Goal: Task Accomplishment & Management: Use online tool/utility

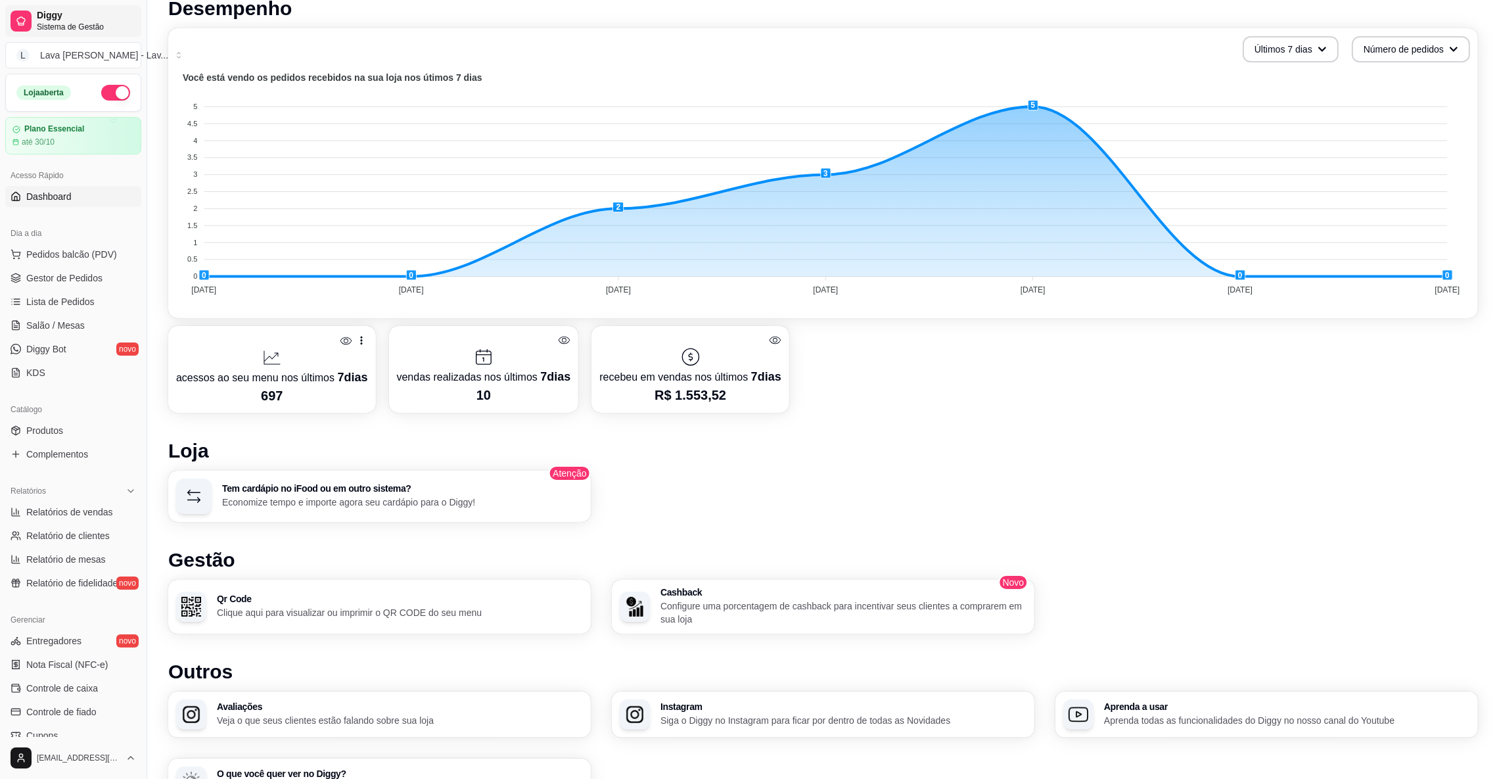
click at [53, 15] on span "Diggy" at bounding box center [86, 16] width 99 height 12
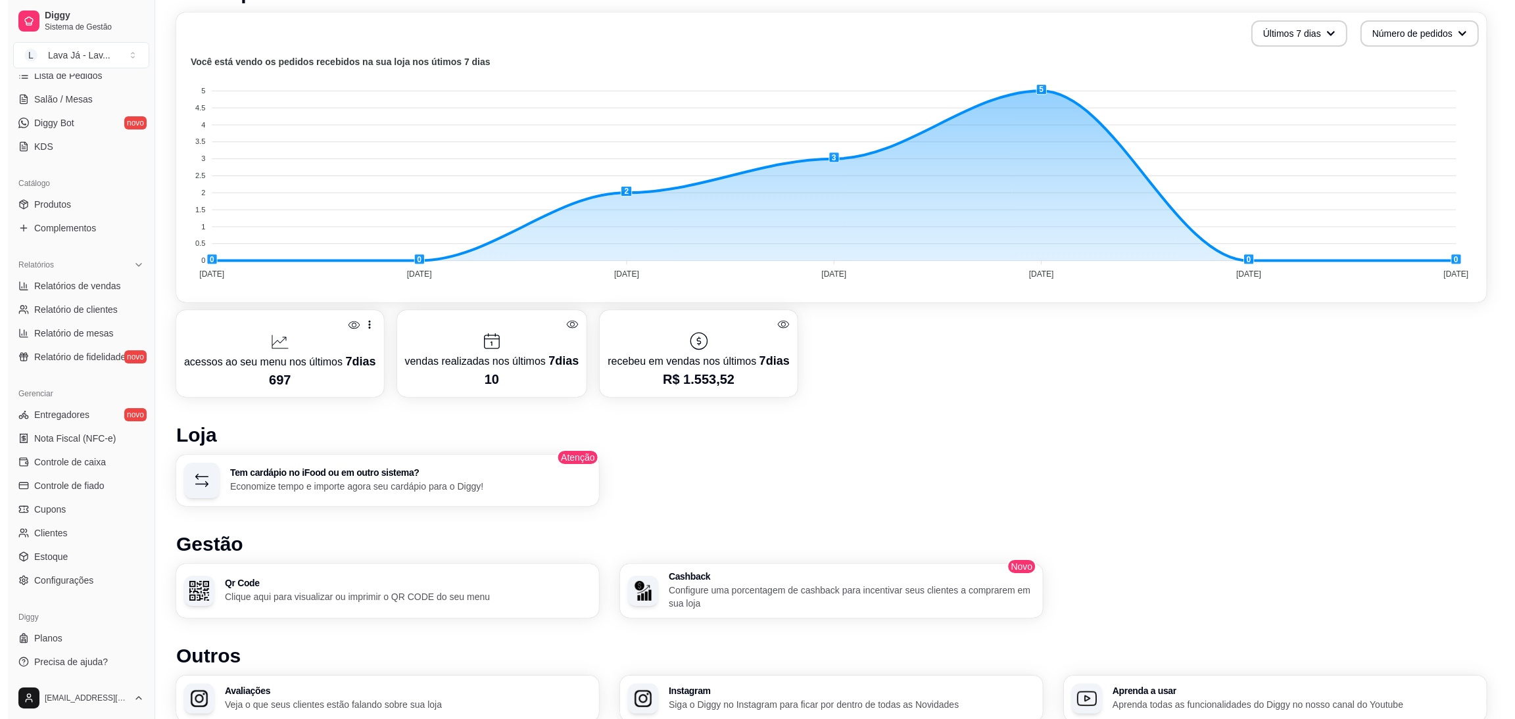
scroll to position [431, 0]
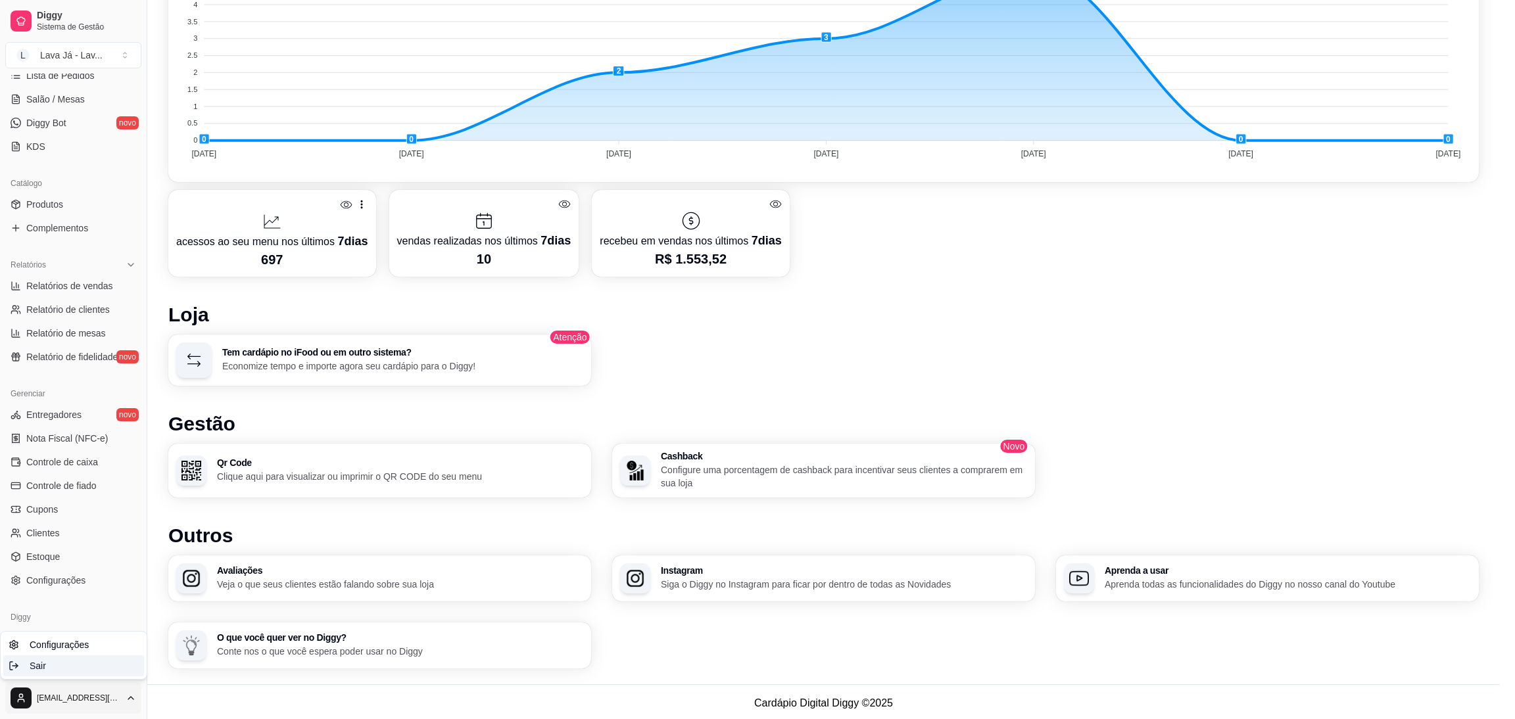
click at [37, 664] on span "Sair" at bounding box center [38, 665] width 16 height 13
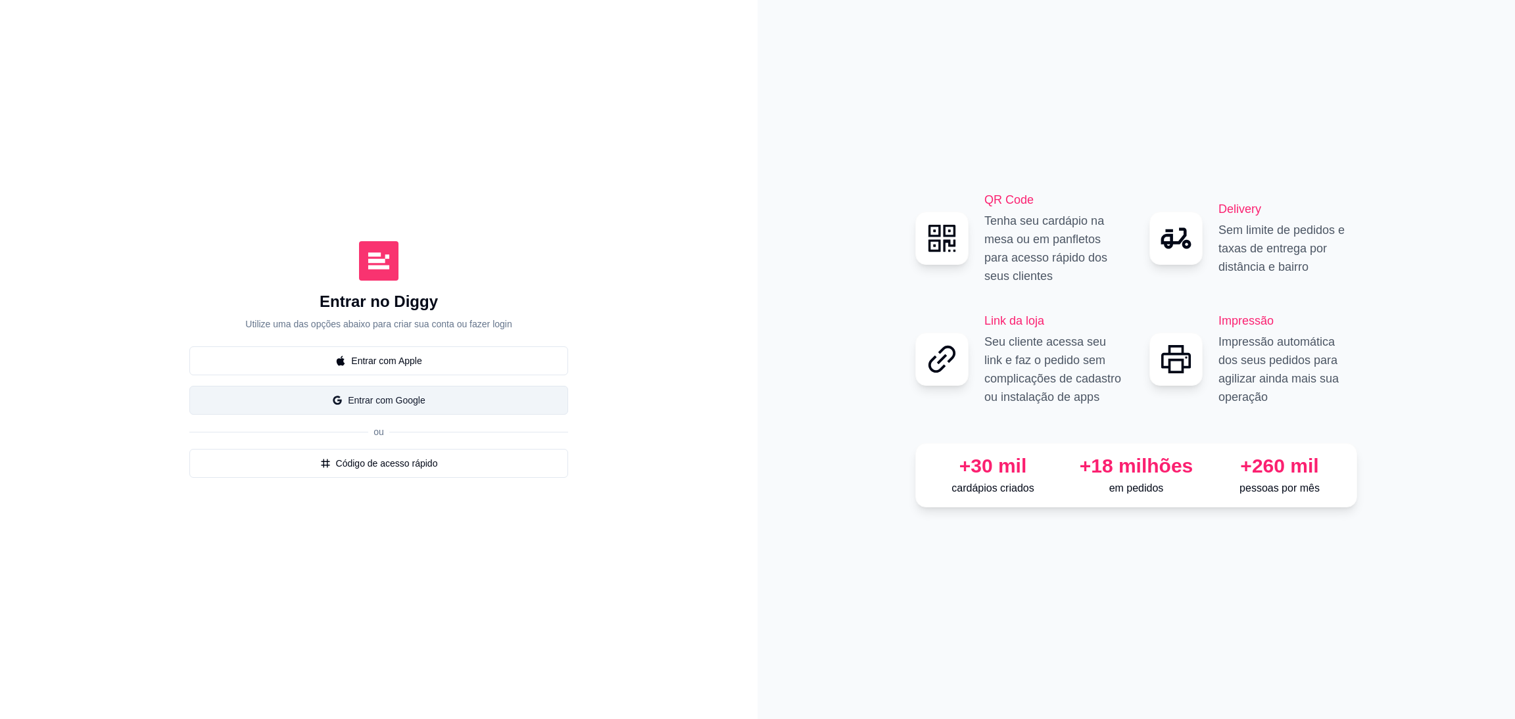
click at [385, 404] on button "Entrar com Google" at bounding box center [378, 400] width 379 height 29
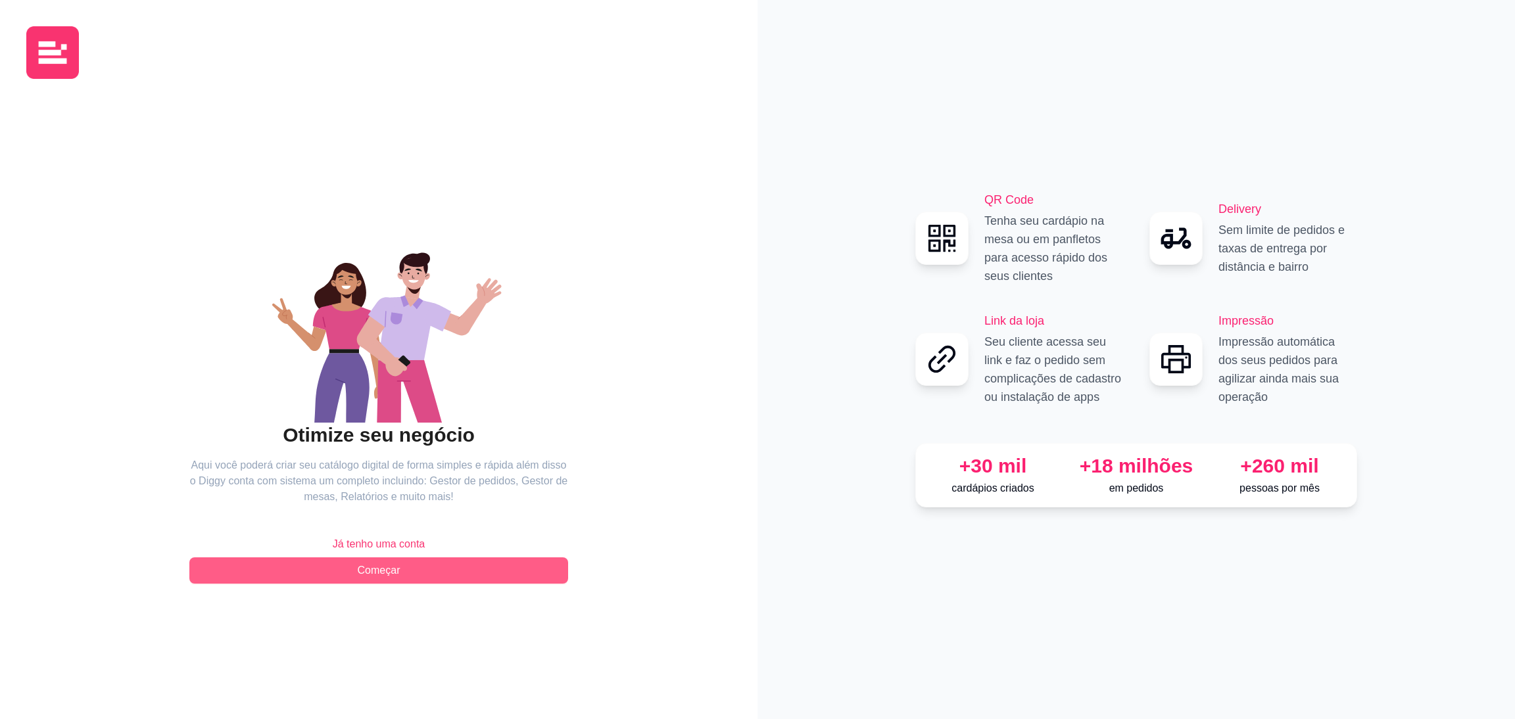
click at [392, 569] on span "Começar" at bounding box center [379, 571] width 43 height 16
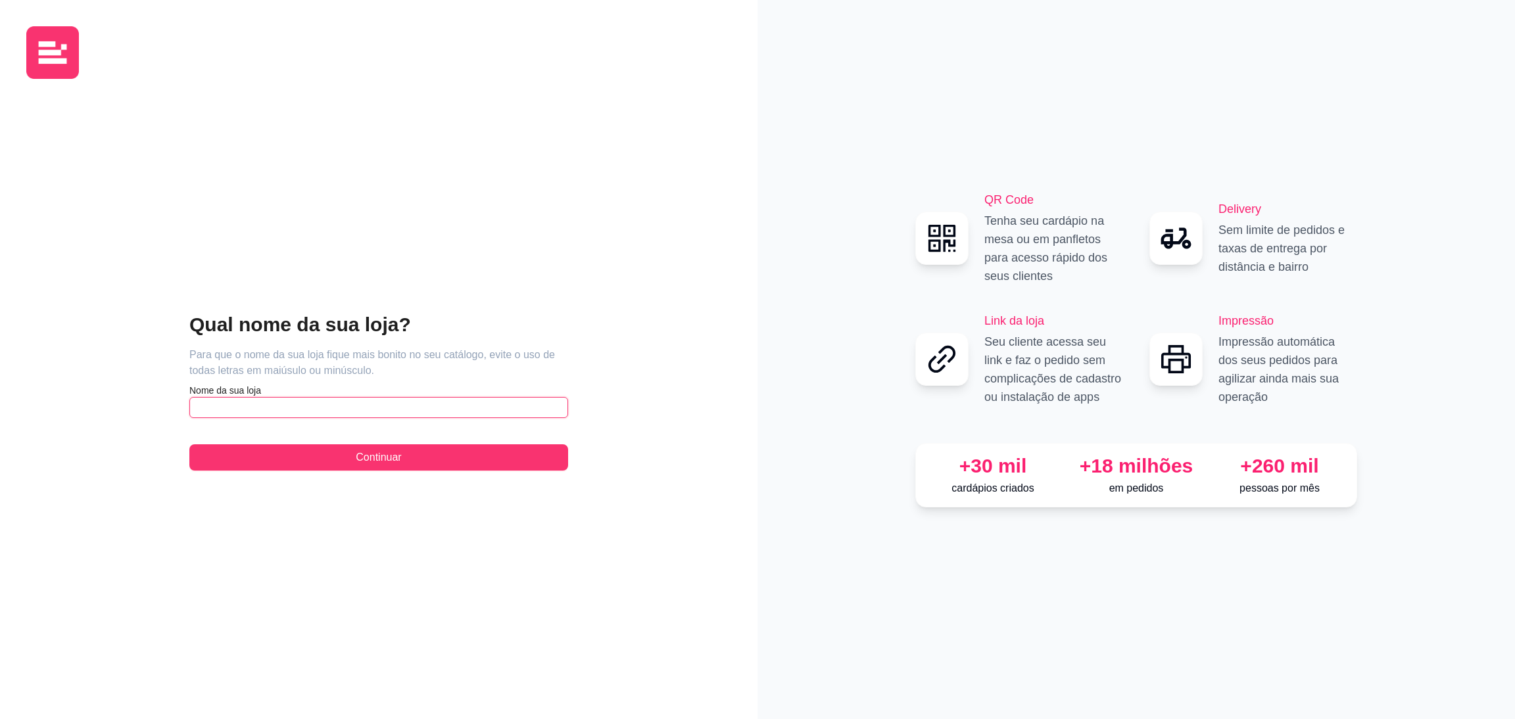
click at [397, 403] on input "text" at bounding box center [378, 407] width 379 height 21
type input "Divino [PERSON_NAME]"
click at [377, 467] on button "Continuar" at bounding box center [378, 457] width 379 height 26
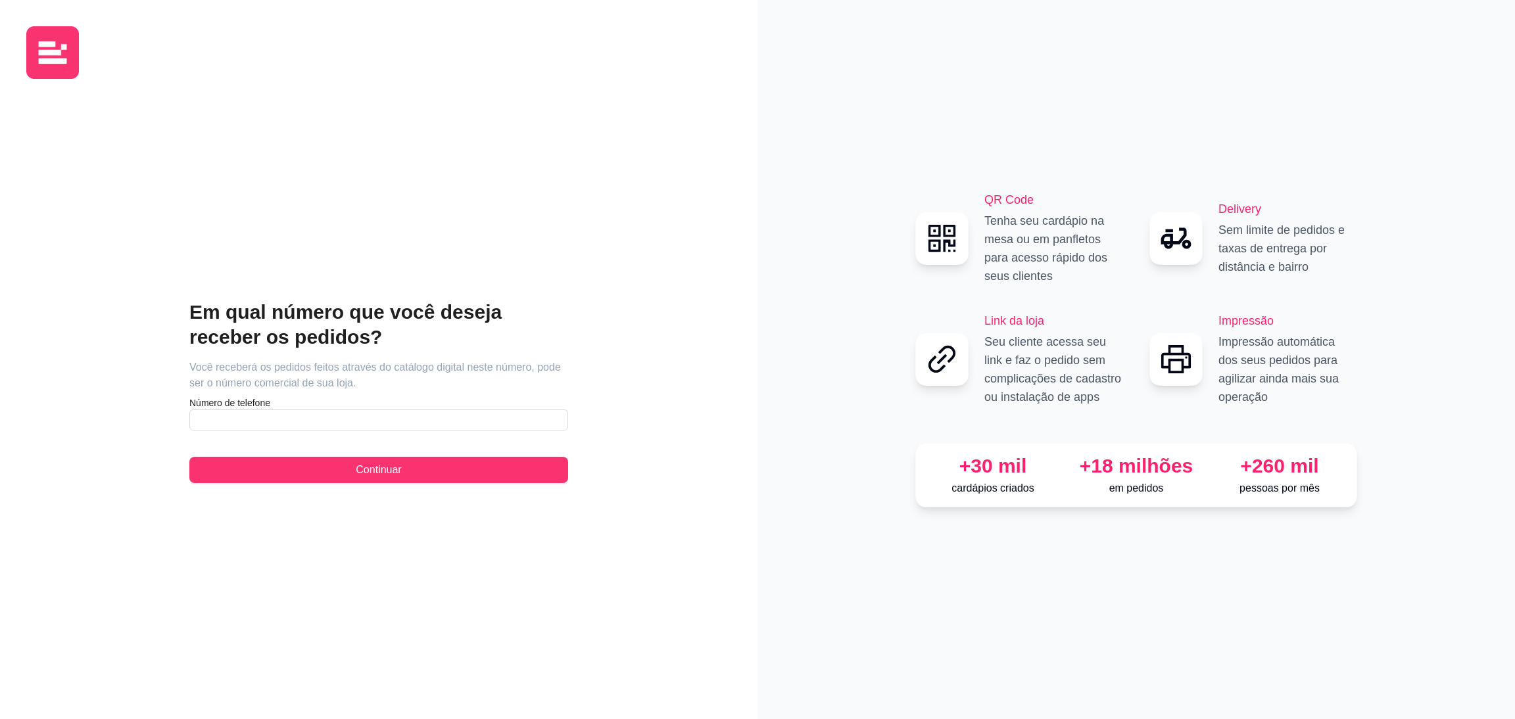
click at [364, 408] on article "Número de telefone" at bounding box center [378, 402] width 379 height 13
click at [354, 420] on input "text" at bounding box center [378, 420] width 379 height 21
type input "[PHONE_NUMBER]"
click at [342, 465] on button "Continuar" at bounding box center [378, 470] width 379 height 26
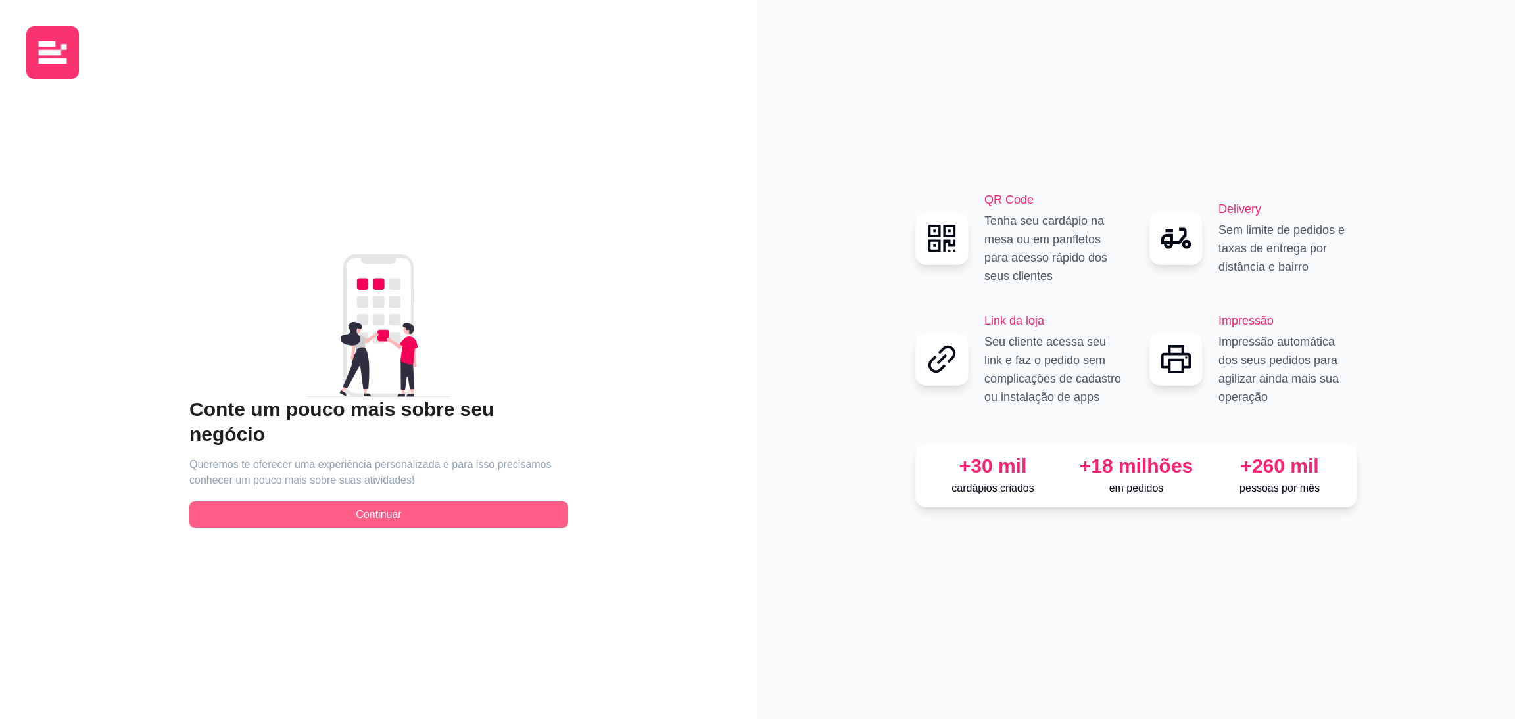
click at [431, 502] on button "Continuar" at bounding box center [378, 515] width 379 height 26
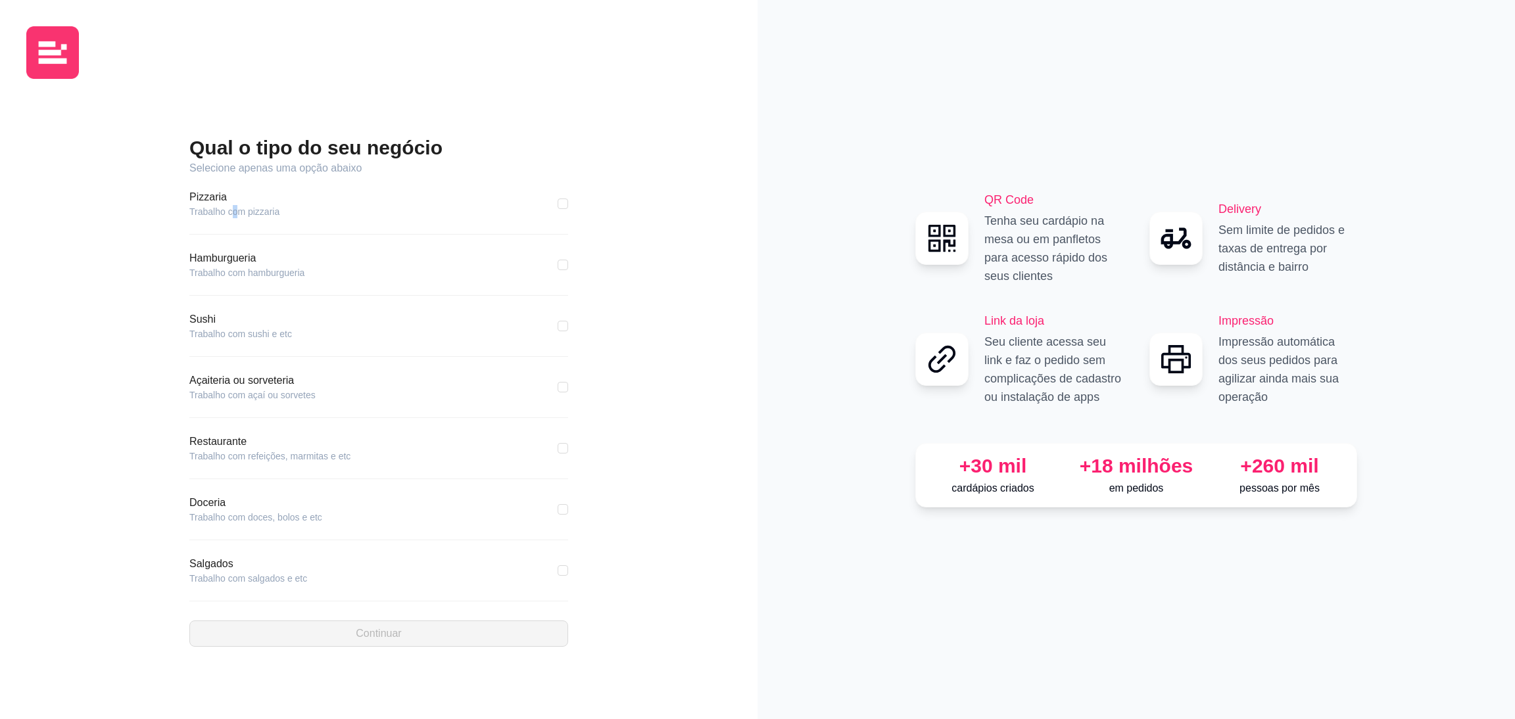
click at [233, 205] on article "Trabalho com pizzaria" at bounding box center [234, 211] width 90 height 13
click at [388, 222] on div "Pizzaria Trabalho com pizzaria" at bounding box center [378, 211] width 379 height 45
click at [544, 212] on div "Pizzaria Trabalho com pizzaria" at bounding box center [378, 203] width 379 height 29
click at [557, 202] on input "checkbox" at bounding box center [562, 204] width 11 height 11
checkbox input "true"
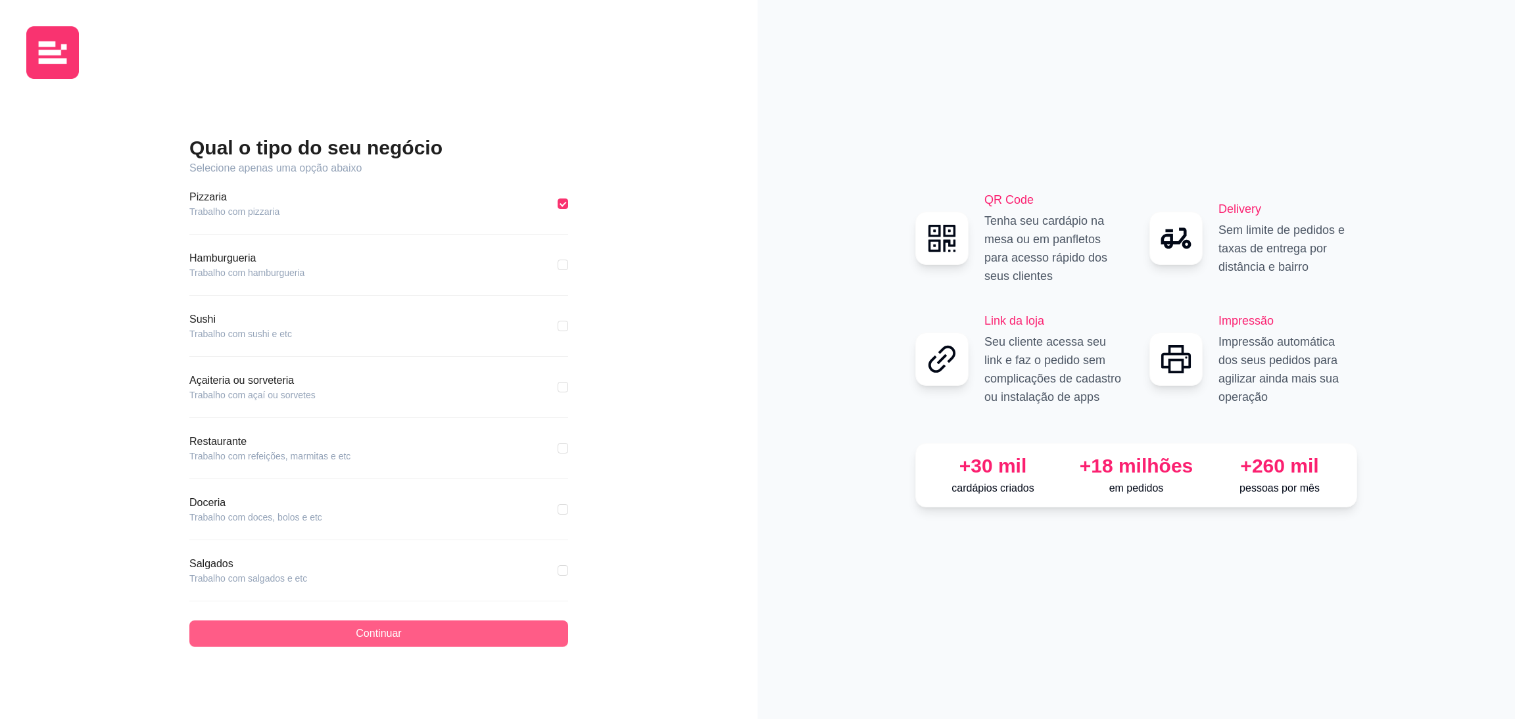
click at [404, 633] on button "Continuar" at bounding box center [378, 634] width 379 height 26
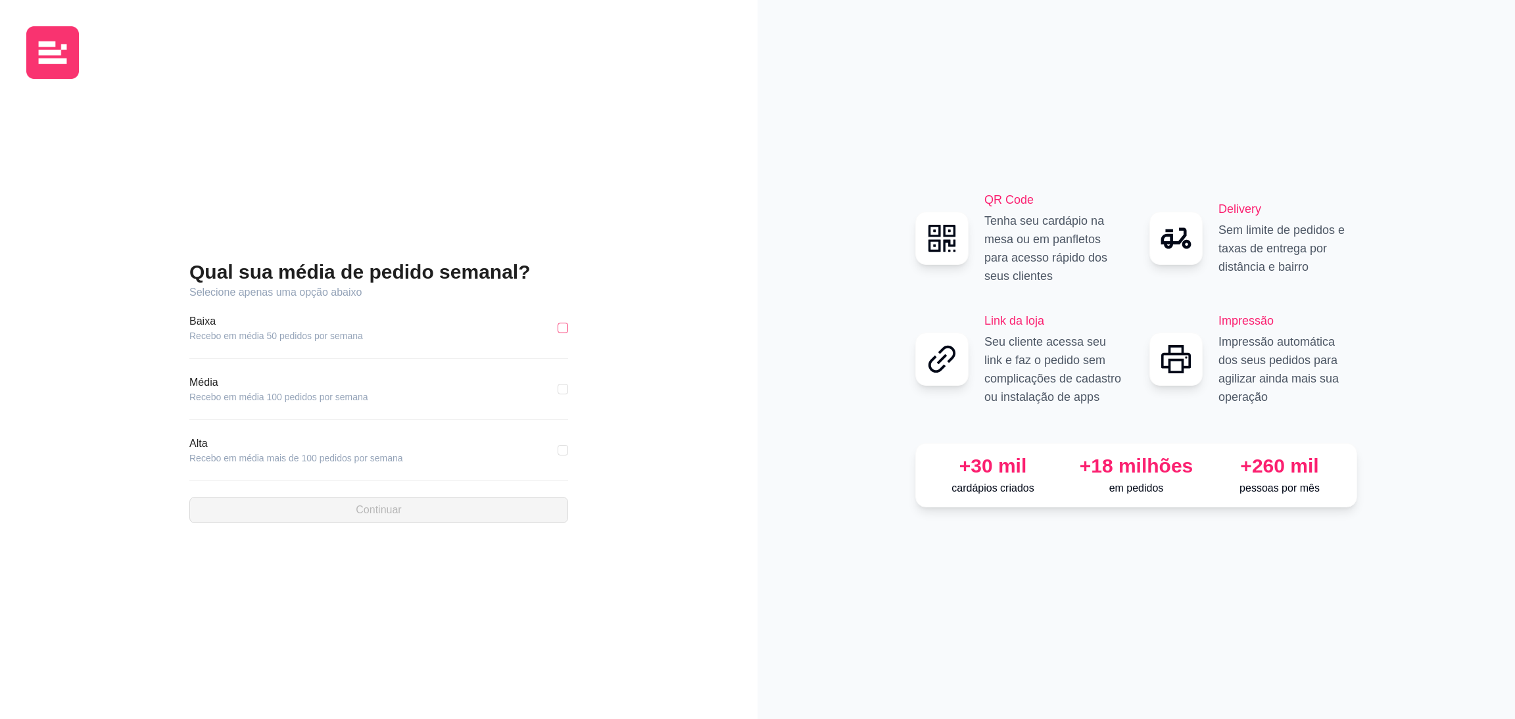
click at [567, 324] on input "checkbox" at bounding box center [562, 328] width 11 height 11
checkbox input "true"
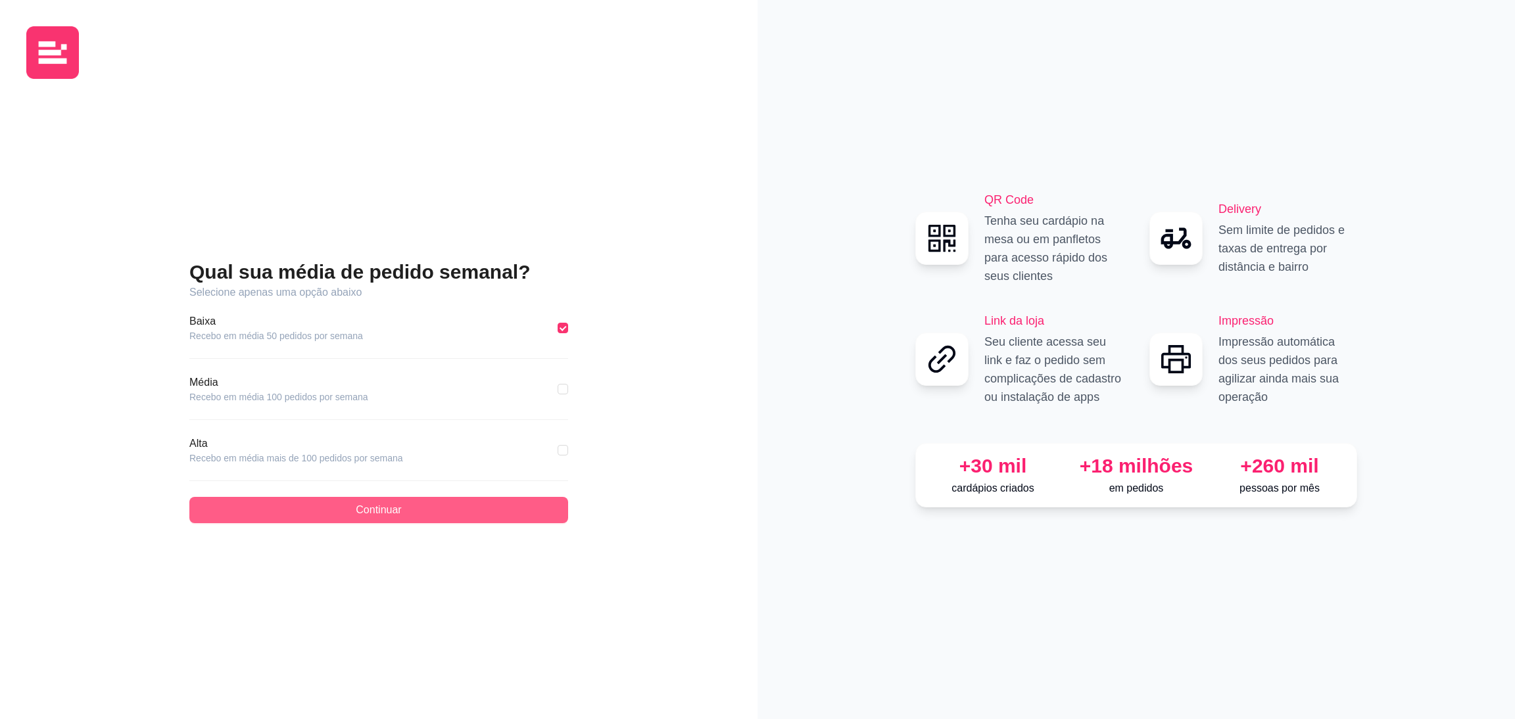
click at [427, 516] on button "Continuar" at bounding box center [378, 510] width 379 height 26
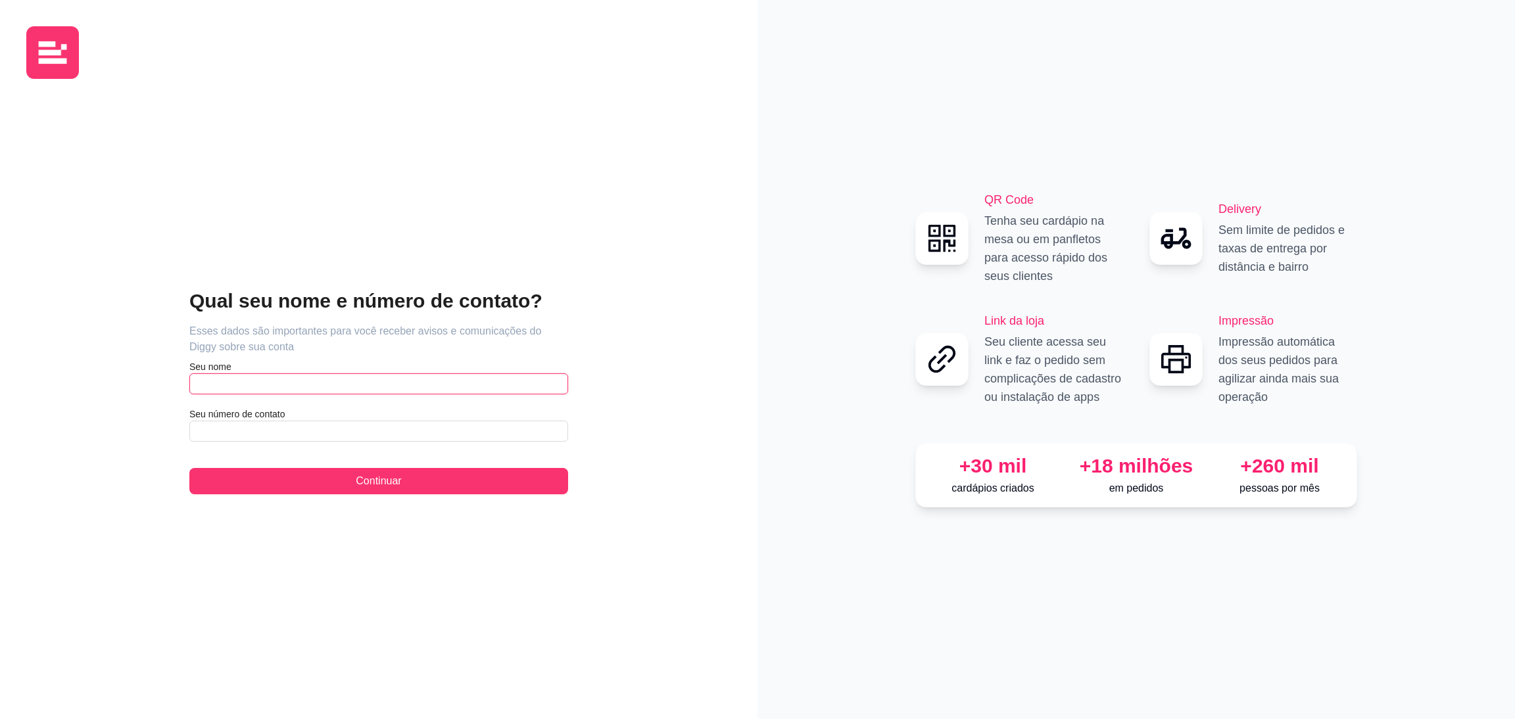
click at [507, 386] on input "text" at bounding box center [378, 383] width 379 height 21
type input "[PERSON_NAME]"
click at [277, 435] on input "text" at bounding box center [378, 431] width 379 height 21
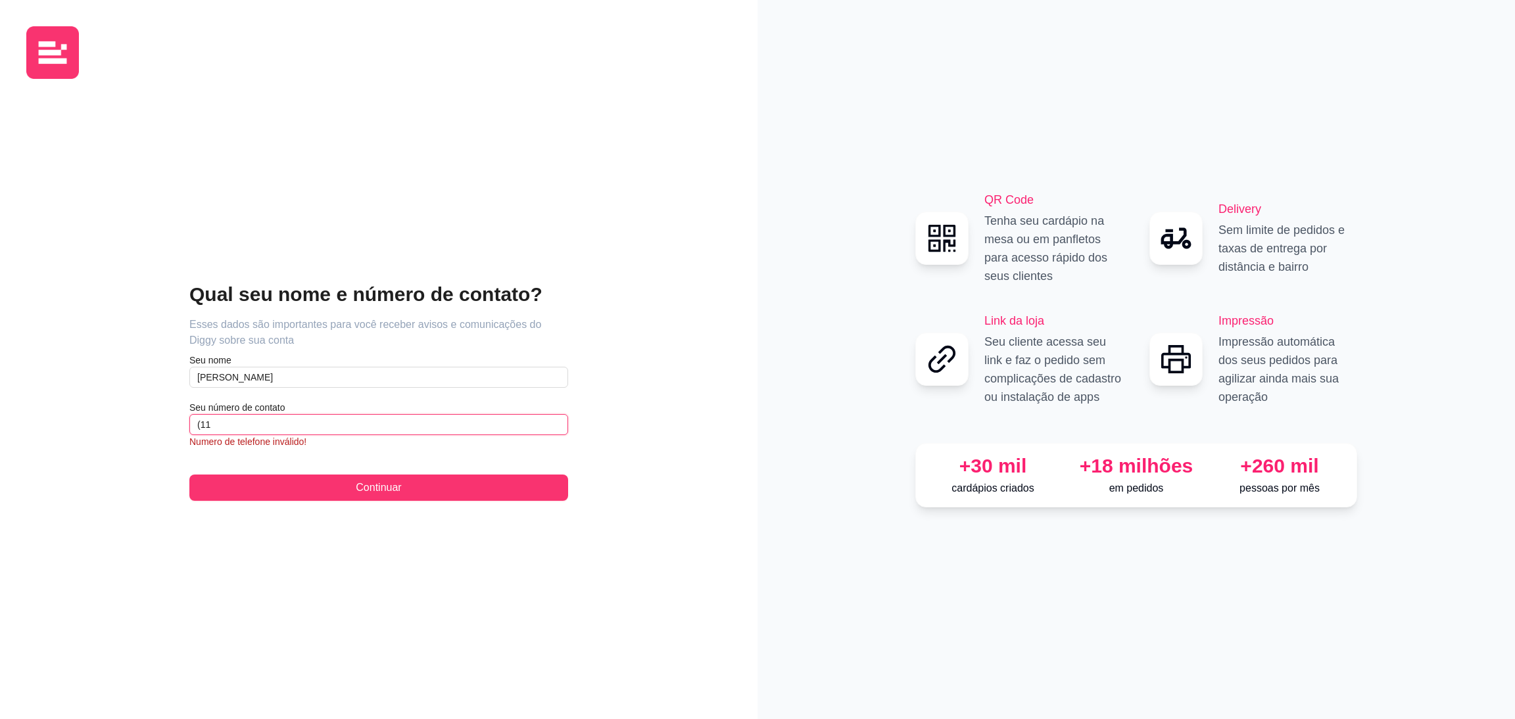
type input "(1"
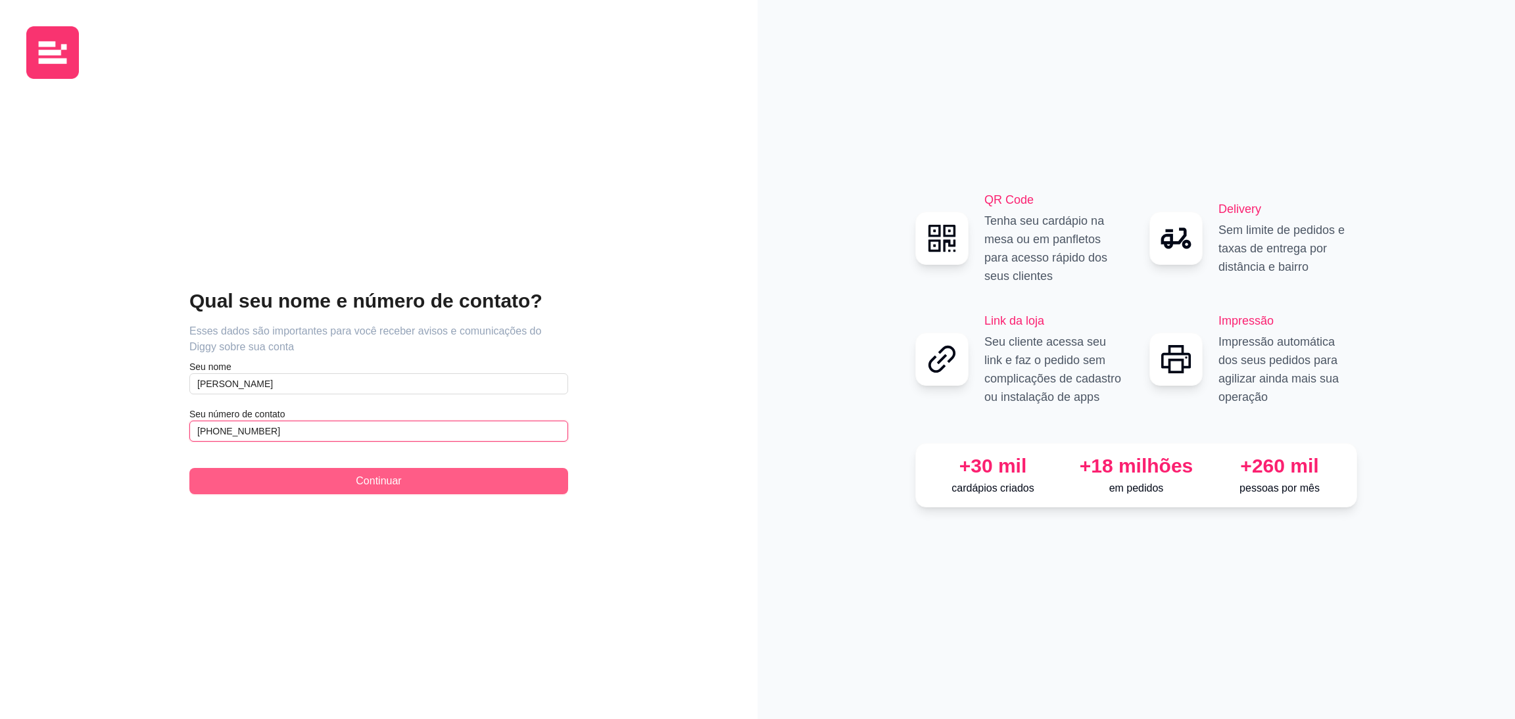
type input "[PHONE_NUMBER]"
click at [368, 479] on span "Continuar" at bounding box center [378, 481] width 45 height 16
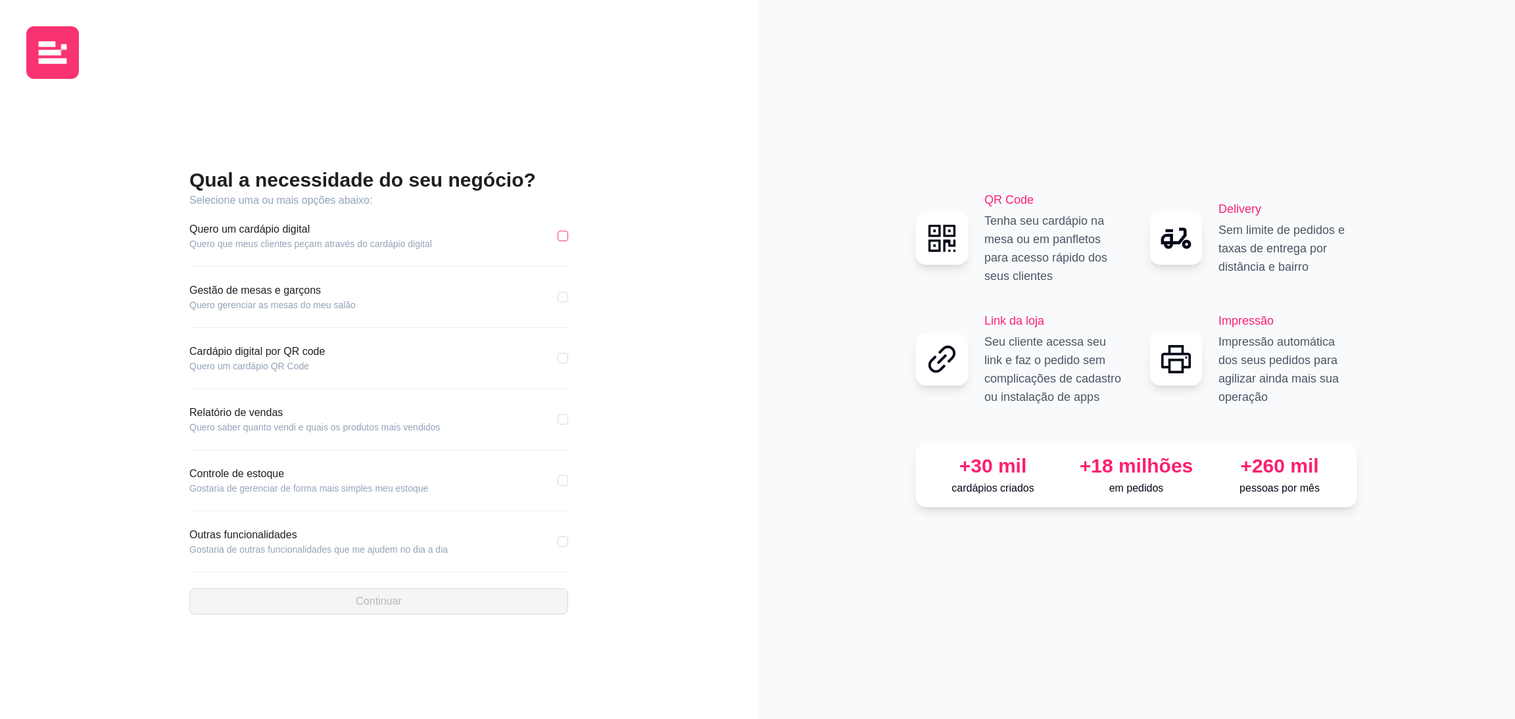
click at [562, 241] on label at bounding box center [562, 236] width 11 height 14
click at [562, 241] on input "checkbox" at bounding box center [562, 236] width 11 height 11
checkbox input "true"
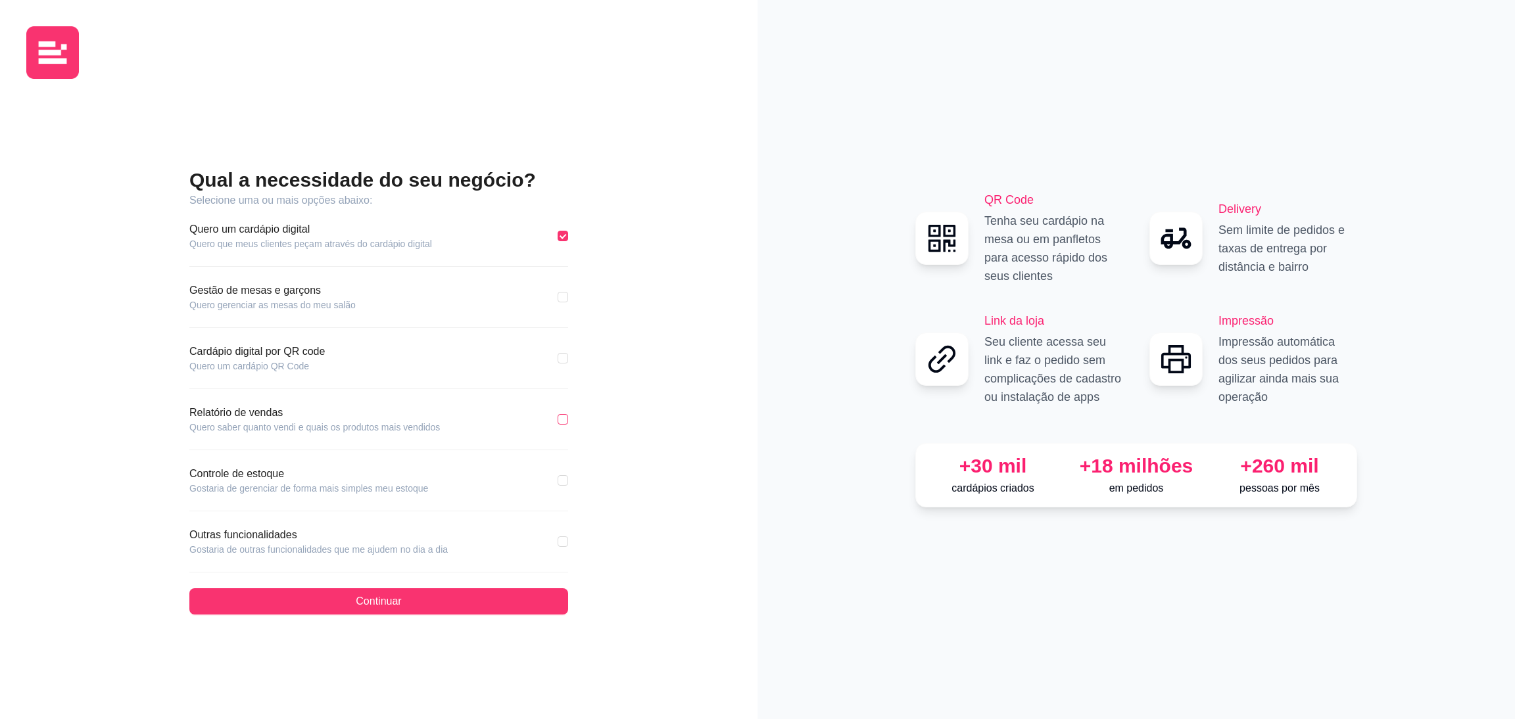
click at [567, 423] on input "checkbox" at bounding box center [562, 419] width 11 height 11
checkbox input "true"
click at [567, 544] on div "Qual a necessidade do seu negócio? Selecione uma ou mais opções abaixo: Quero u…" at bounding box center [378, 390] width 705 height 603
click at [561, 548] on label at bounding box center [562, 541] width 11 height 14
click at [561, 547] on input "checkbox" at bounding box center [562, 541] width 11 height 11
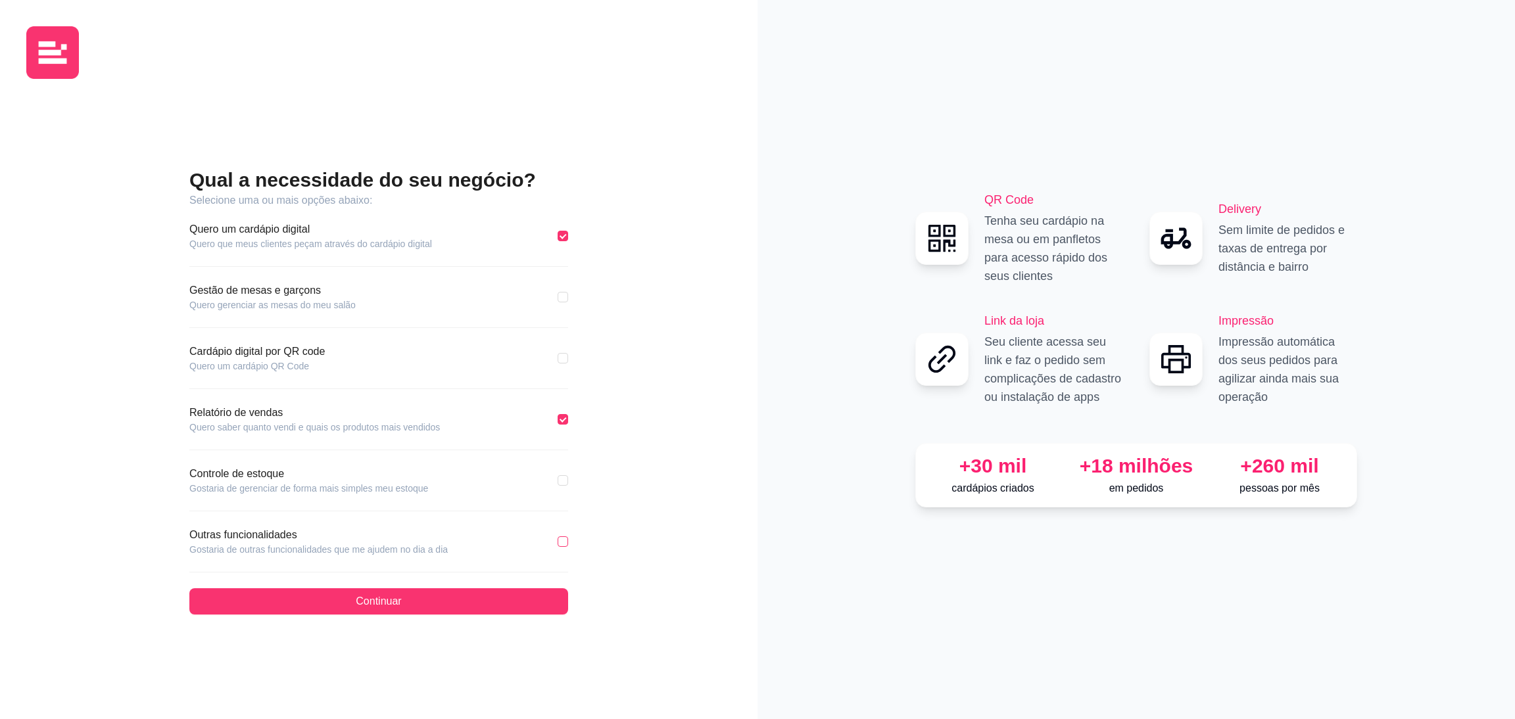
checkbox input "true"
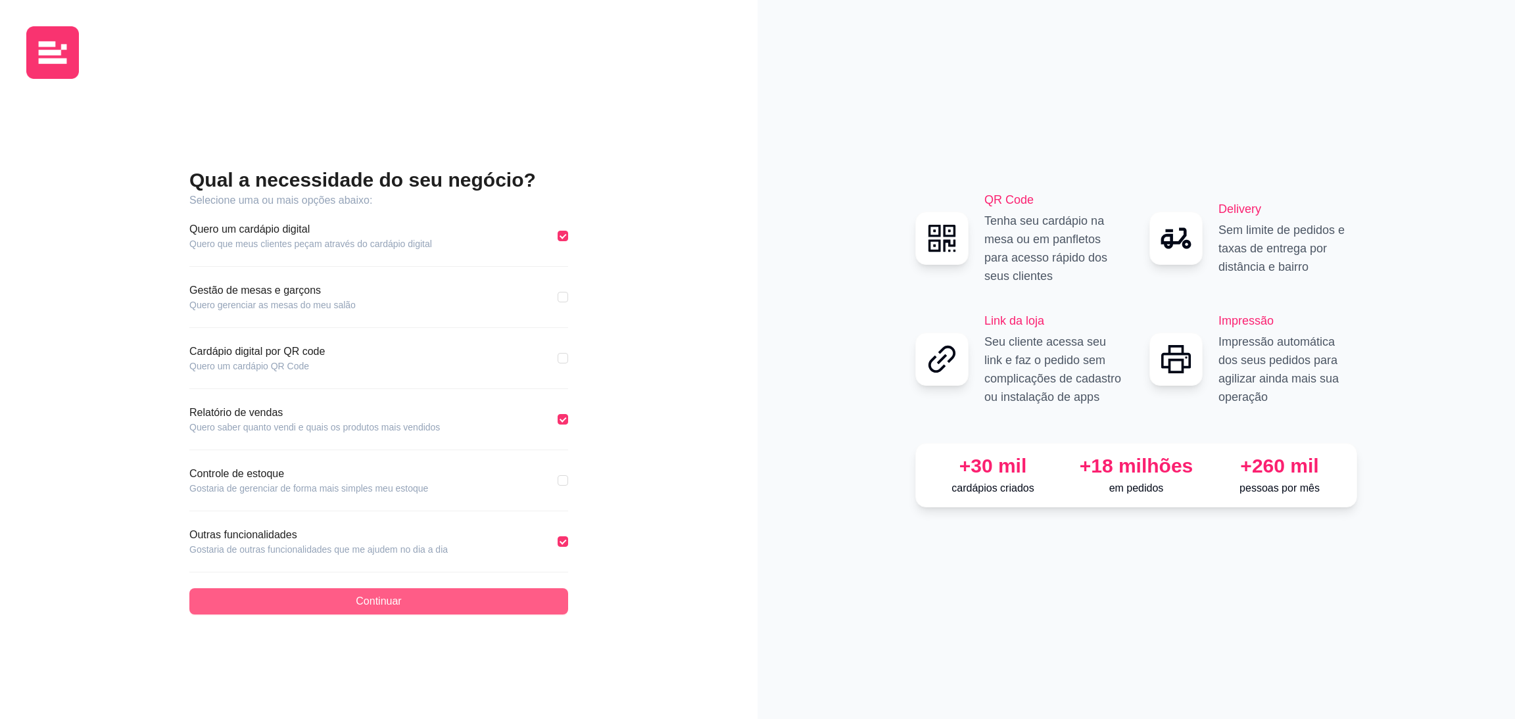
click at [440, 613] on button "Continuar" at bounding box center [378, 601] width 379 height 26
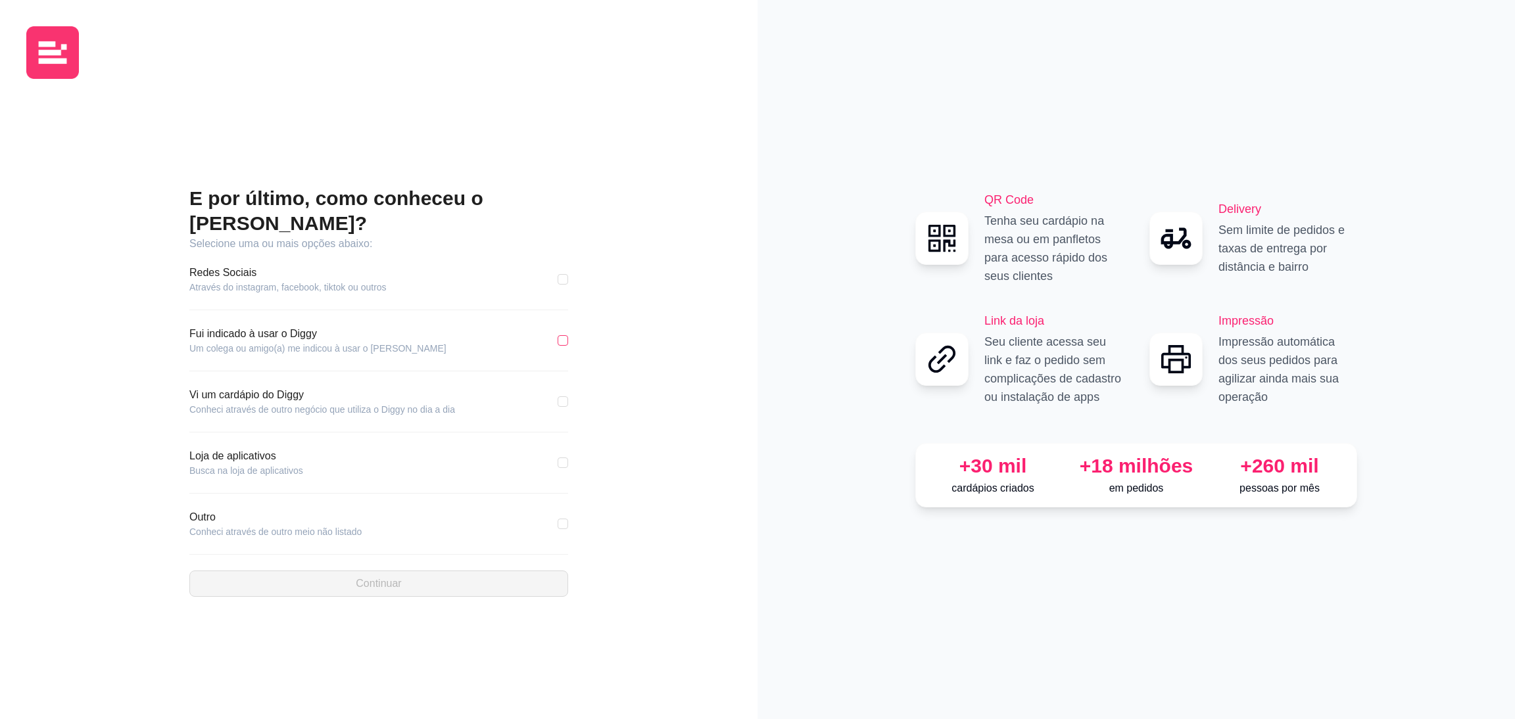
click at [562, 335] on input "checkbox" at bounding box center [562, 340] width 11 height 11
checkbox input "true"
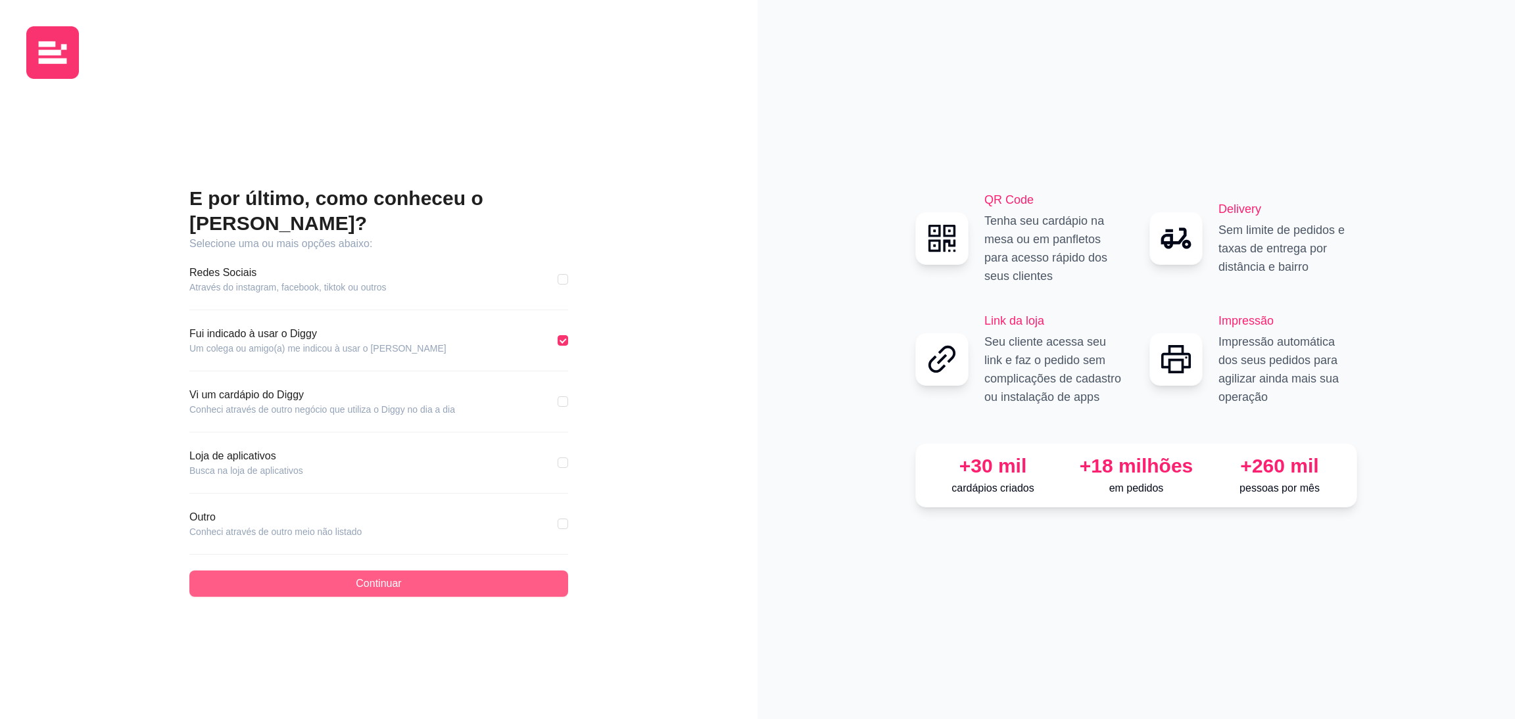
click at [362, 576] on span "Continuar" at bounding box center [378, 584] width 45 height 16
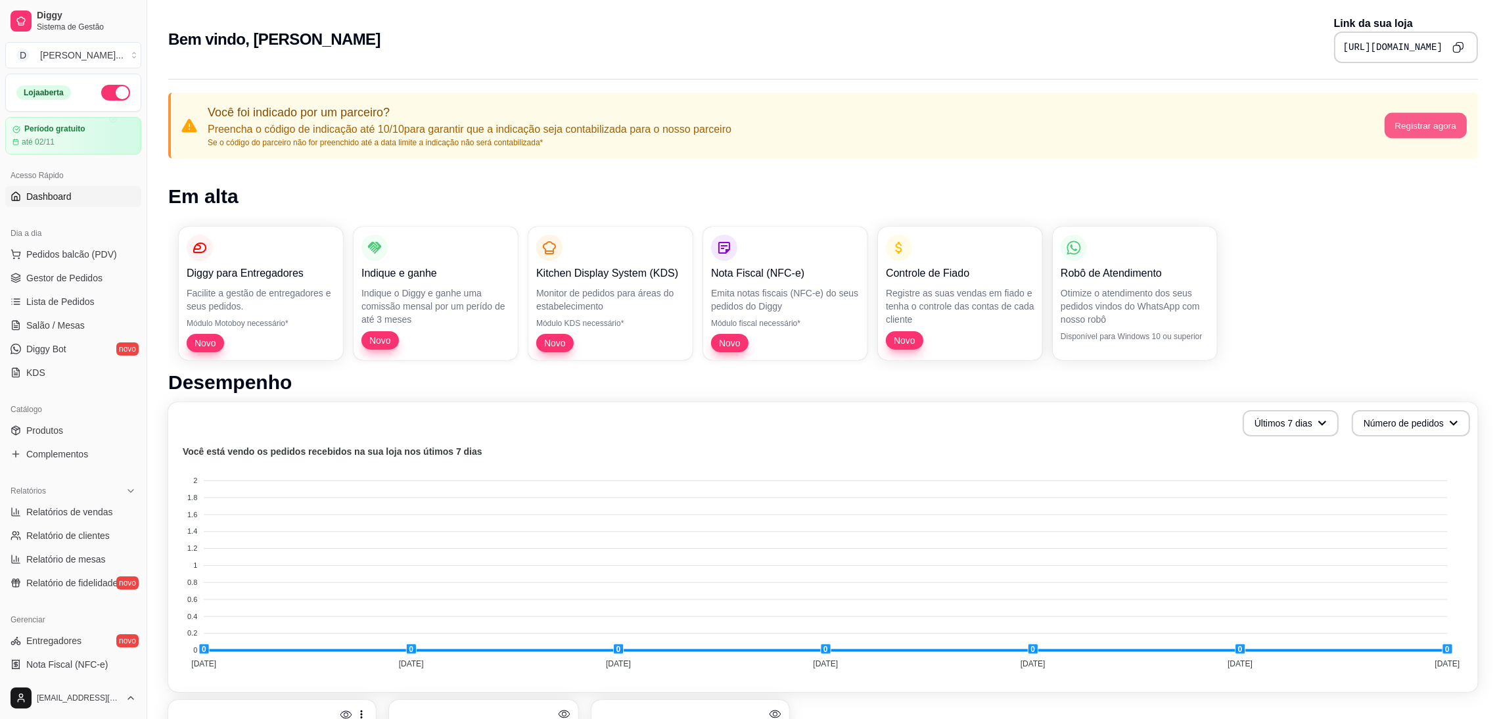
click at [1442, 122] on button "Registrar agora" at bounding box center [1425, 126] width 82 height 26
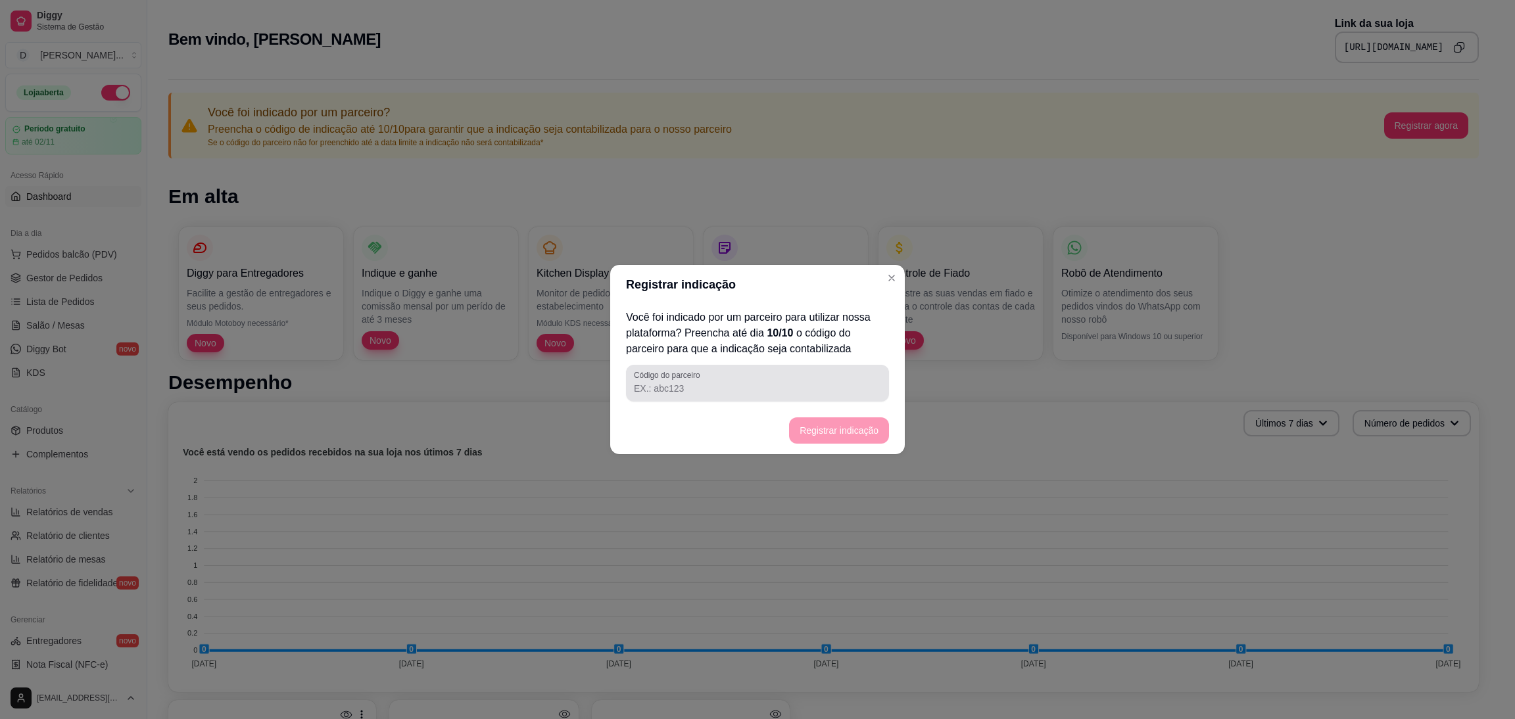
click at [755, 385] on input "Código do parceiro" at bounding box center [757, 388] width 247 height 13
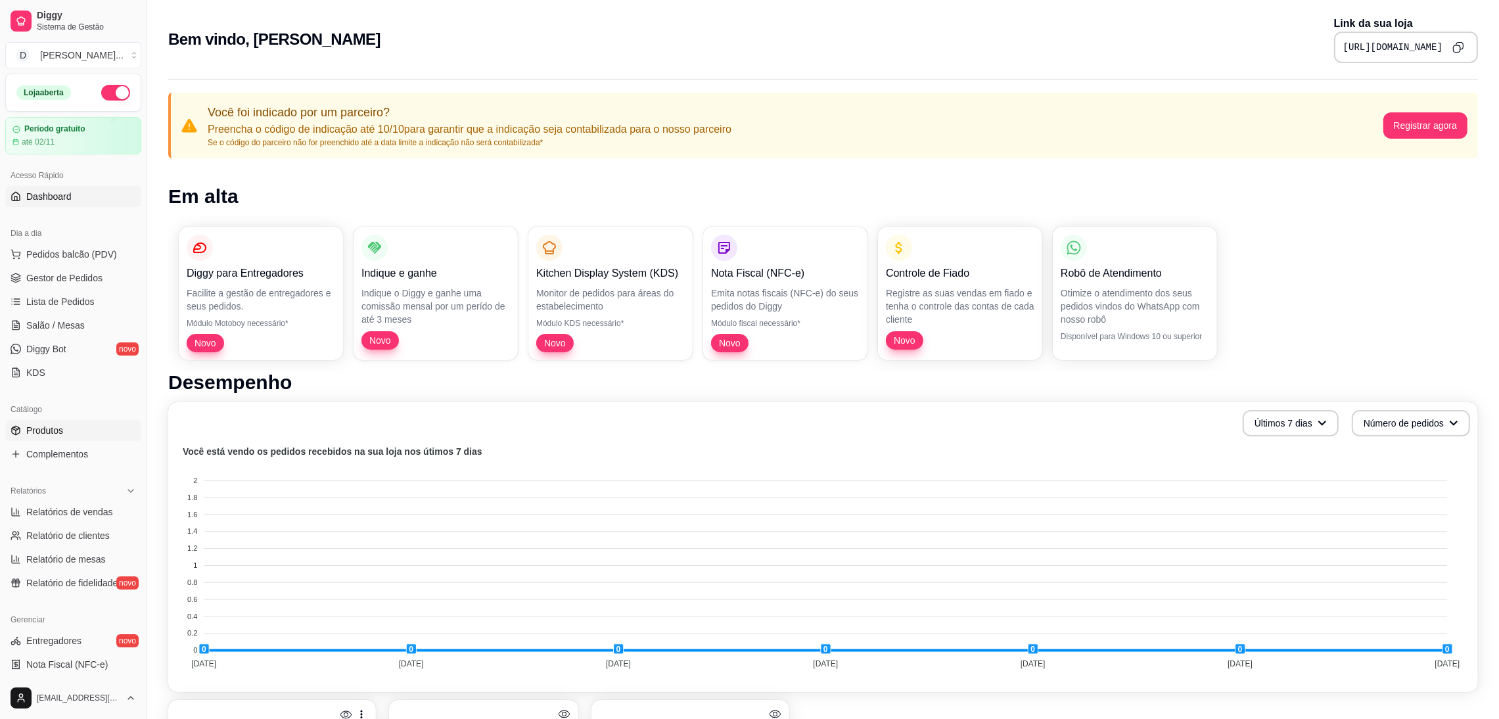
click at [49, 439] on link "Produtos" at bounding box center [73, 430] width 136 height 21
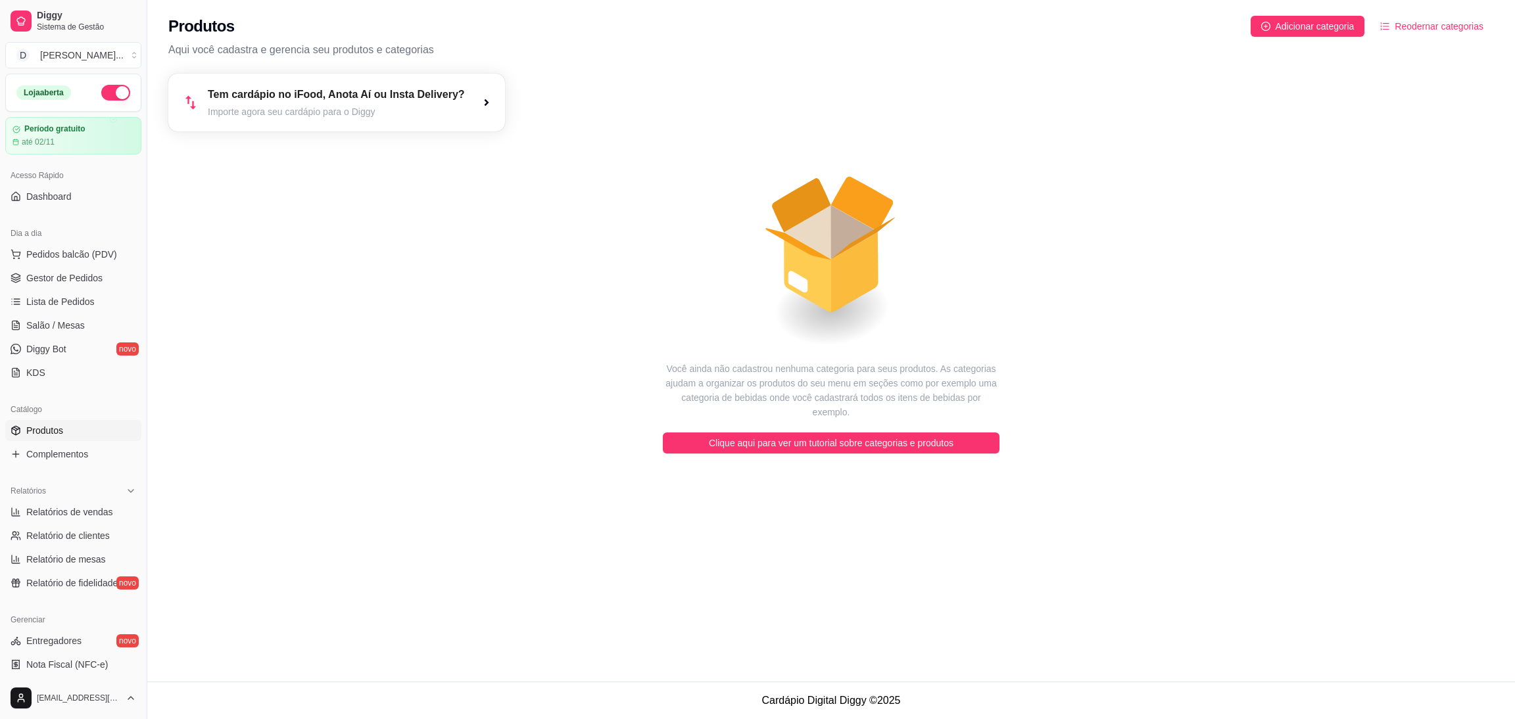
click at [37, 427] on span "Produtos" at bounding box center [44, 430] width 37 height 13
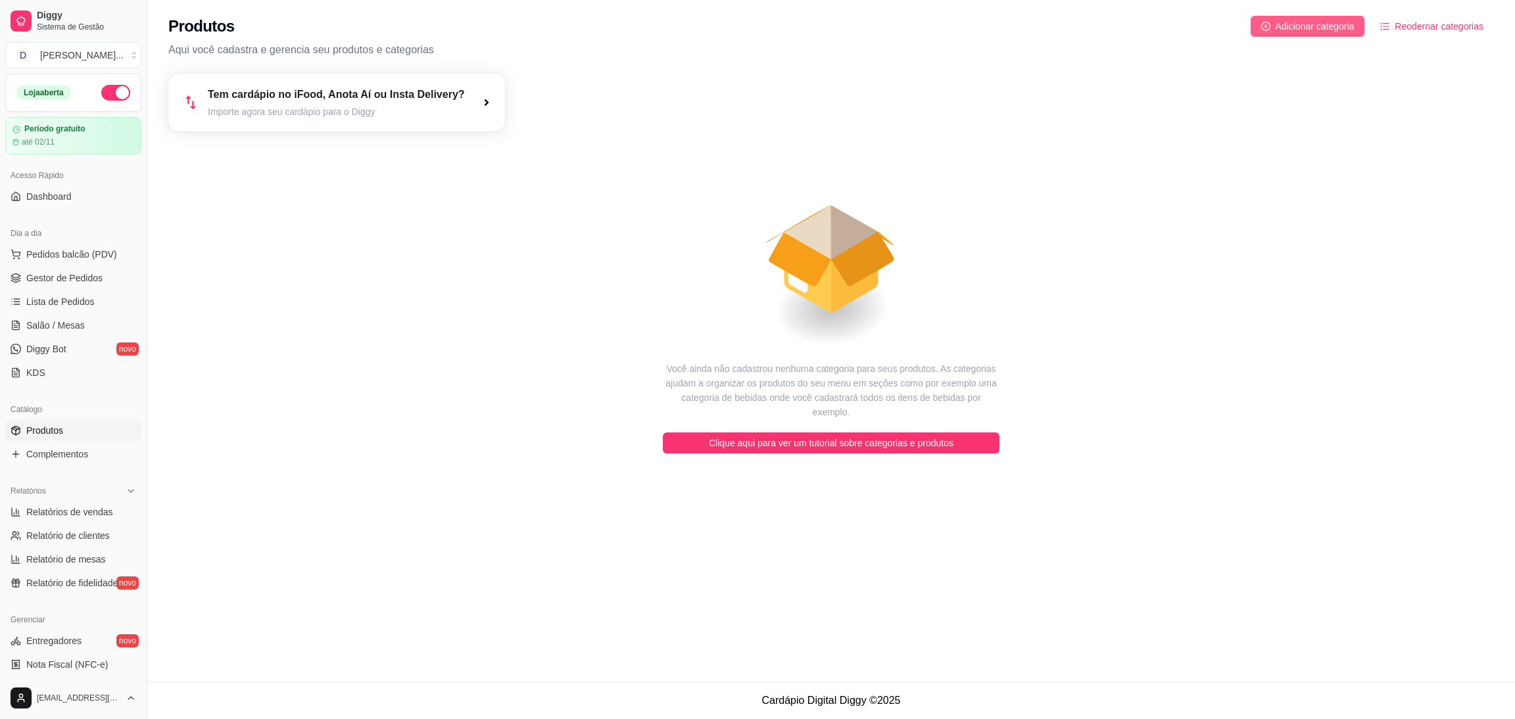
click at [1293, 20] on span "Adicionar categoria" at bounding box center [1314, 26] width 79 height 14
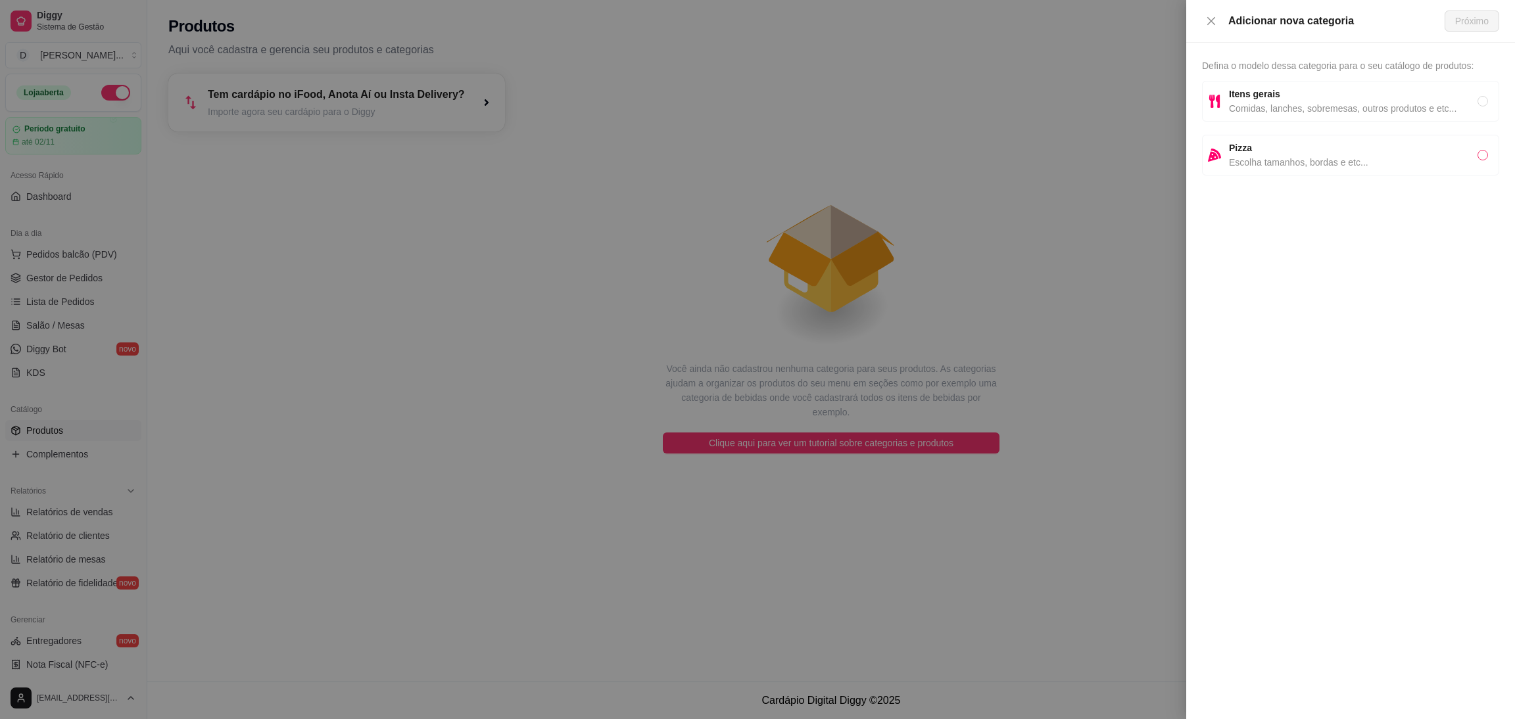
click at [1478, 151] on input "radio" at bounding box center [1482, 155] width 11 height 11
radio input "true"
click at [1473, 20] on span "Próximo" at bounding box center [1472, 21] width 34 height 14
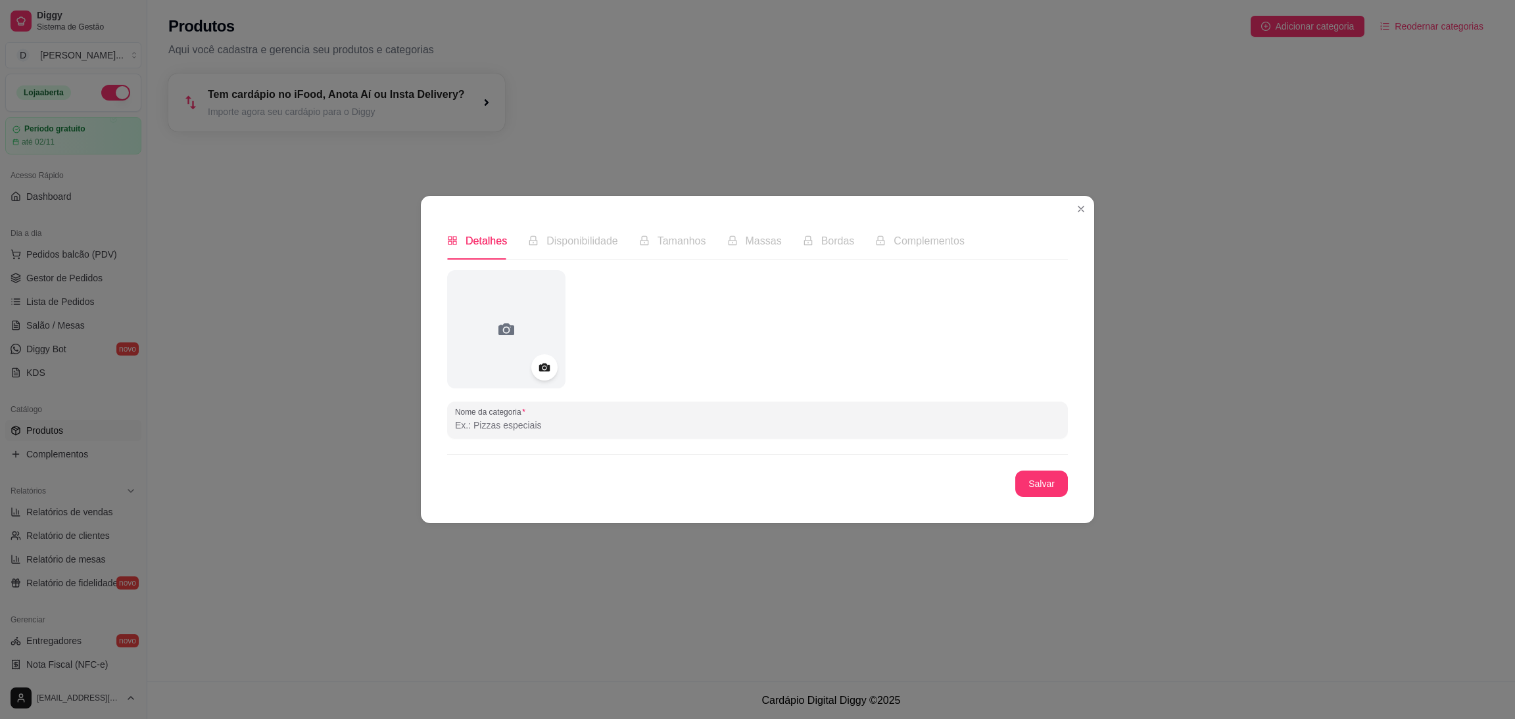
click at [658, 425] on input "Nome da categoria" at bounding box center [757, 425] width 605 height 13
type input "Pizzas"
click at [1030, 489] on button "Salvar" at bounding box center [1041, 484] width 51 height 26
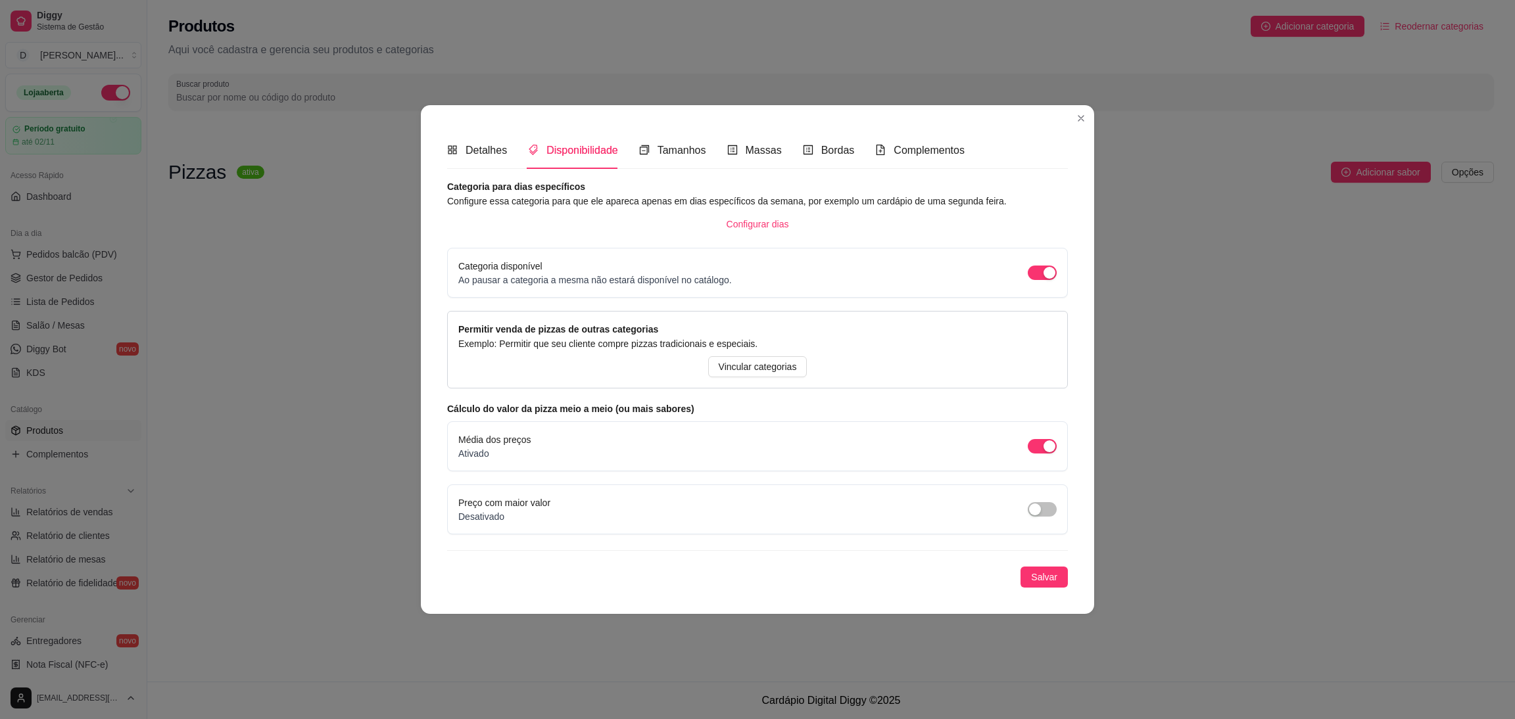
click at [1039, 565] on div "Categoria para dias específicos Configure essa categoria para que ele apareca a…" at bounding box center [757, 383] width 621 height 408
click at [1051, 584] on span "Salvar" at bounding box center [1044, 577] width 26 height 14
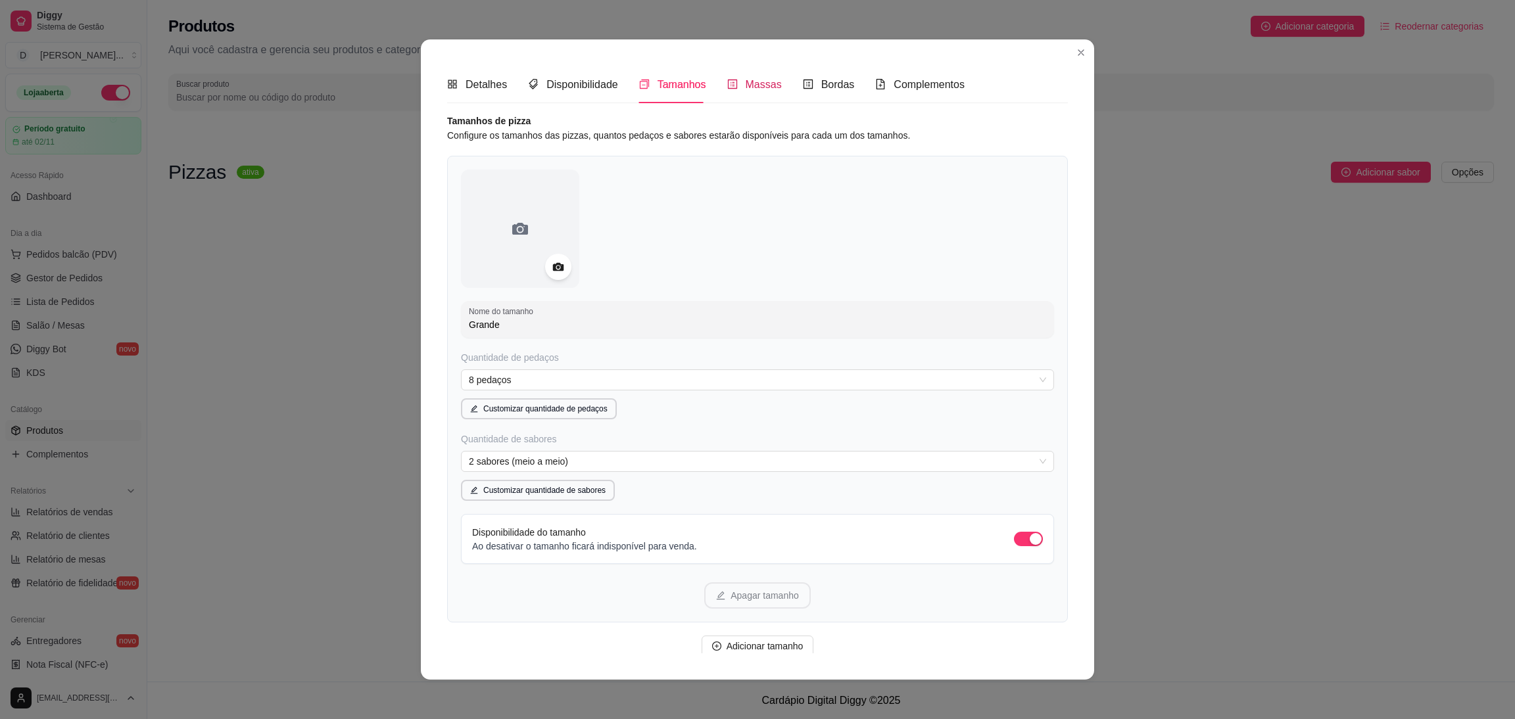
click at [759, 83] on span "Massas" at bounding box center [763, 84] width 36 height 11
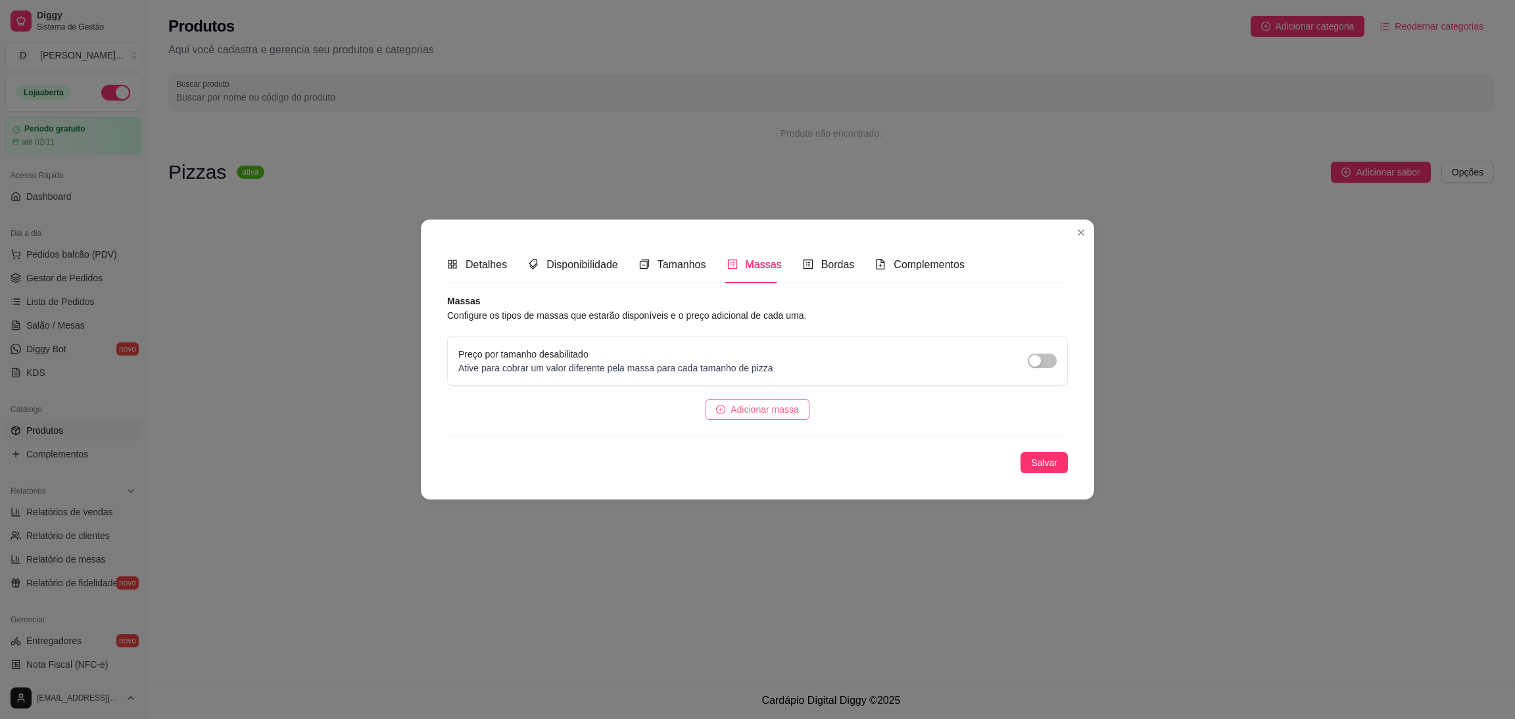
click at [772, 407] on span "Adicionar massa" at bounding box center [764, 409] width 68 height 14
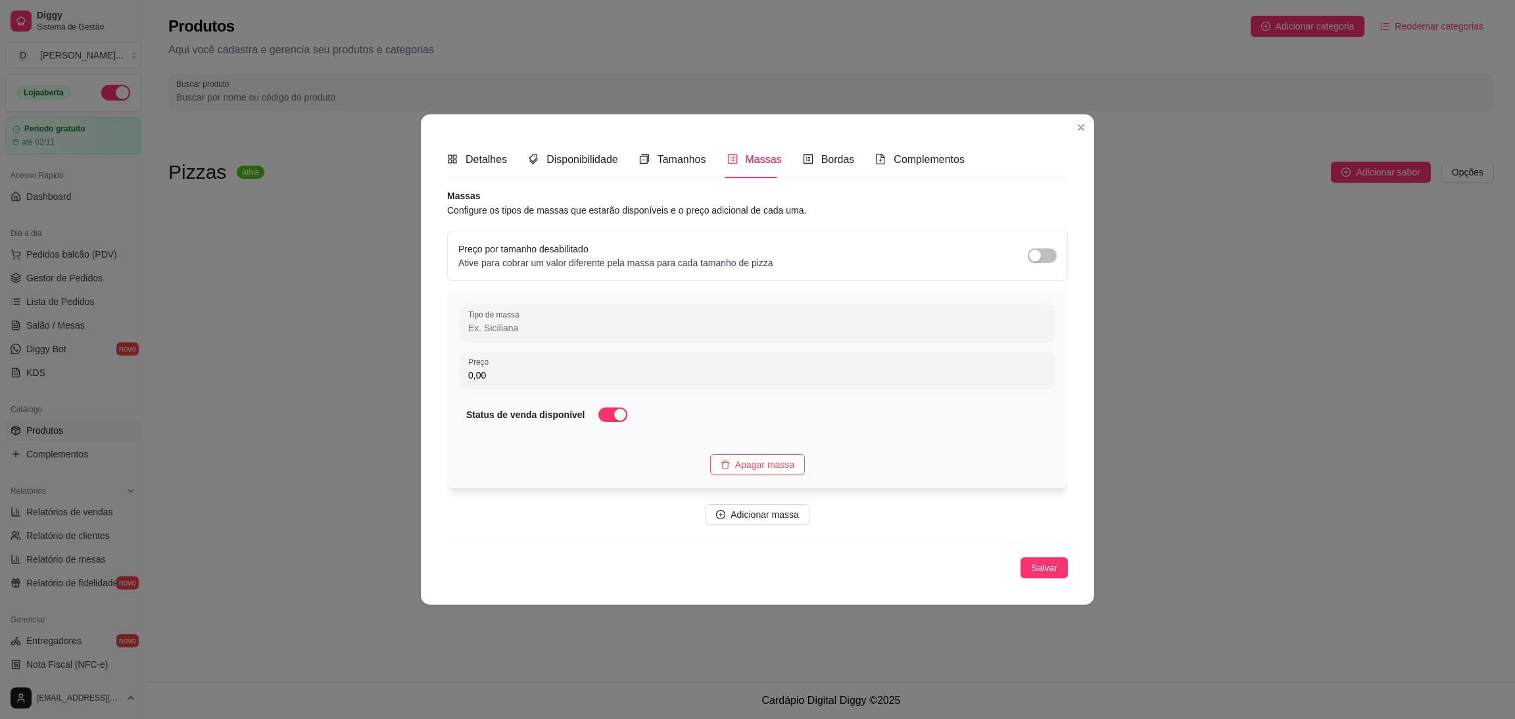
click at [601, 323] on input "Tipo de massa" at bounding box center [757, 327] width 578 height 13
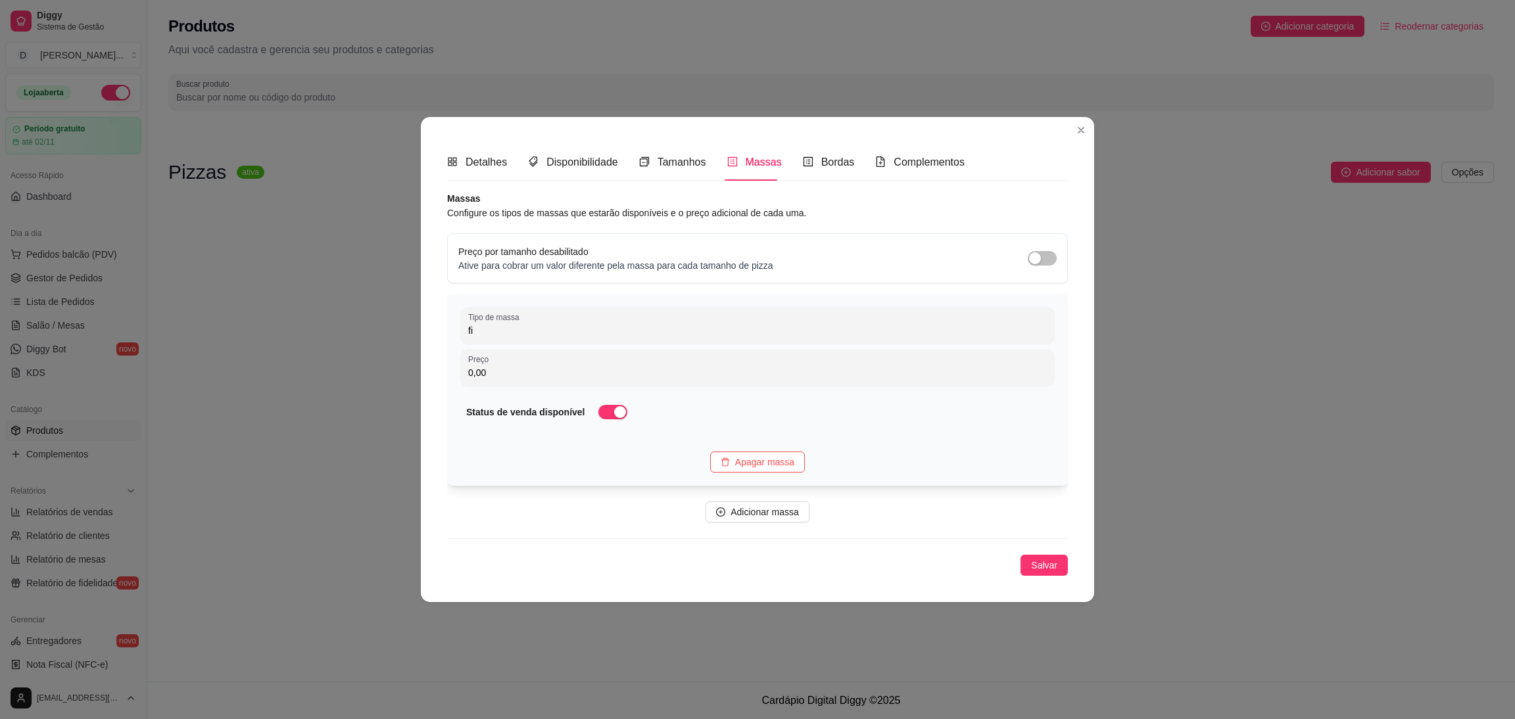
type input "f"
type input "Fina"
click at [1033, 552] on div "Massas Configure os tipos de massas que estarão disponíveis e o preço adicional…" at bounding box center [757, 383] width 621 height 385
click at [1040, 566] on span "Salvar" at bounding box center [1044, 565] width 26 height 14
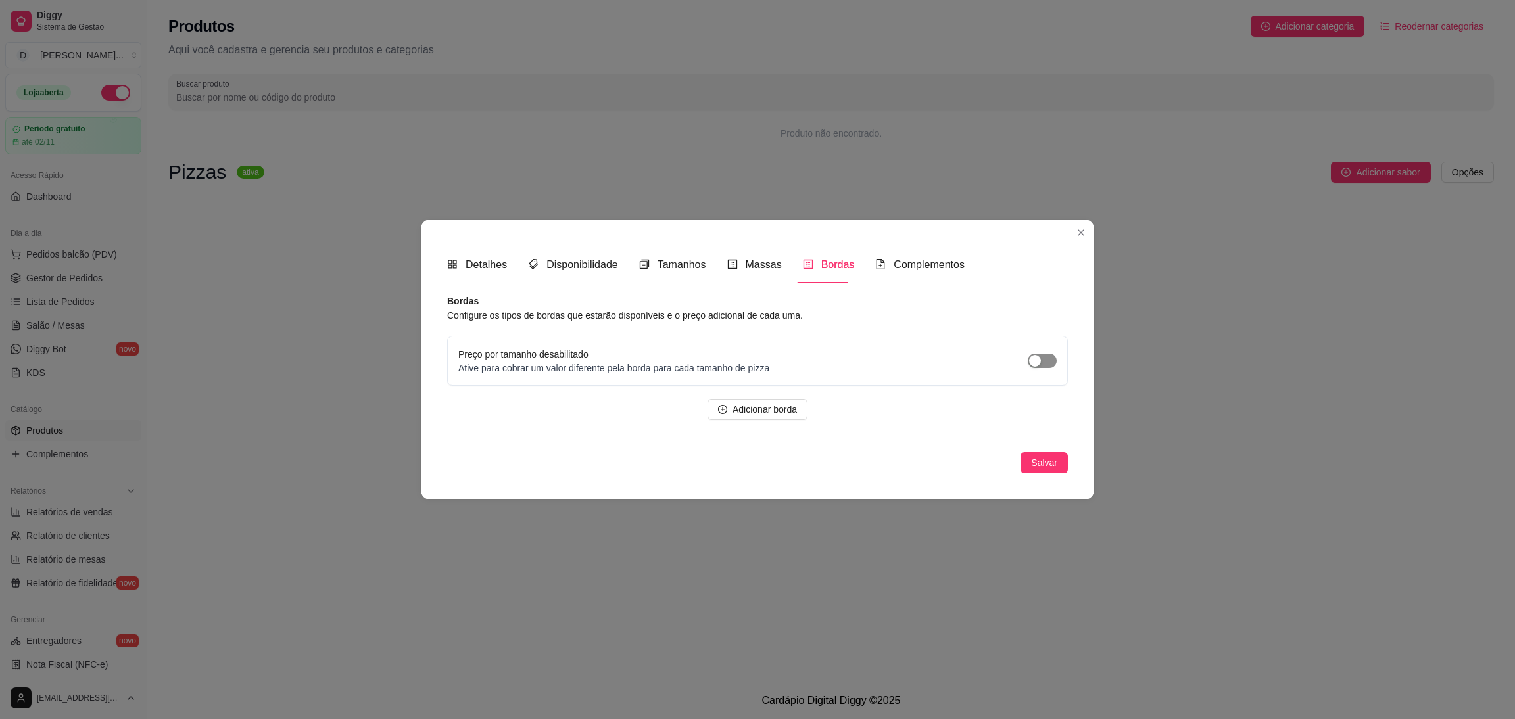
click at [1050, 359] on span "button" at bounding box center [1041, 361] width 29 height 14
click at [1046, 358] on div "button" at bounding box center [1049, 361] width 12 height 12
click at [747, 412] on span "Adicionar borda" at bounding box center [764, 409] width 64 height 14
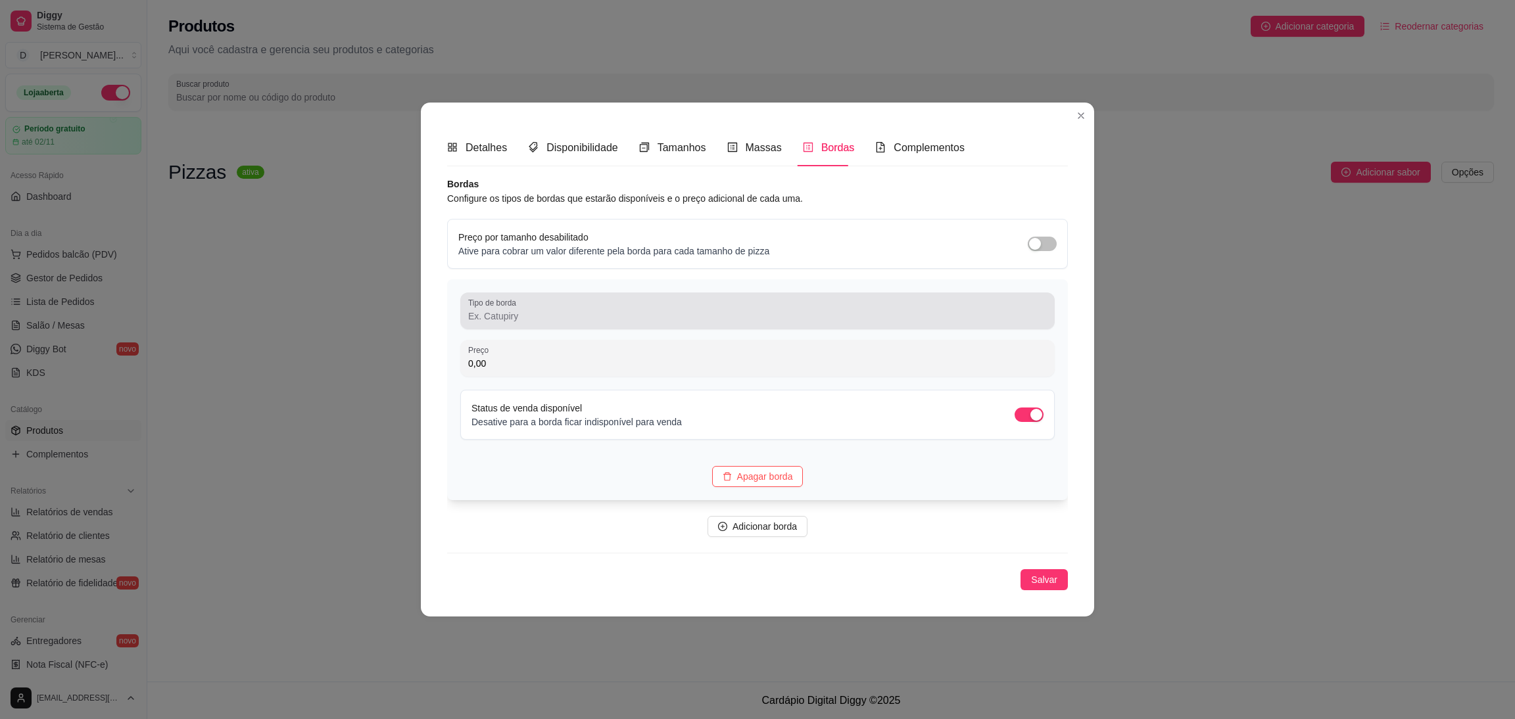
click at [667, 308] on div at bounding box center [757, 311] width 578 height 26
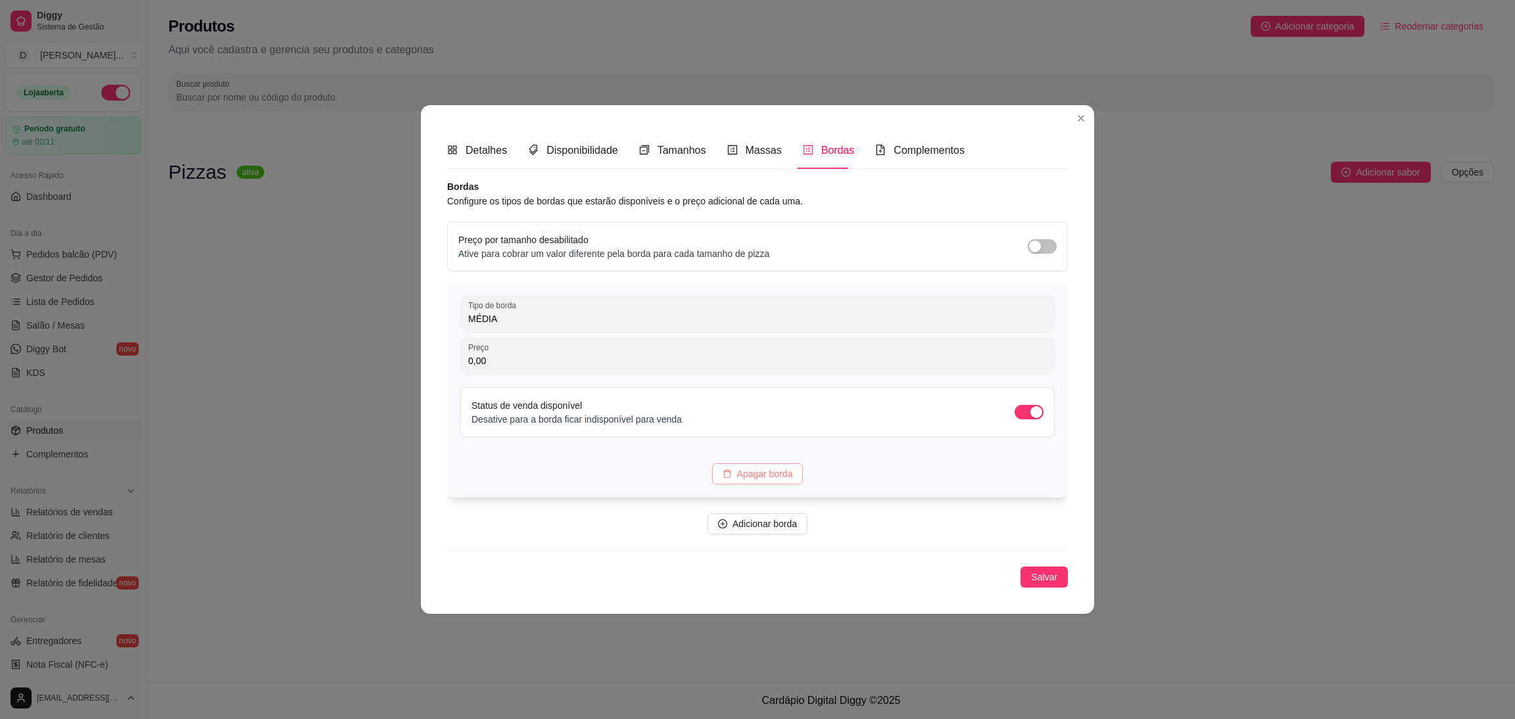
type input "MÉDIA"
click at [790, 473] on span "Apagar borda" at bounding box center [765, 474] width 56 height 14
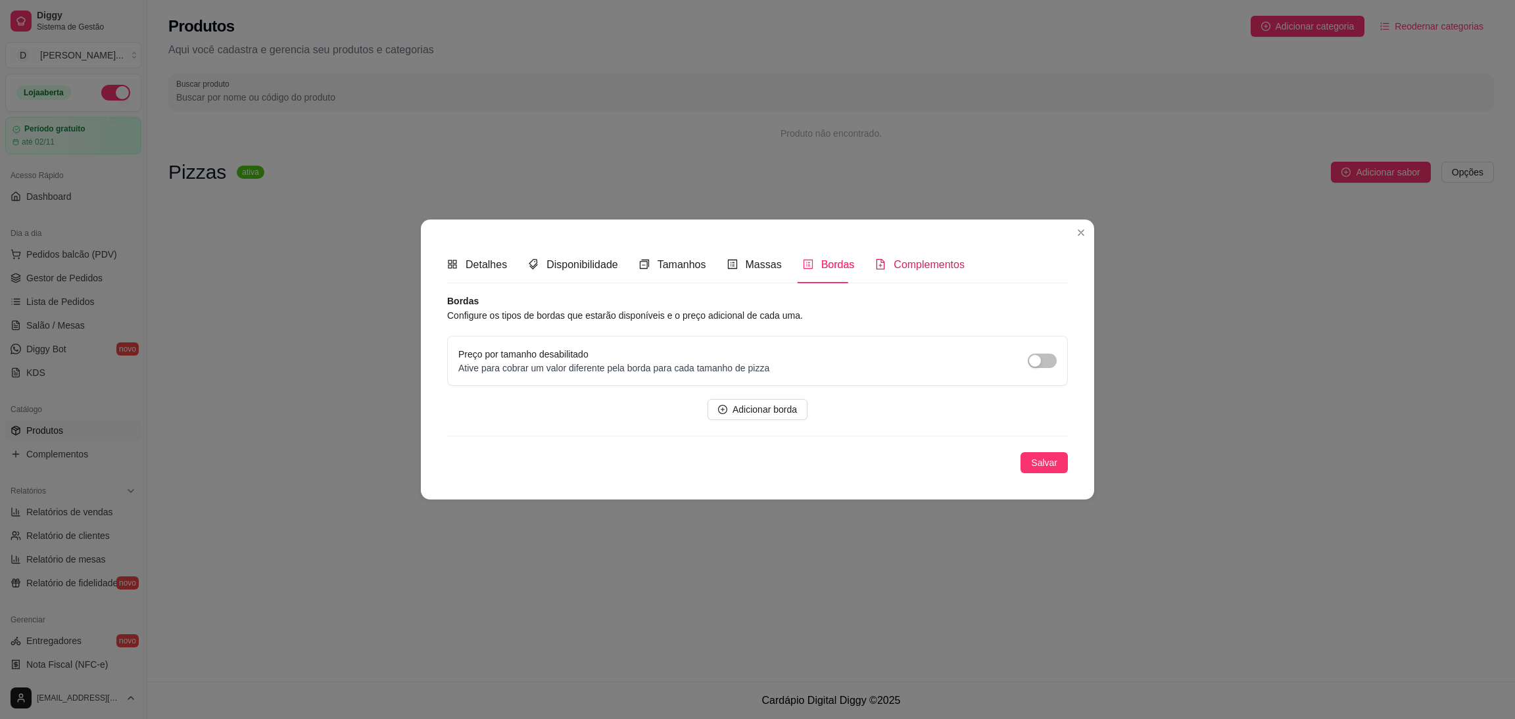
click at [928, 270] on span "Complementos" at bounding box center [928, 264] width 71 height 11
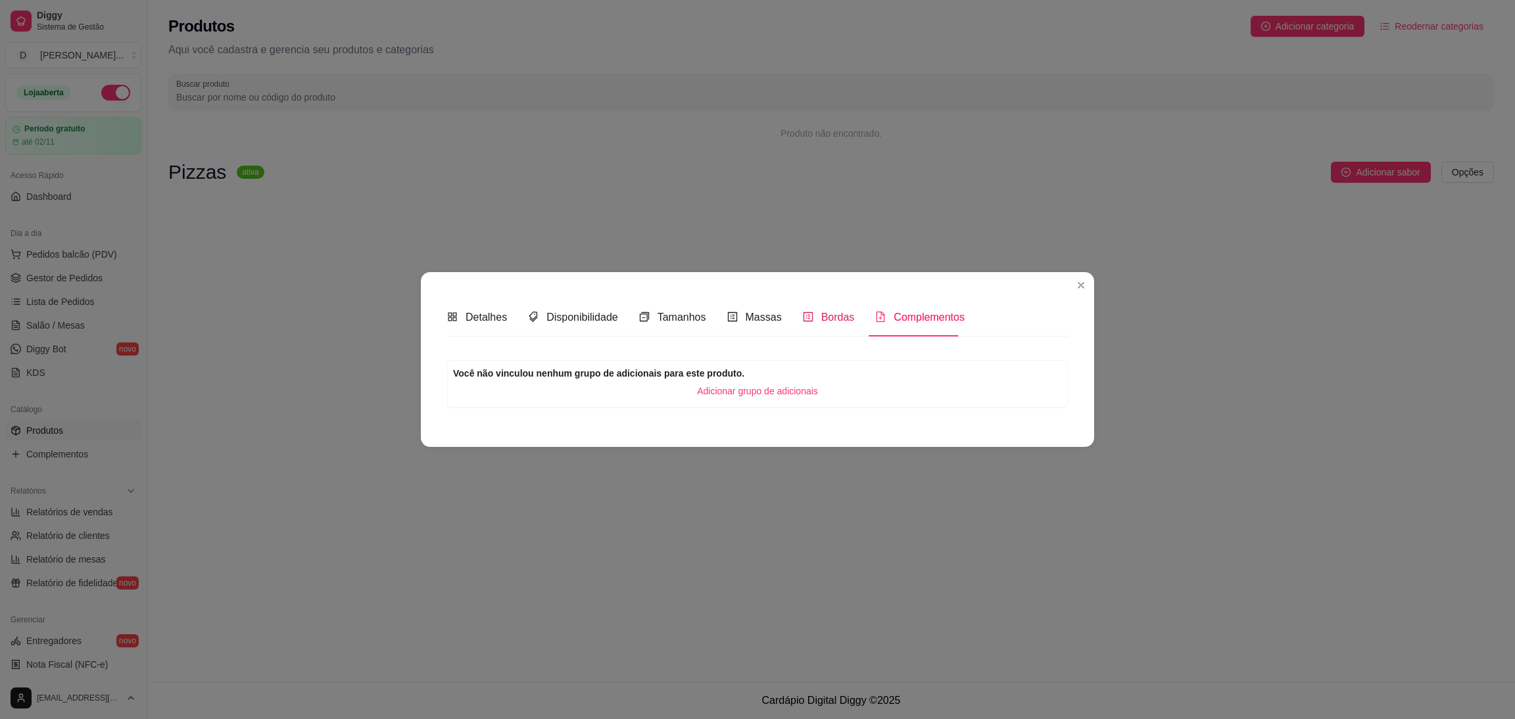
click at [829, 313] on span "Bordas" at bounding box center [838, 317] width 34 height 11
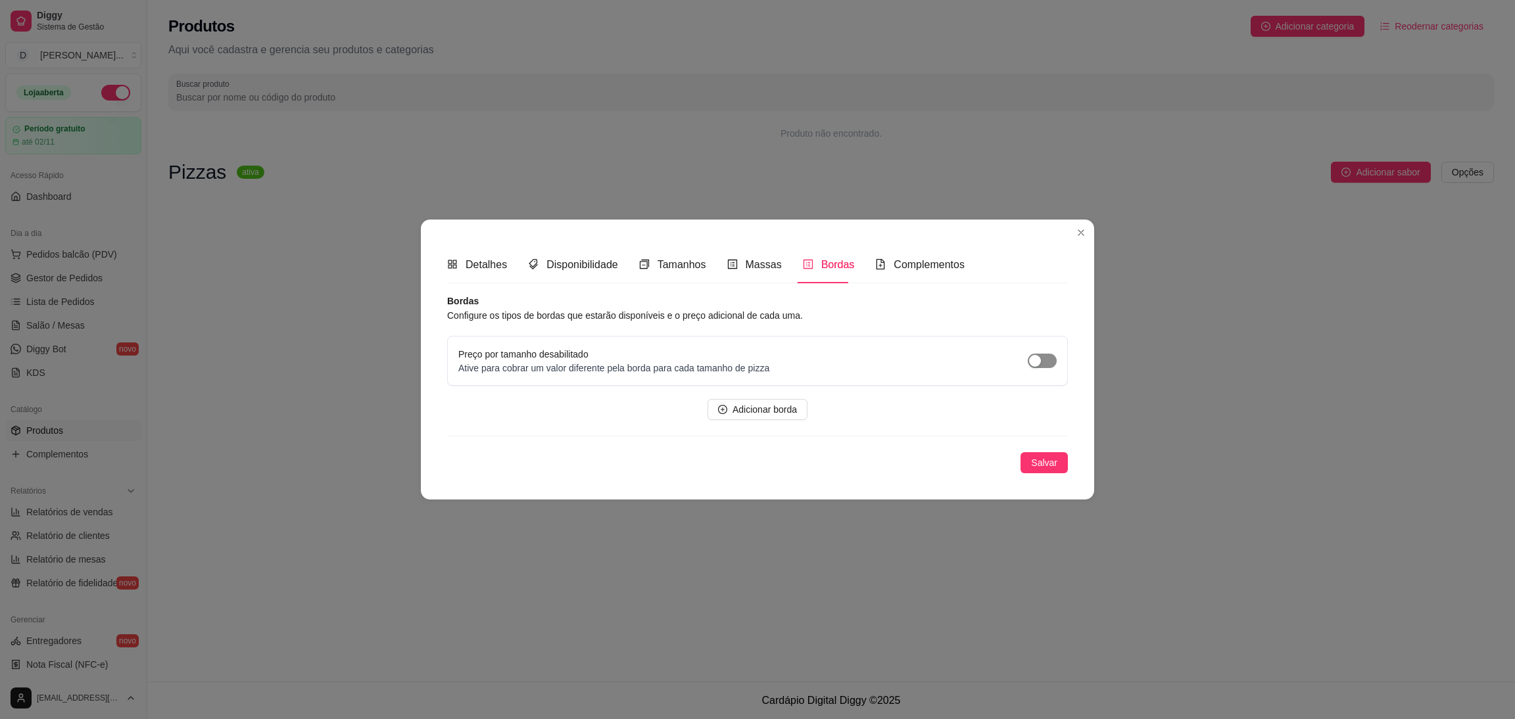
click at [1054, 365] on span "button" at bounding box center [1041, 361] width 29 height 14
click at [780, 415] on span "Adicionar borda" at bounding box center [764, 409] width 64 height 14
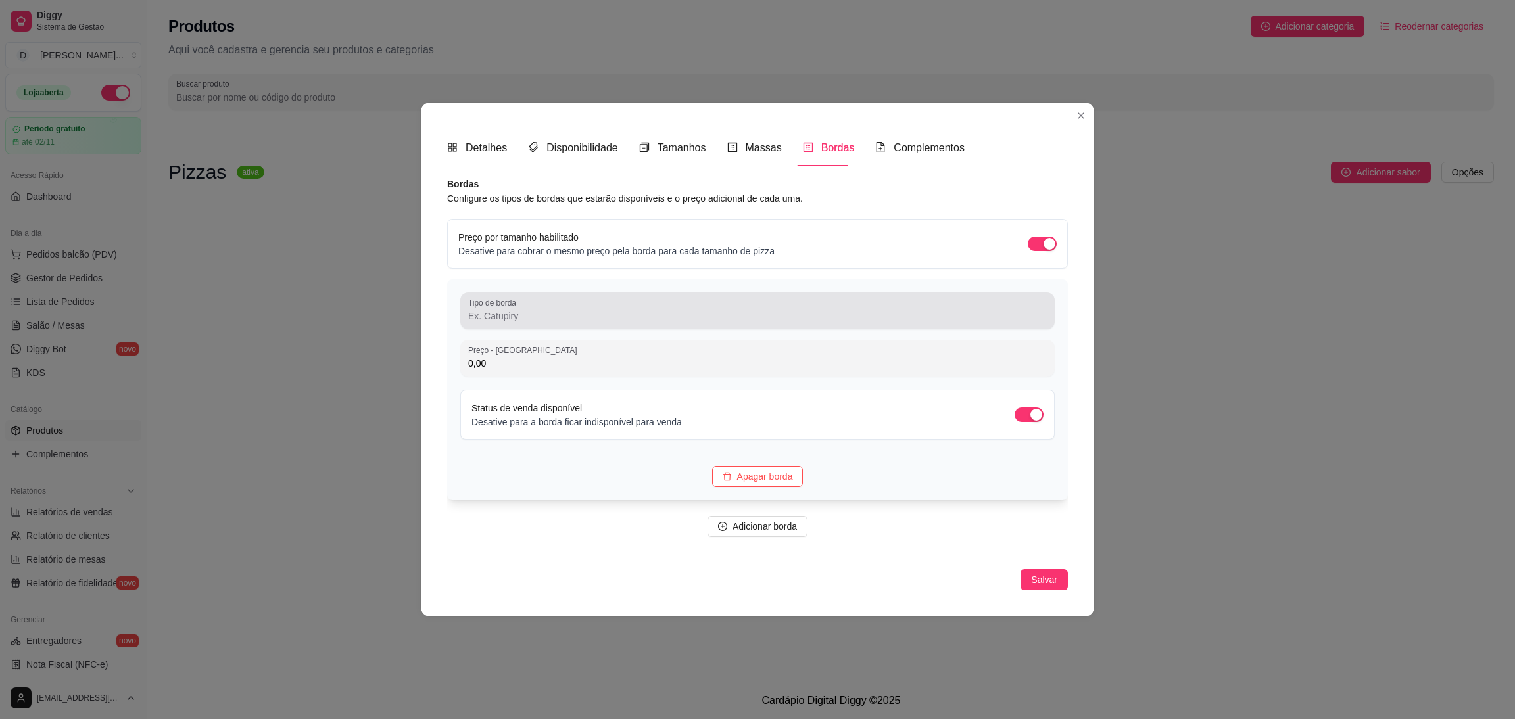
click at [567, 304] on div at bounding box center [757, 311] width 578 height 26
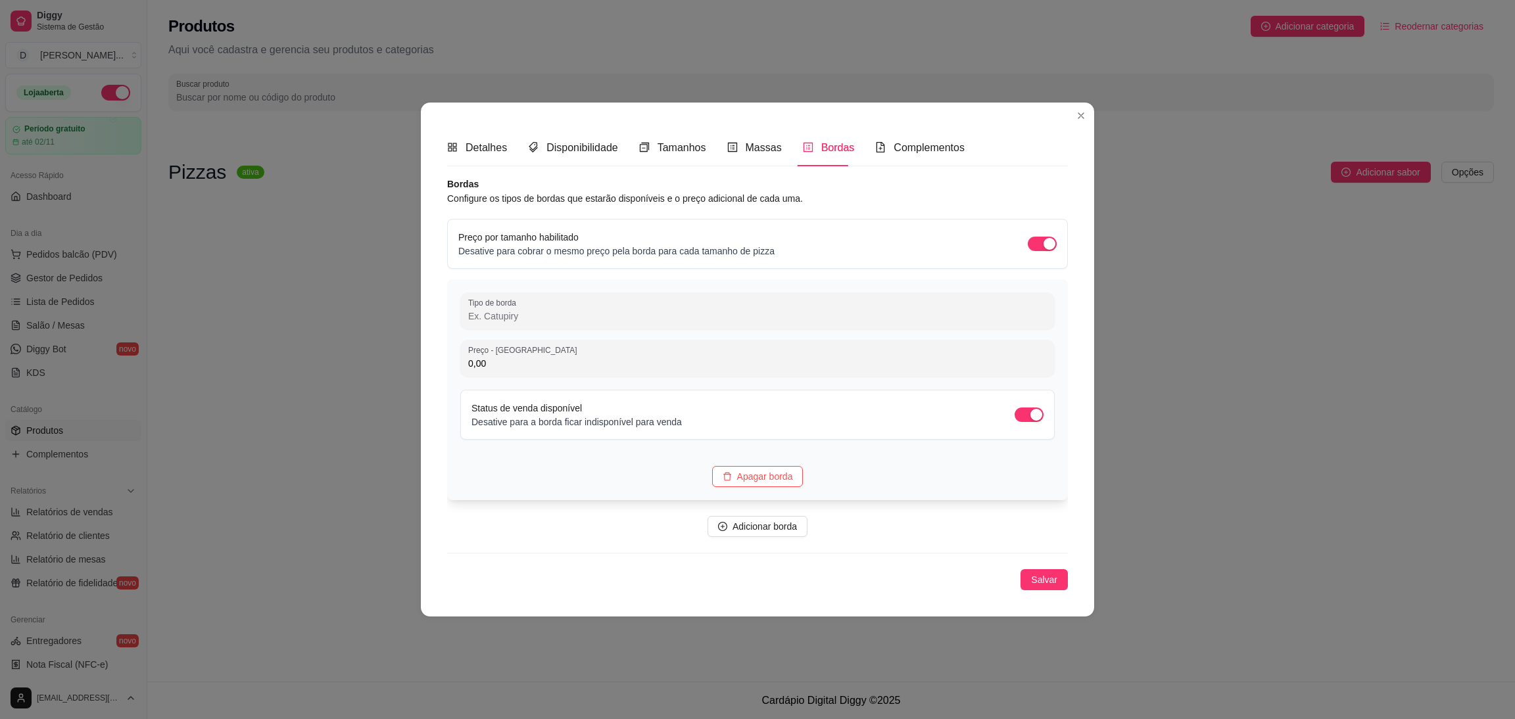
type input "P"
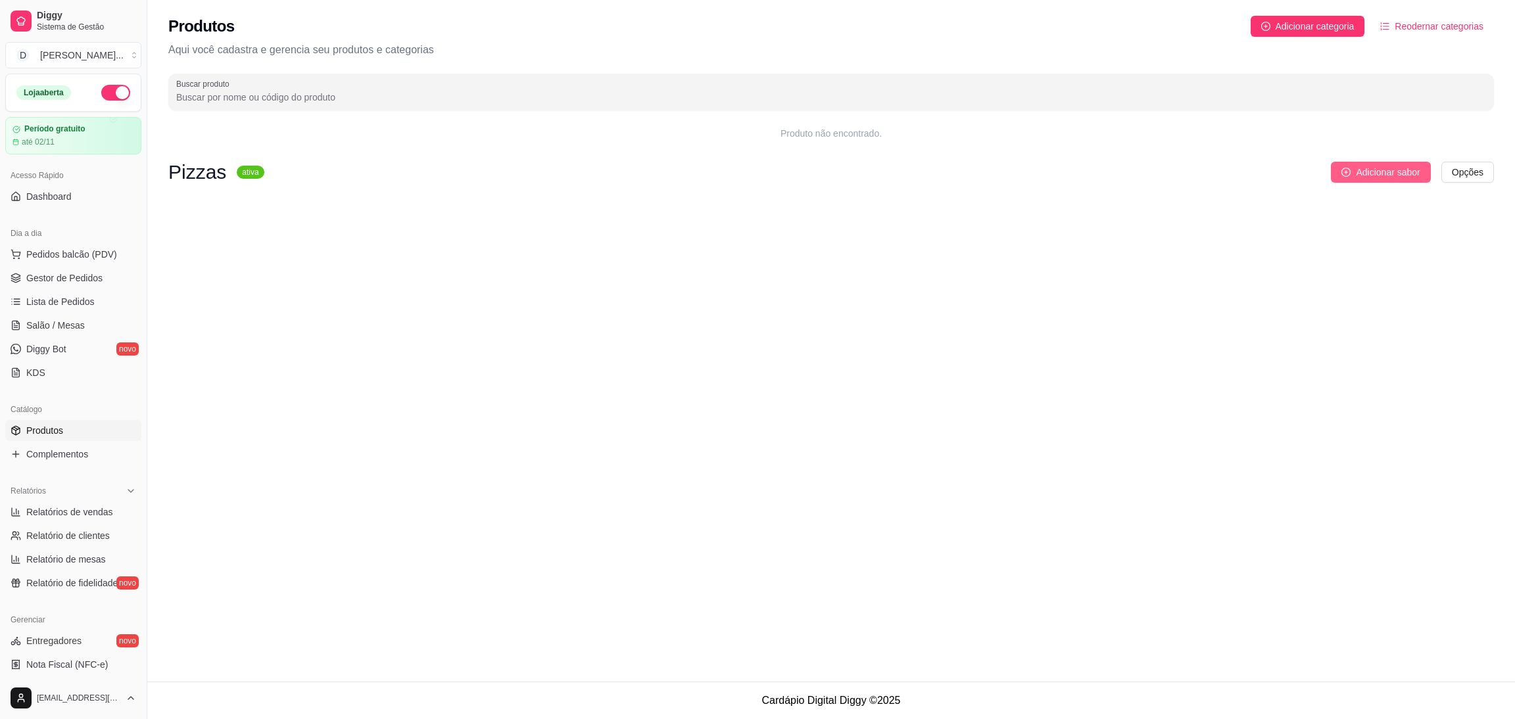
click at [1369, 174] on span "Adicionar sabor" at bounding box center [1387, 172] width 64 height 14
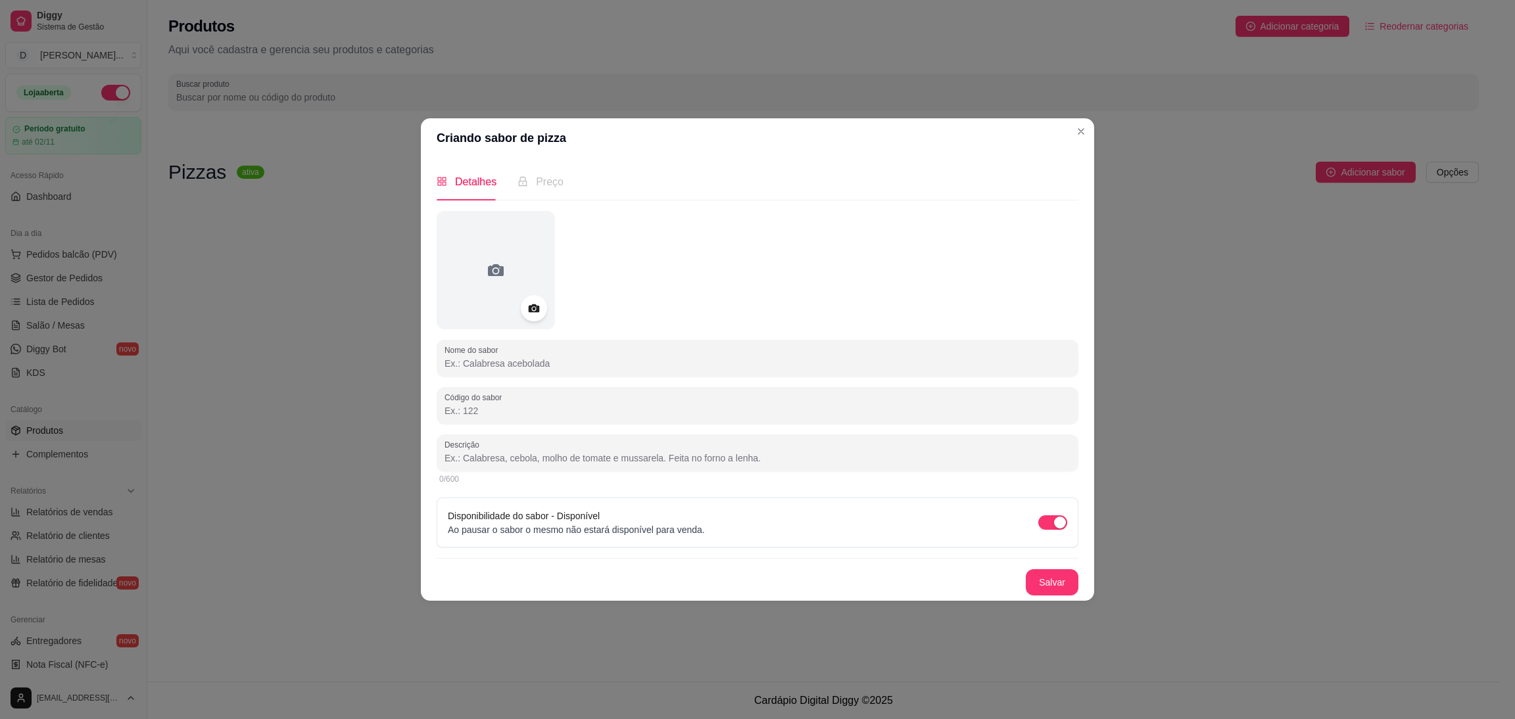
click at [563, 359] on input "Nome do sabor" at bounding box center [757, 363] width 626 height 13
type input "a"
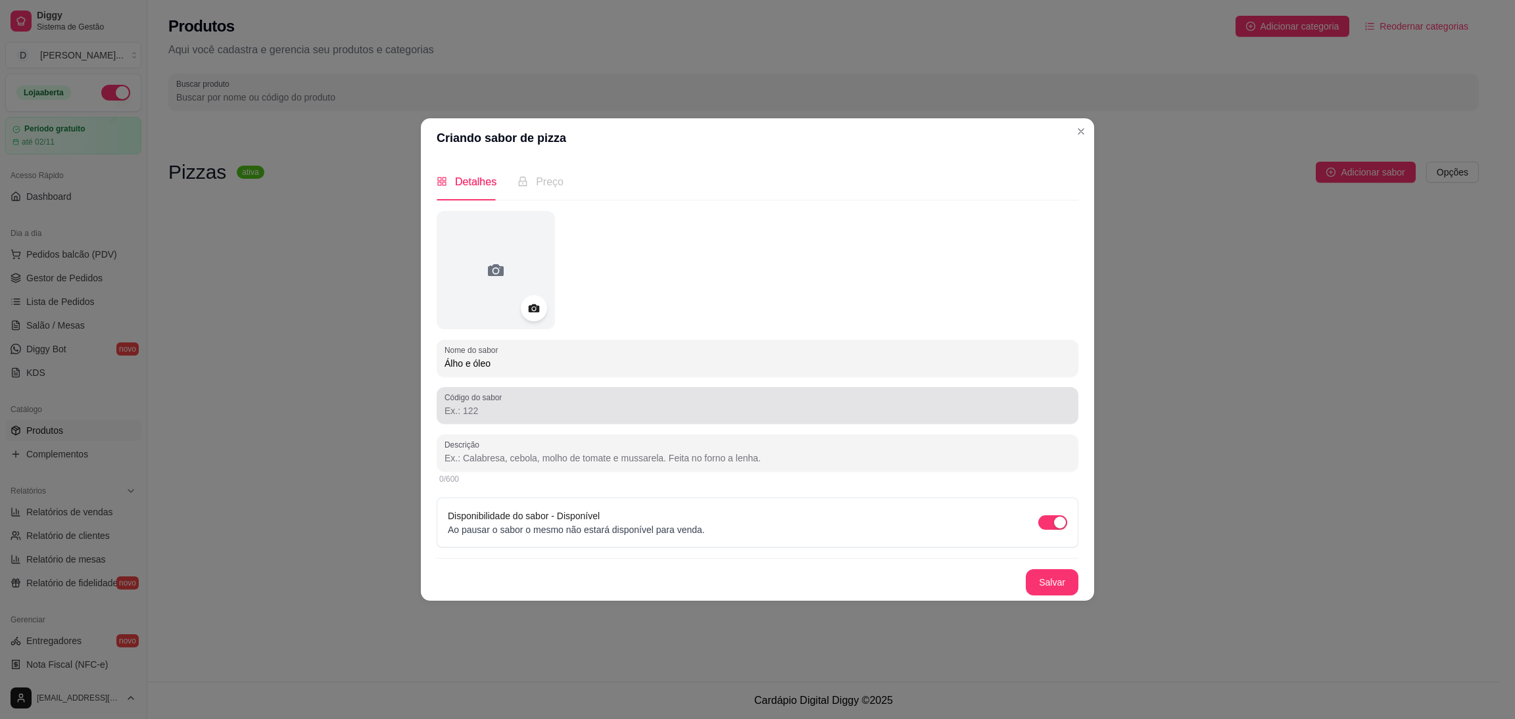
type input "Álho e óleo"
click at [534, 413] on input "Código do sabor" at bounding box center [757, 410] width 626 height 13
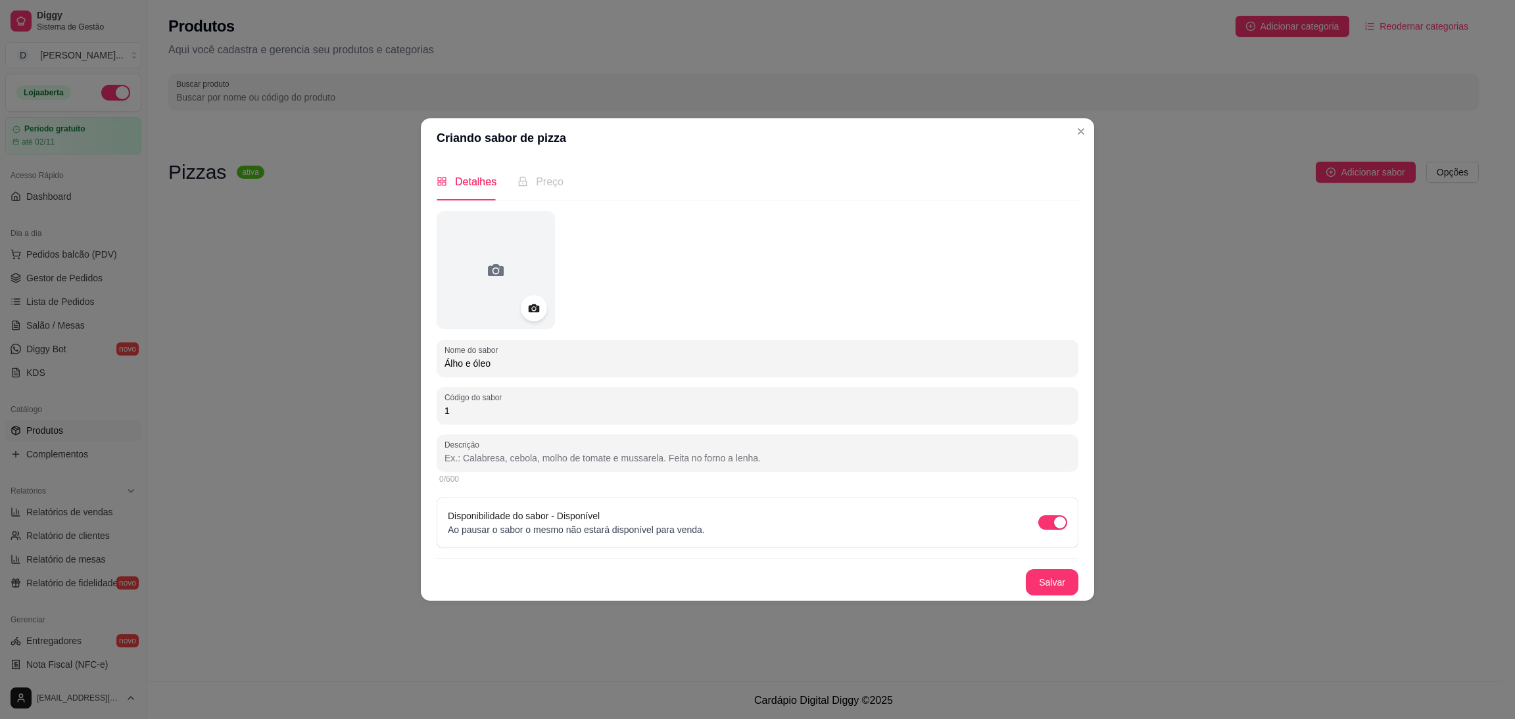
type input "1"
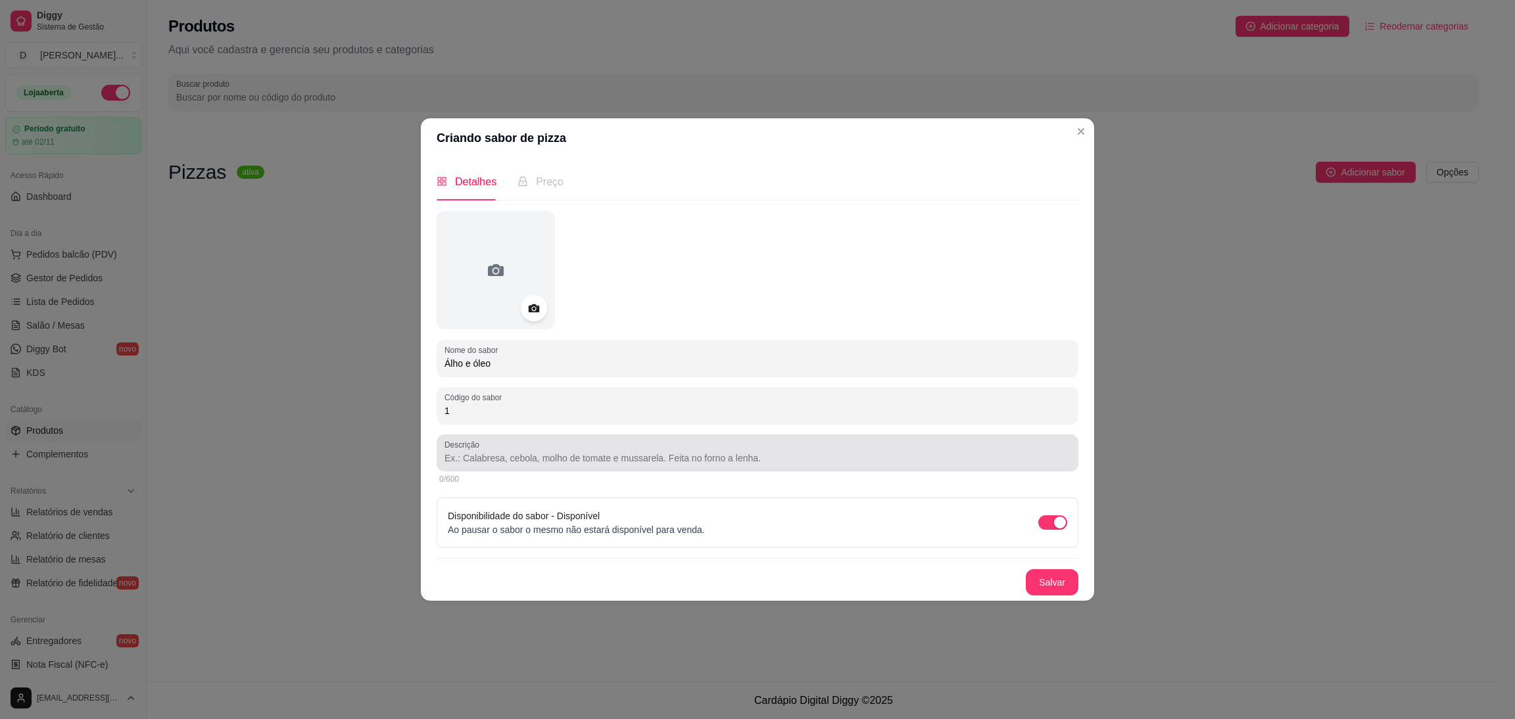
click at [701, 462] on input "Descrição" at bounding box center [757, 458] width 626 height 13
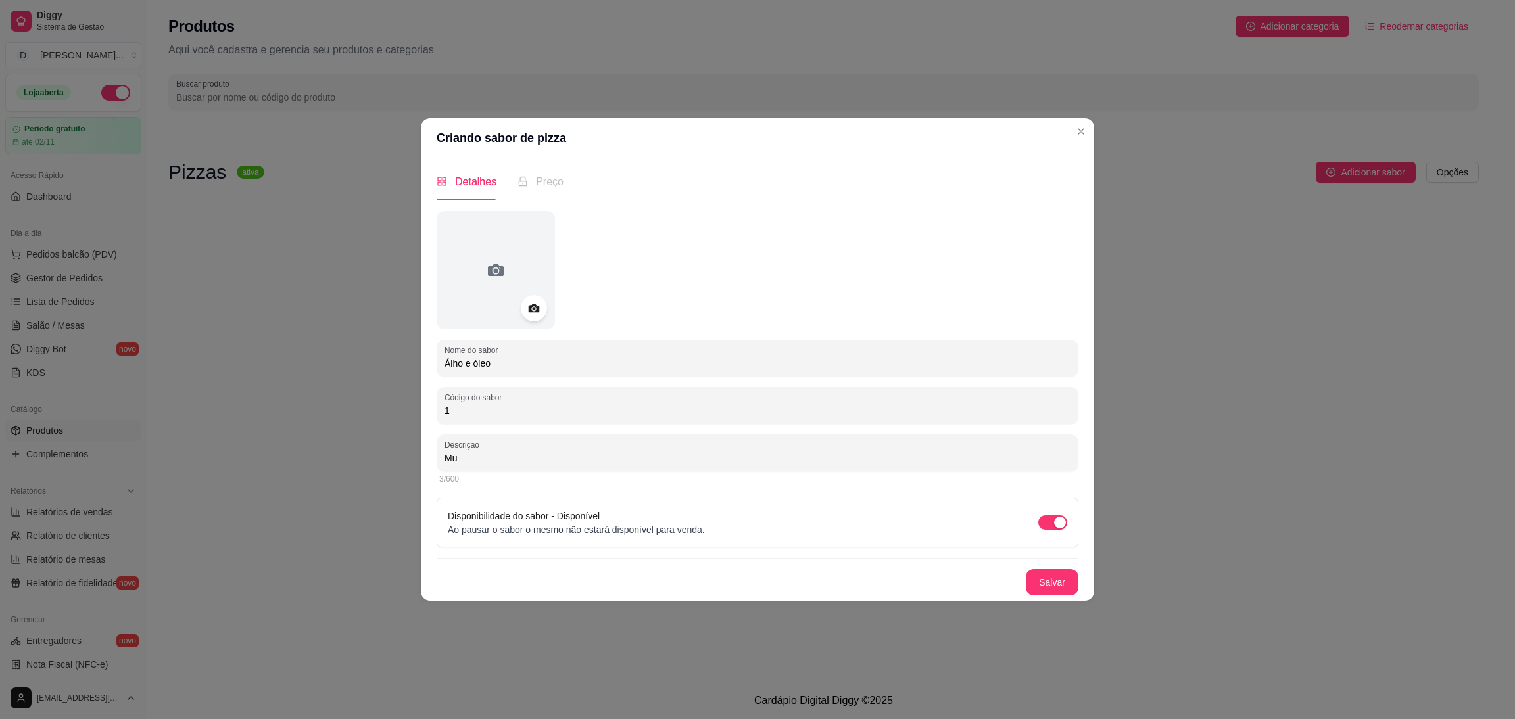
type input "M"
type input "Mussarela, parmesão salpicado e alho frito crocante"
click at [1054, 580] on button "Salvar" at bounding box center [1051, 583] width 51 height 26
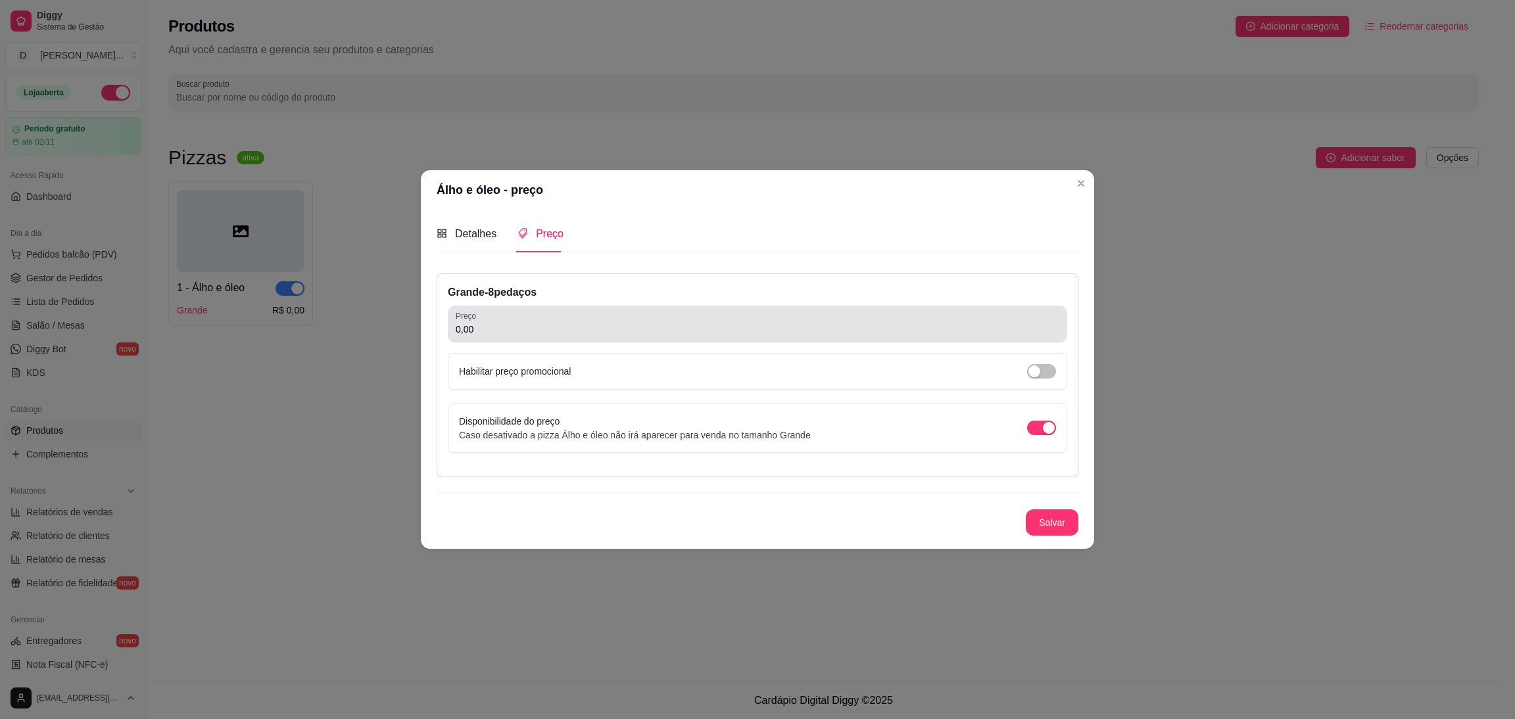
click at [520, 331] on input "0,00" at bounding box center [757, 329] width 603 height 13
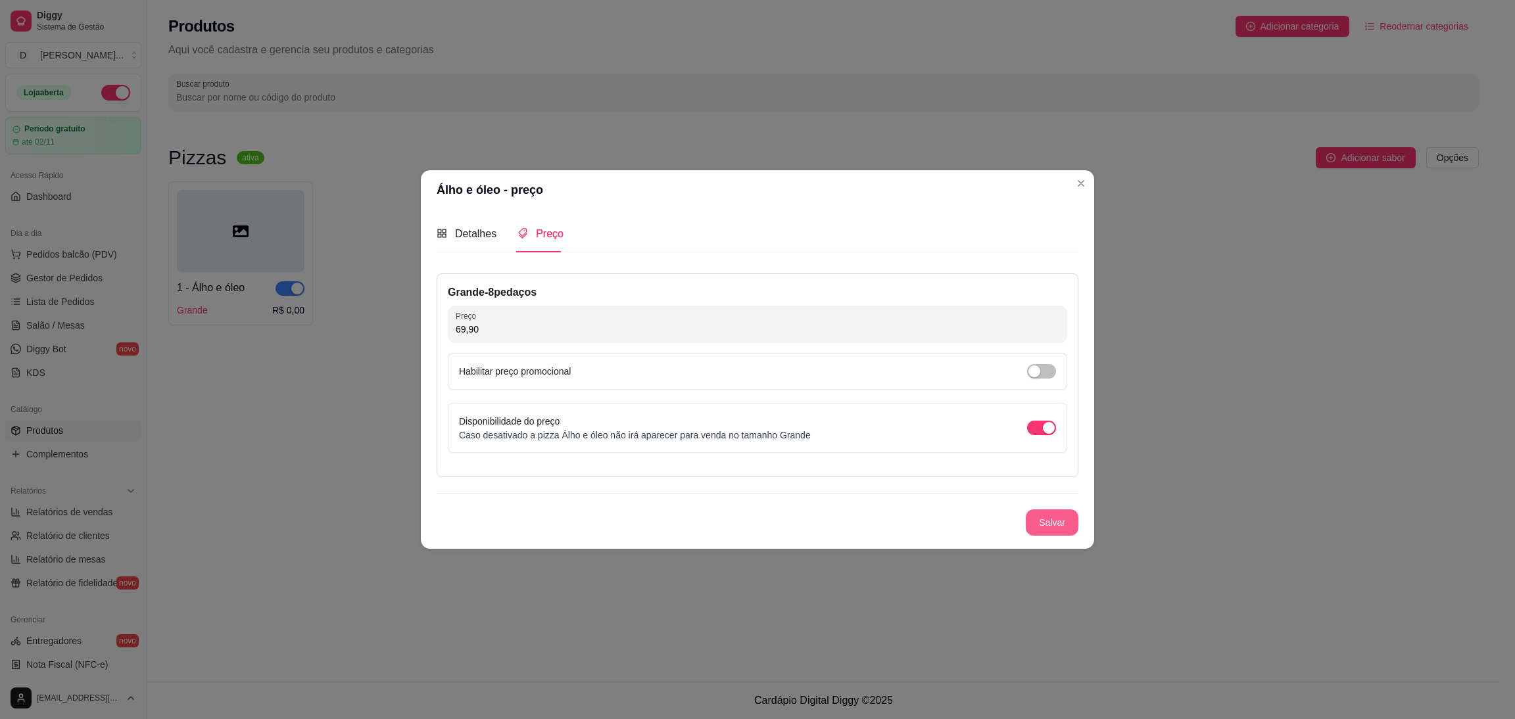
type input "69,90"
click at [1050, 516] on button "Salvar" at bounding box center [1051, 523] width 51 height 26
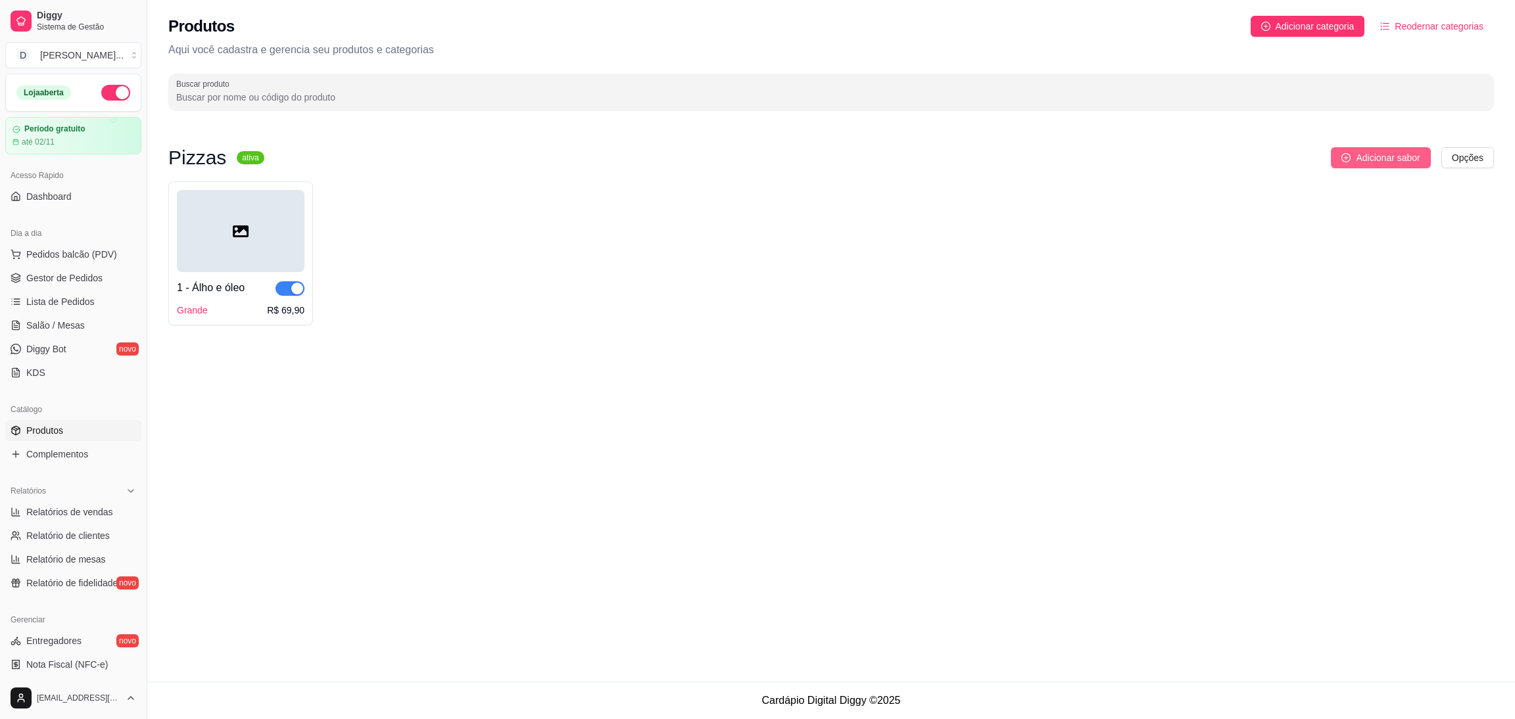
click at [1356, 156] on span "Adicionar sabor" at bounding box center [1387, 158] width 64 height 14
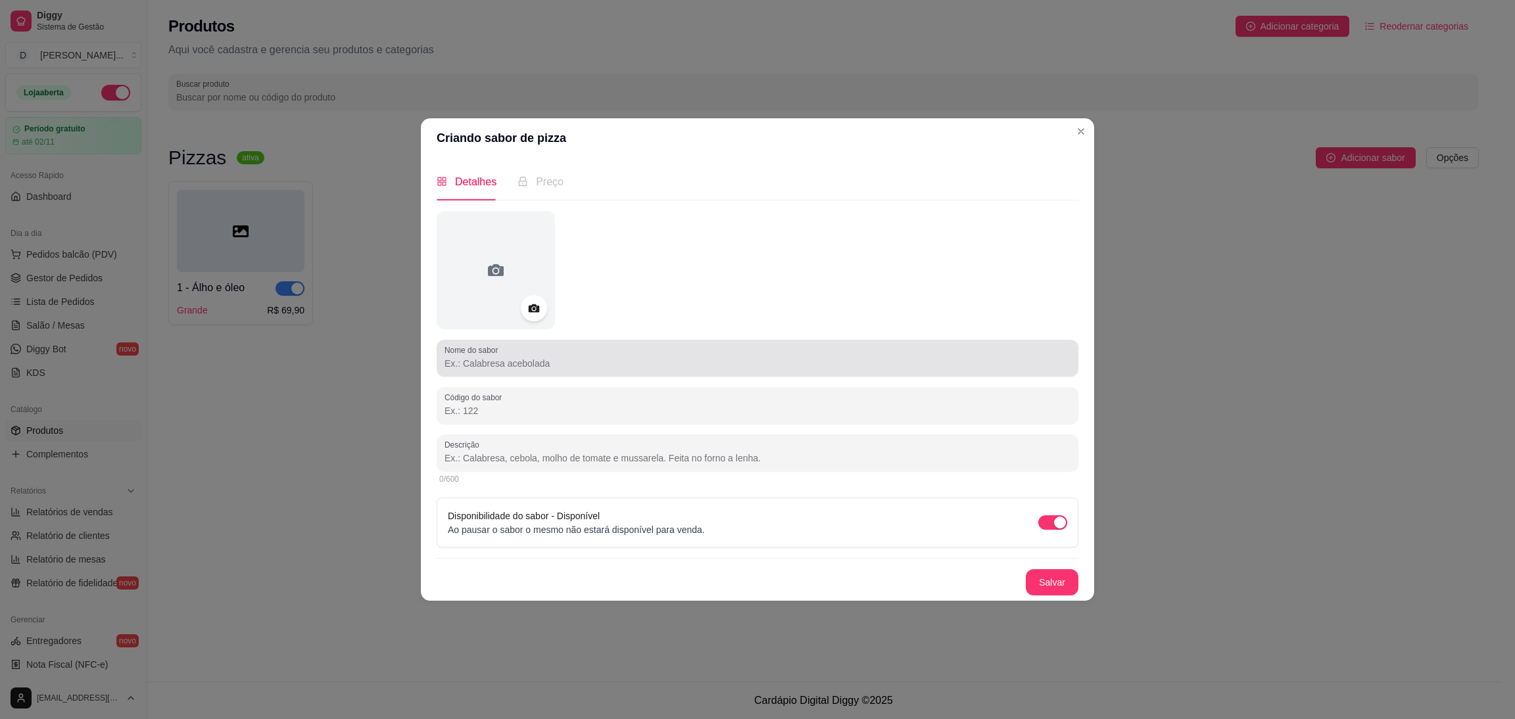
click at [507, 371] on div at bounding box center [757, 358] width 626 height 26
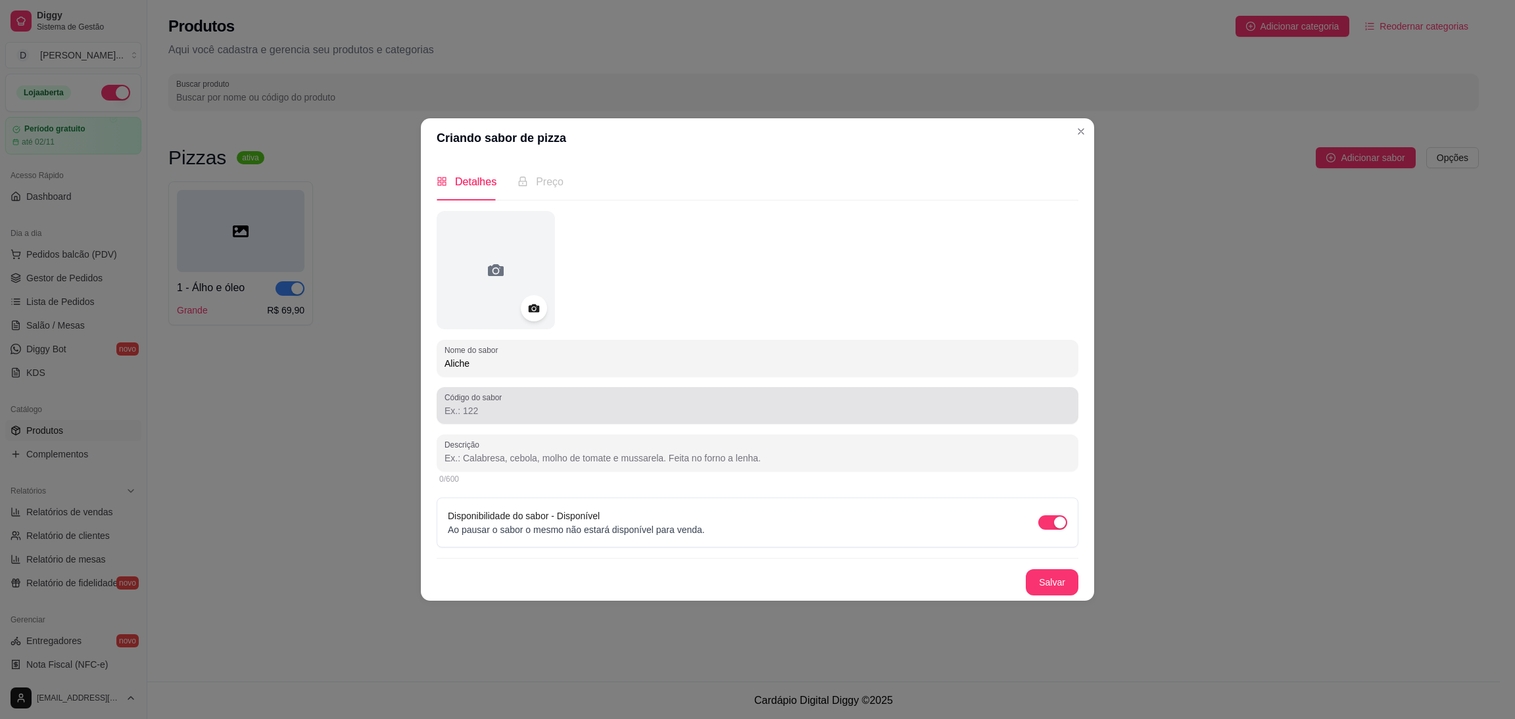
type input "Aliche"
click at [494, 410] on input "Código do sabor" at bounding box center [757, 410] width 626 height 13
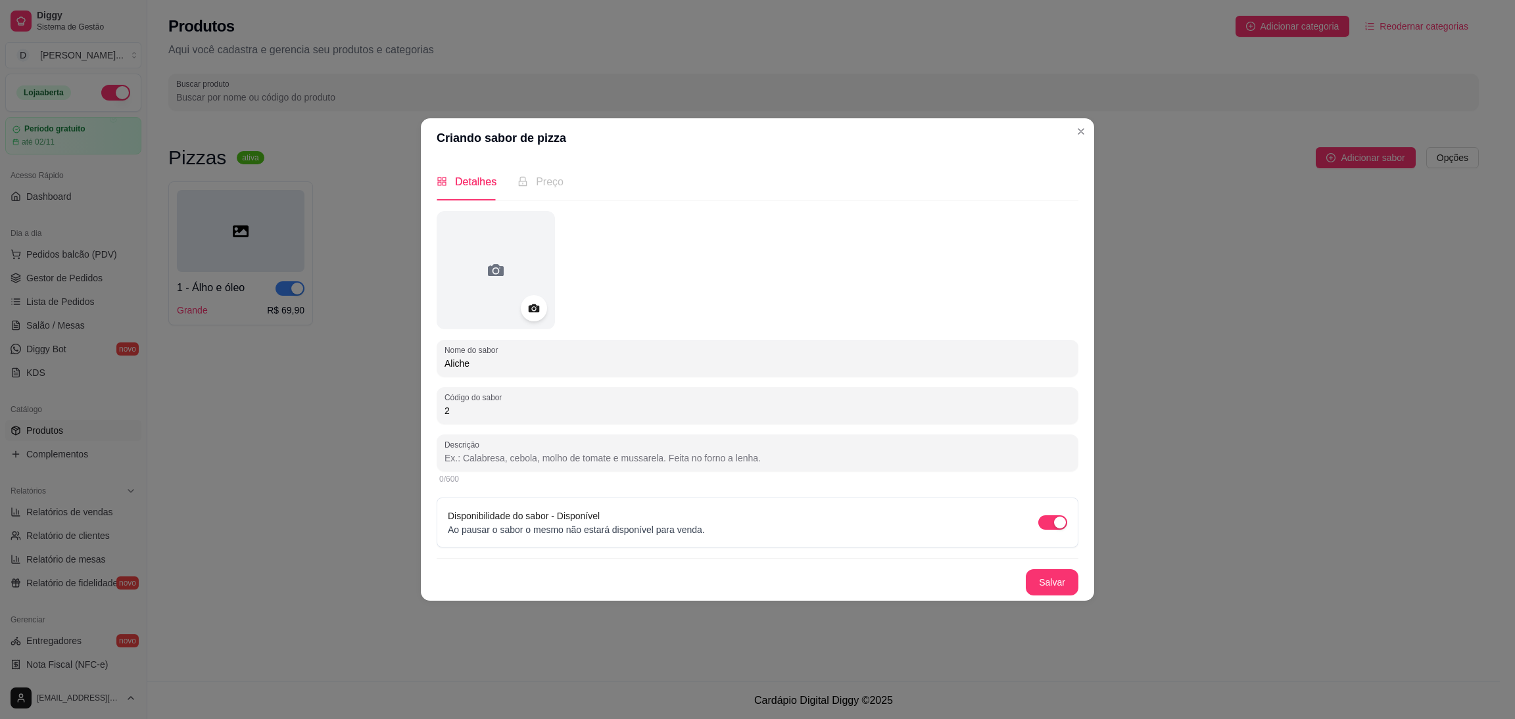
type input "2"
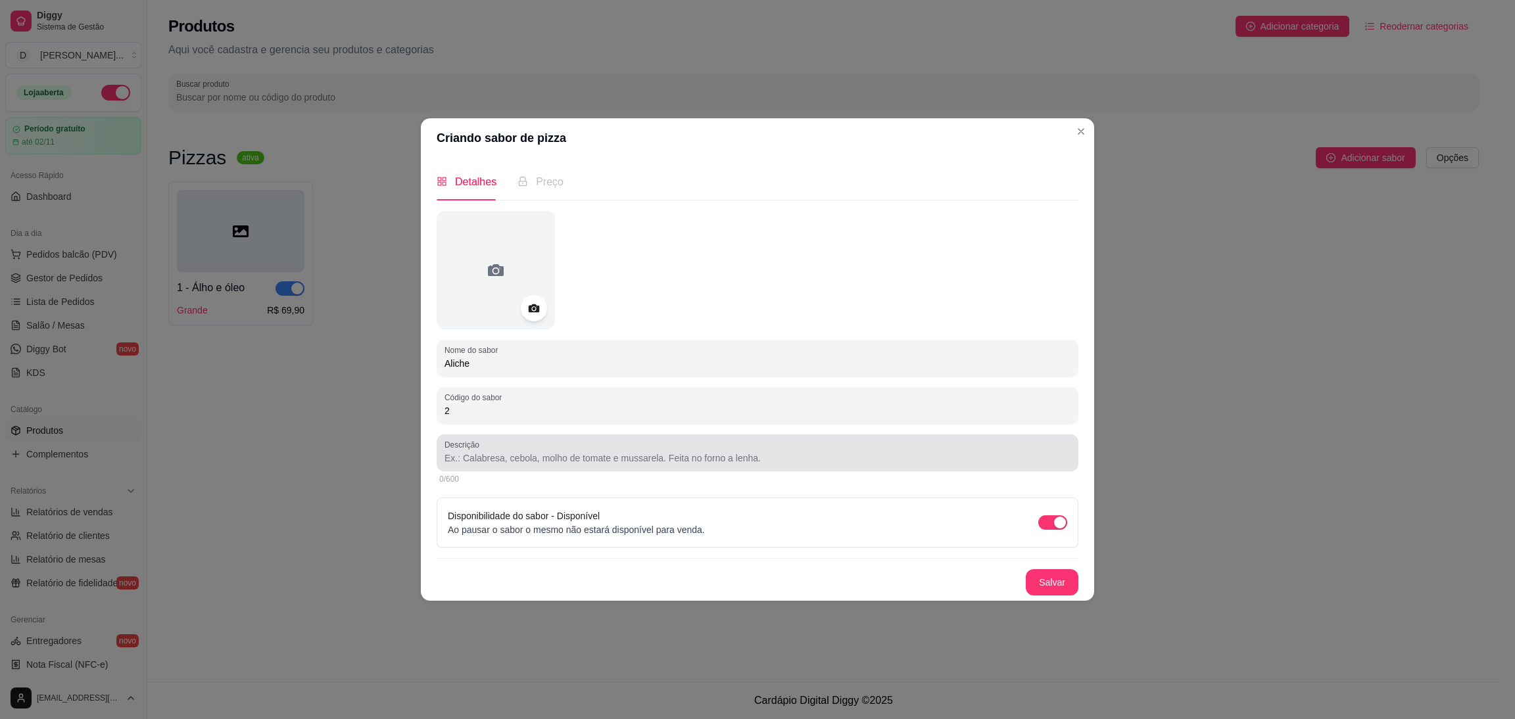
click at [509, 447] on div at bounding box center [757, 453] width 626 height 26
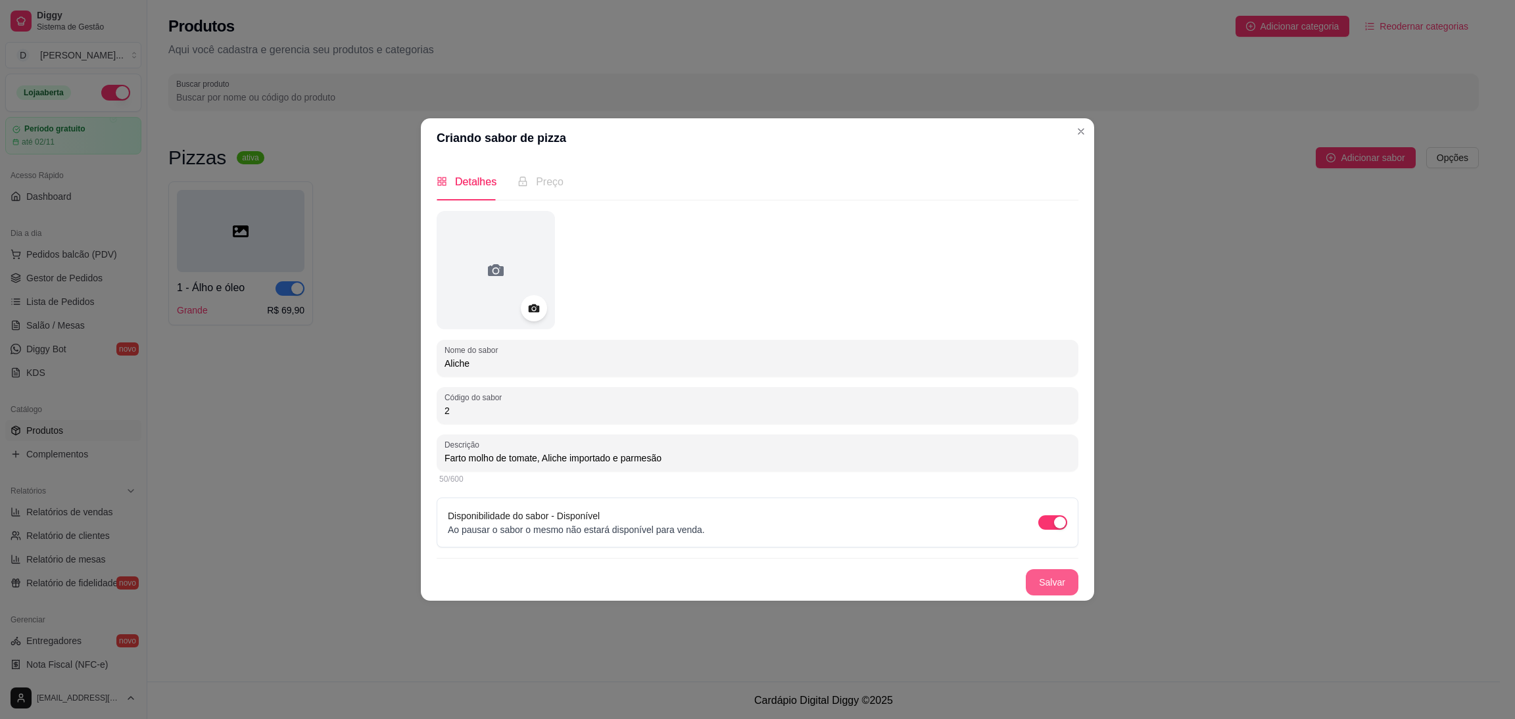
type input "Farto molho de tomate, Aliche importado e parmesão"
click at [1066, 577] on button "Salvar" at bounding box center [1051, 582] width 53 height 26
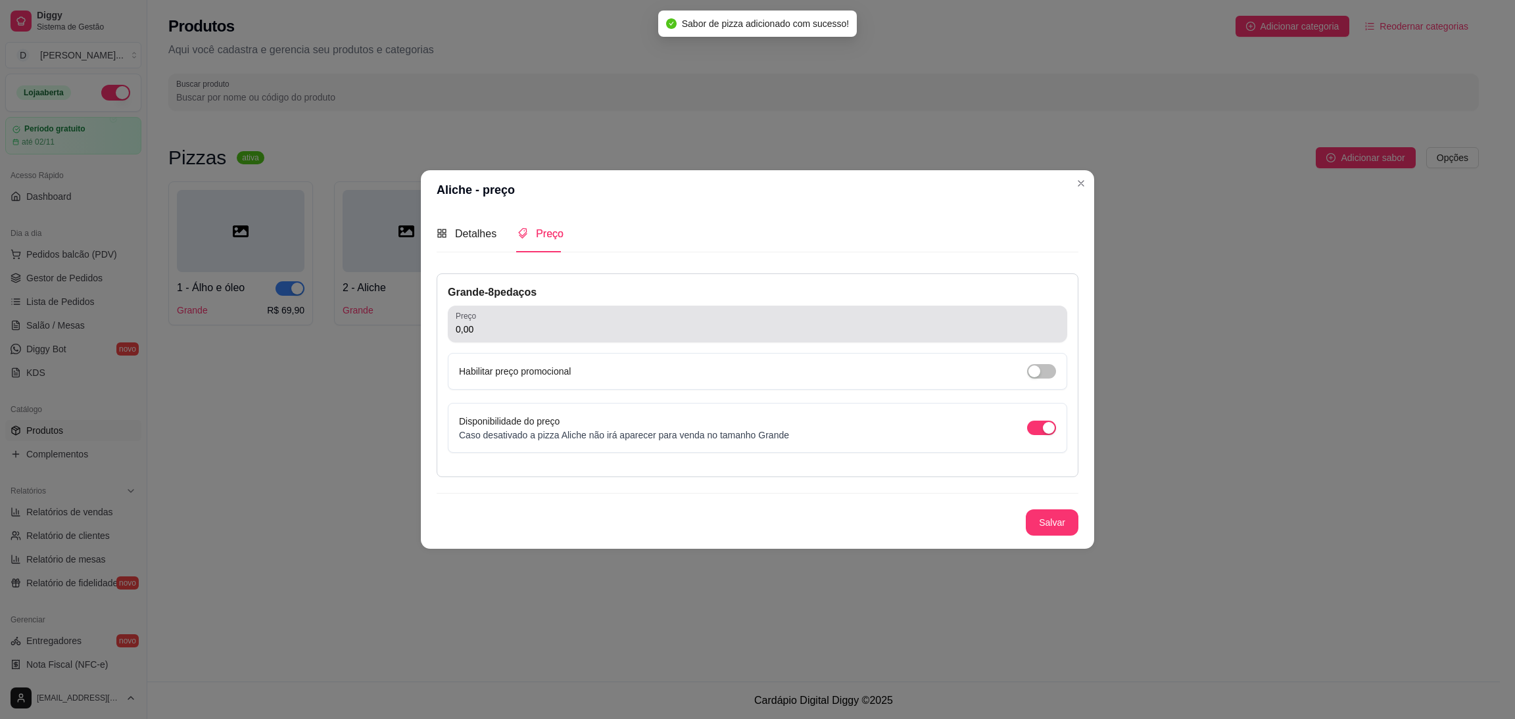
click at [591, 340] on div "Preço 0,00" at bounding box center [757, 324] width 619 height 37
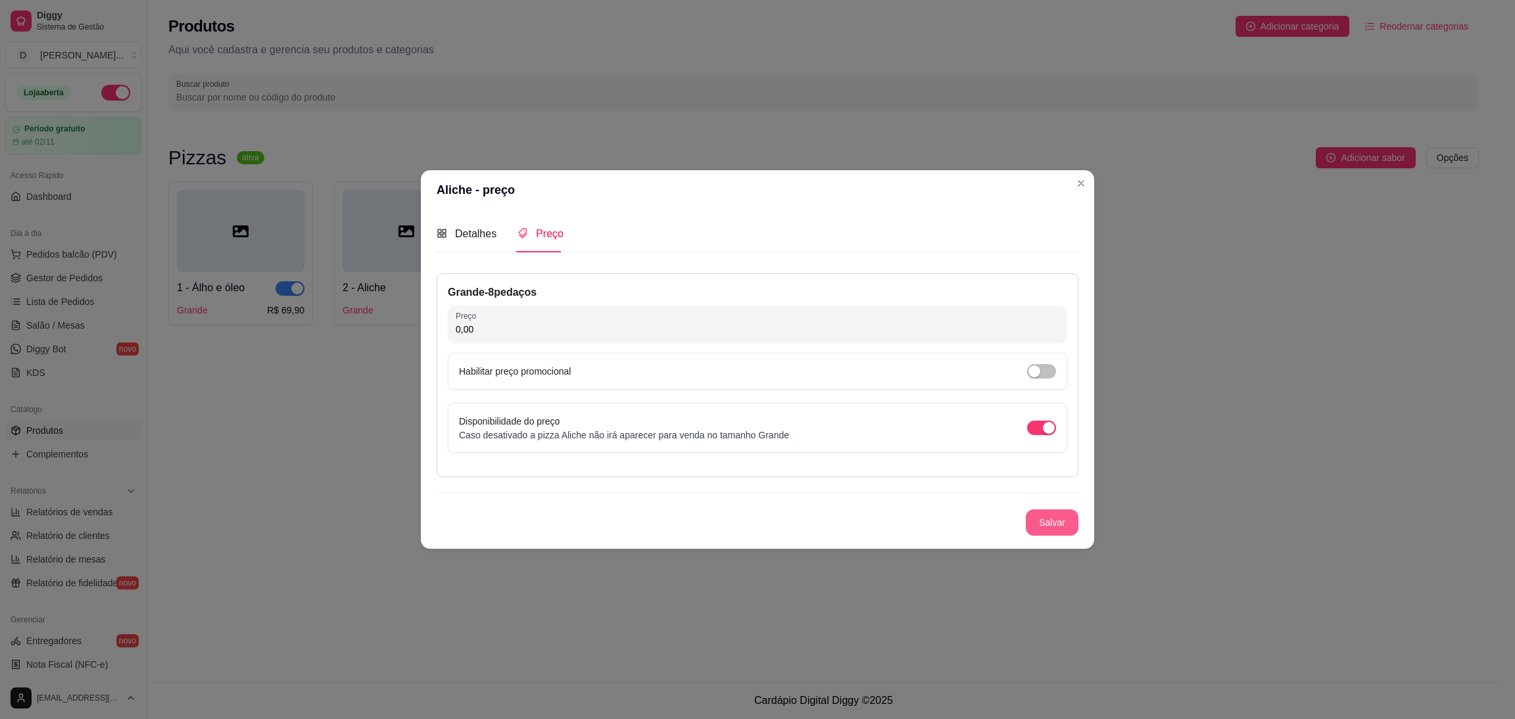
click at [1048, 529] on button "Salvar" at bounding box center [1051, 522] width 53 height 26
click at [1056, 521] on button "Salvar" at bounding box center [1051, 523] width 51 height 26
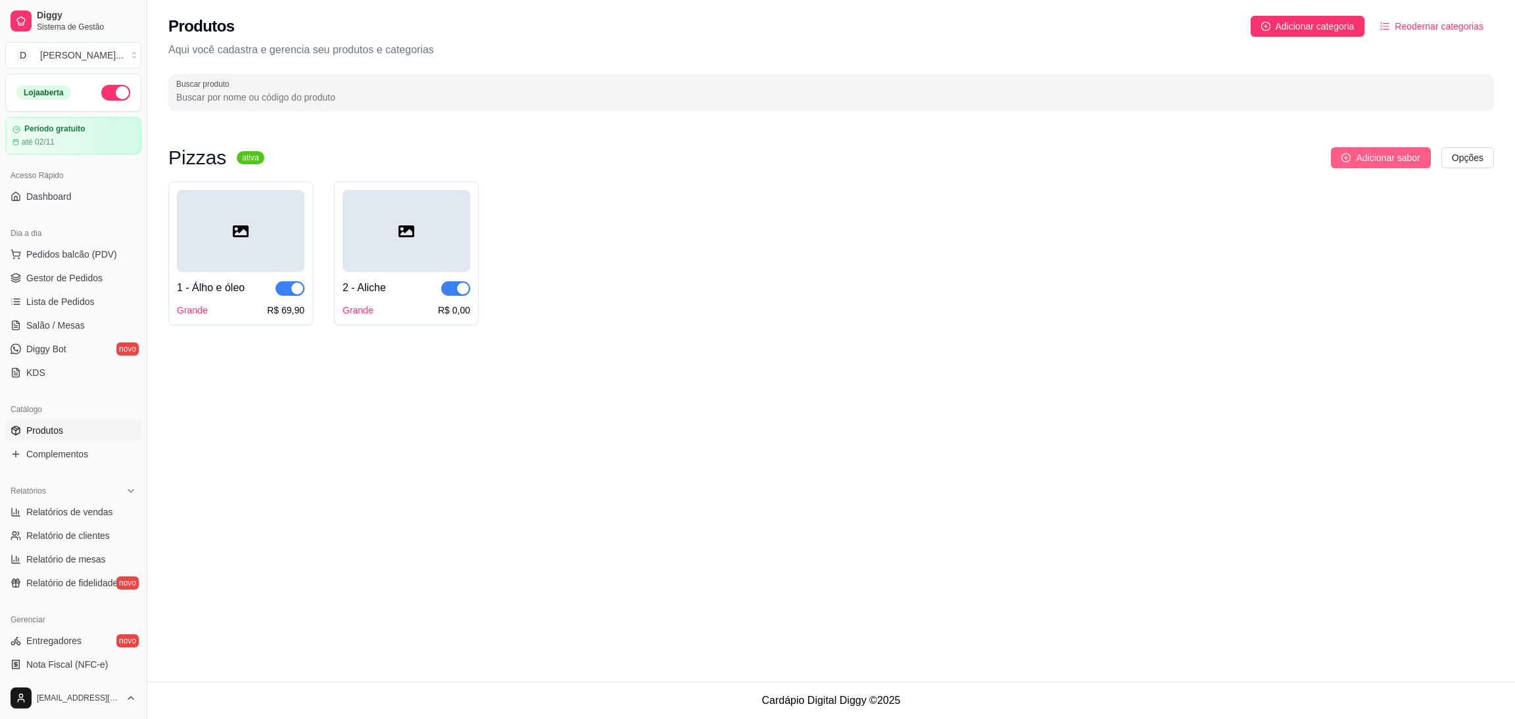
click at [1367, 152] on span "Adicionar sabor" at bounding box center [1387, 158] width 64 height 14
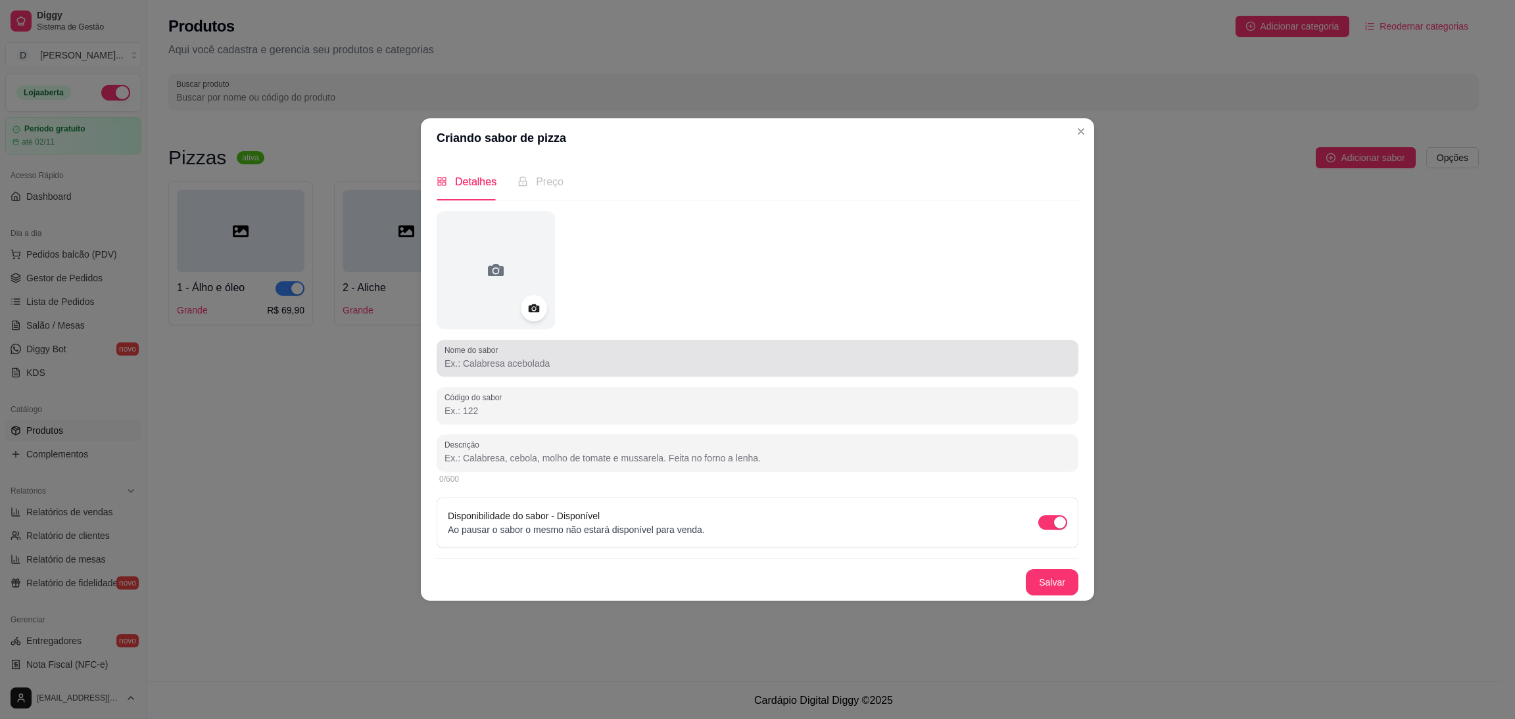
click at [764, 343] on div "Nome do sabor" at bounding box center [757, 358] width 642 height 37
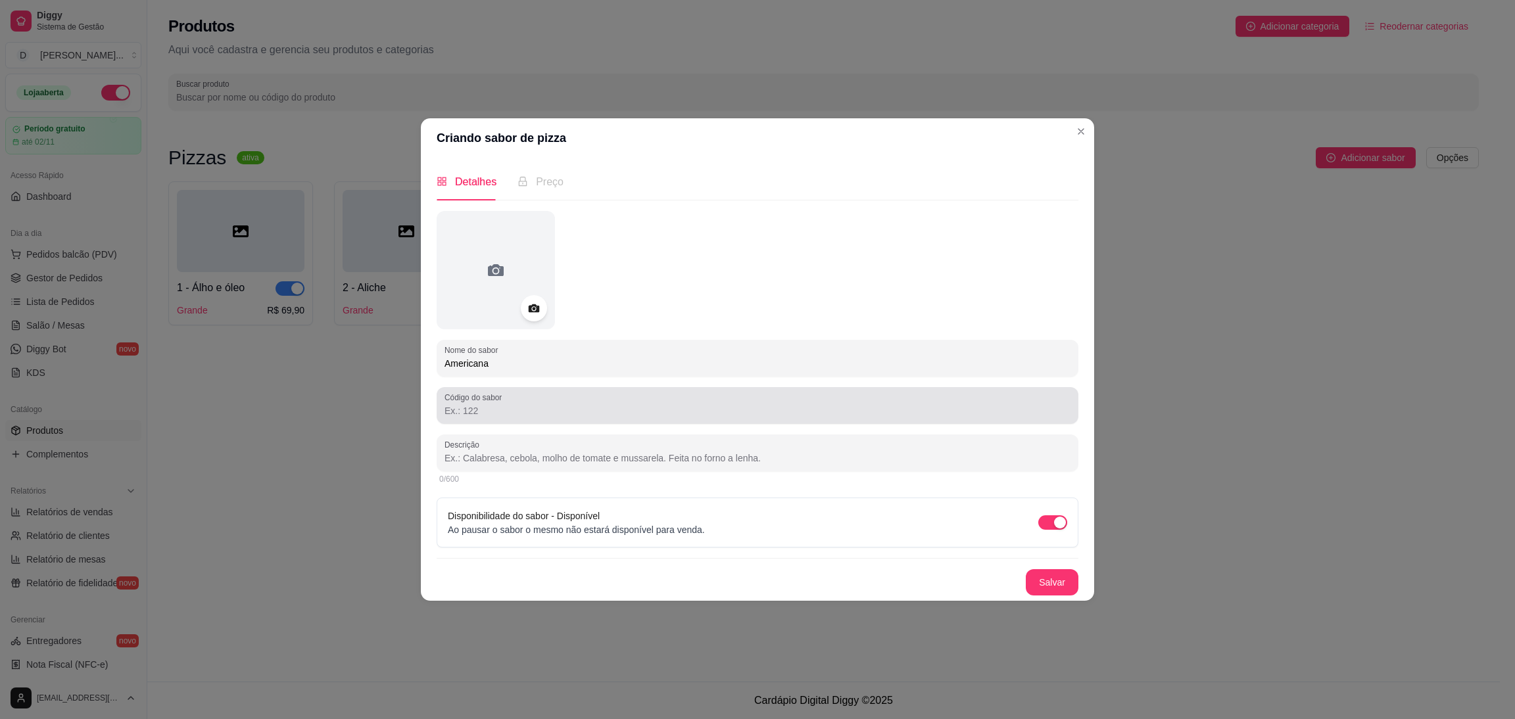
type input "Americana"
click at [656, 398] on div at bounding box center [757, 405] width 626 height 26
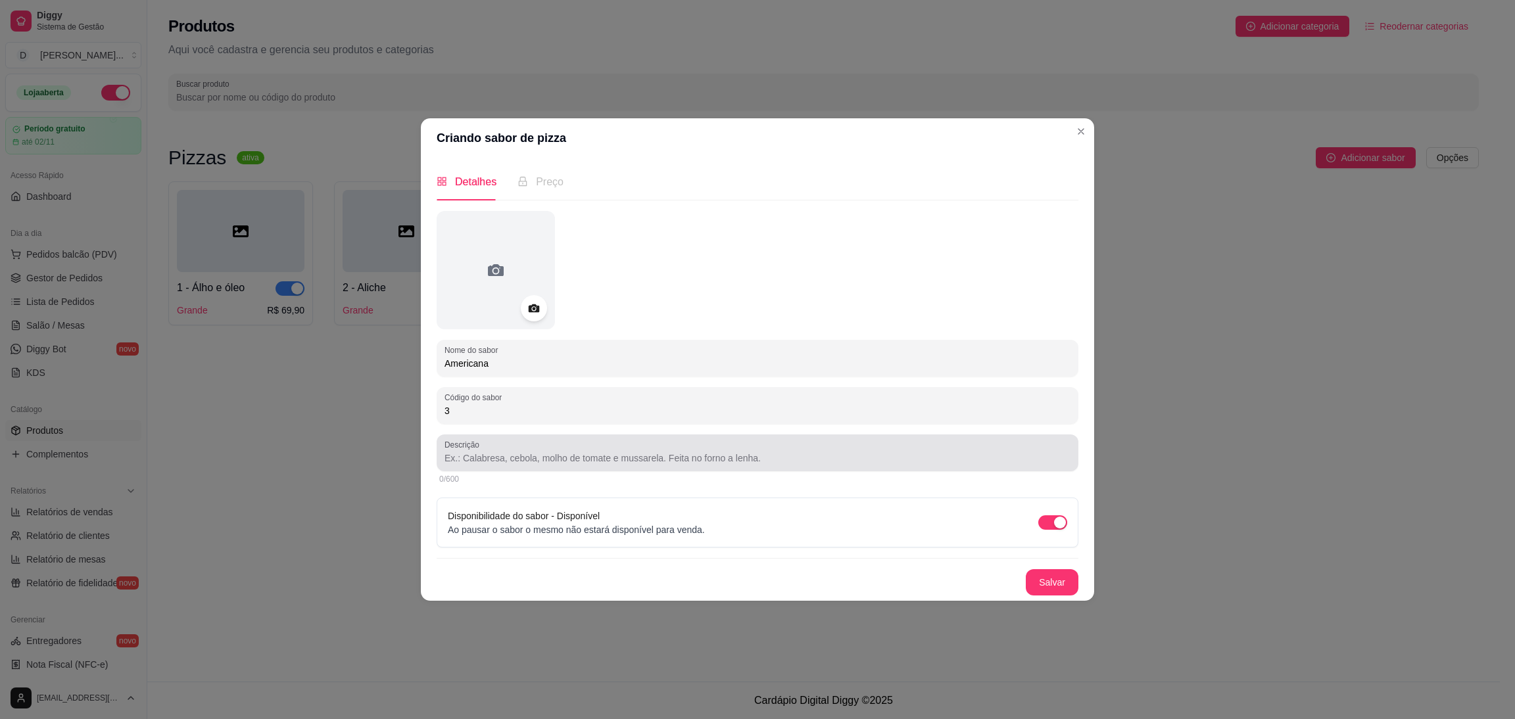
type input "3"
click at [545, 455] on input "Descrição" at bounding box center [757, 458] width 626 height 13
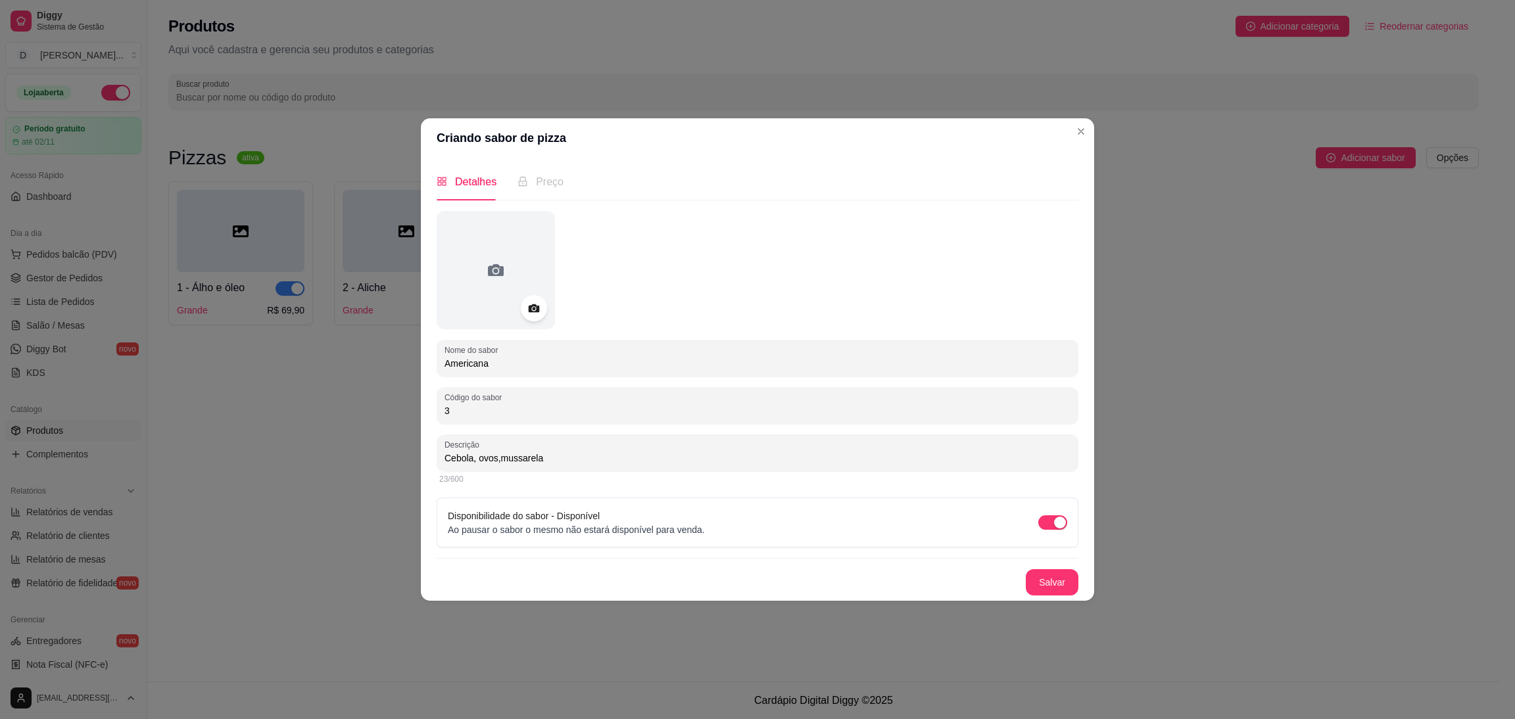
click at [494, 458] on input "Cebola, ovos,mussarela" at bounding box center [757, 458] width 626 height 13
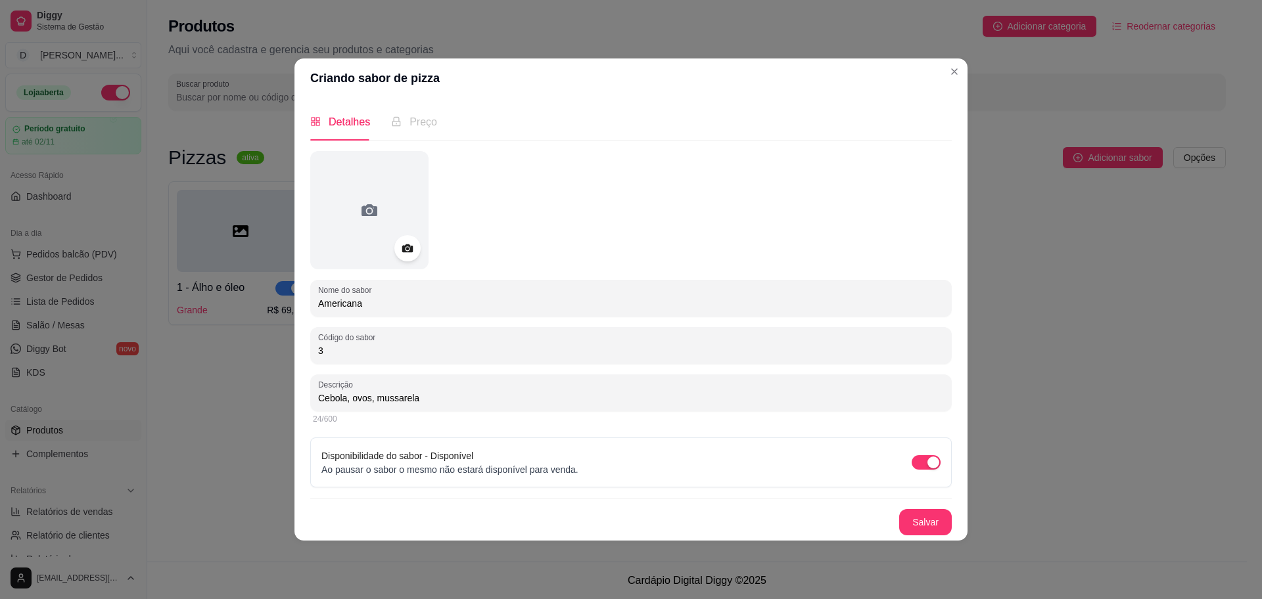
click at [419, 404] on input "Cebola, ovos, mussarela" at bounding box center [631, 398] width 626 height 13
type input "Cebola, ovos, mussarela e bacon crocante"
click at [926, 519] on button "Salvar" at bounding box center [925, 523] width 51 height 26
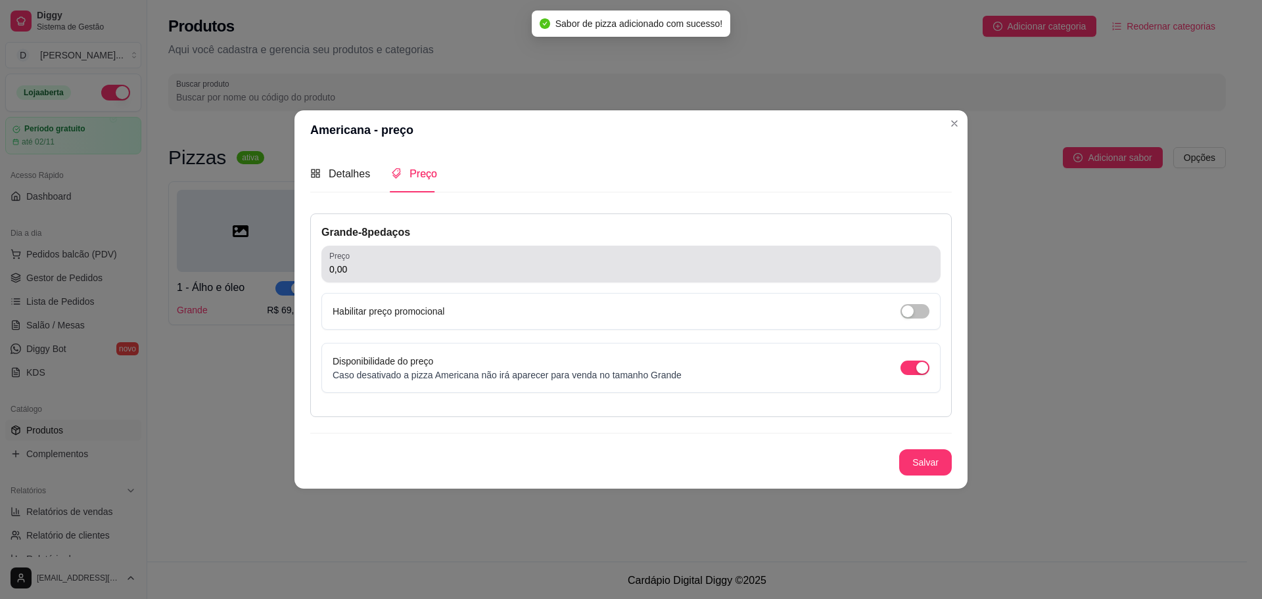
click at [406, 270] on input "0,00" at bounding box center [630, 269] width 603 height 13
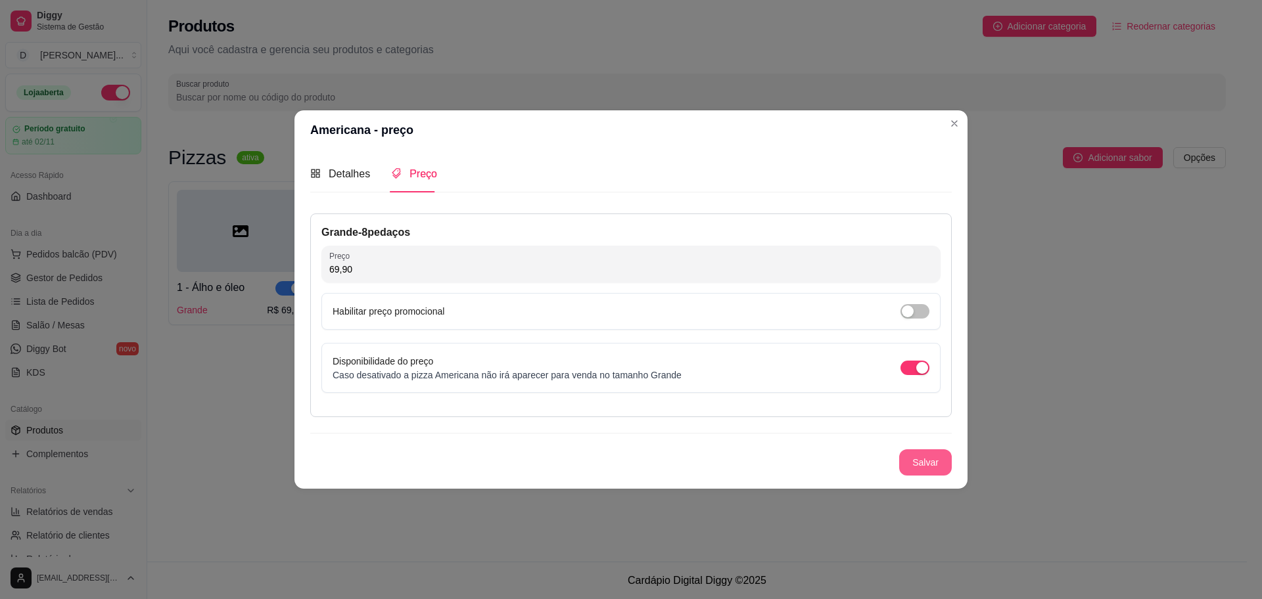
type input "69,90"
click at [920, 459] on button "Salvar" at bounding box center [925, 463] width 53 height 26
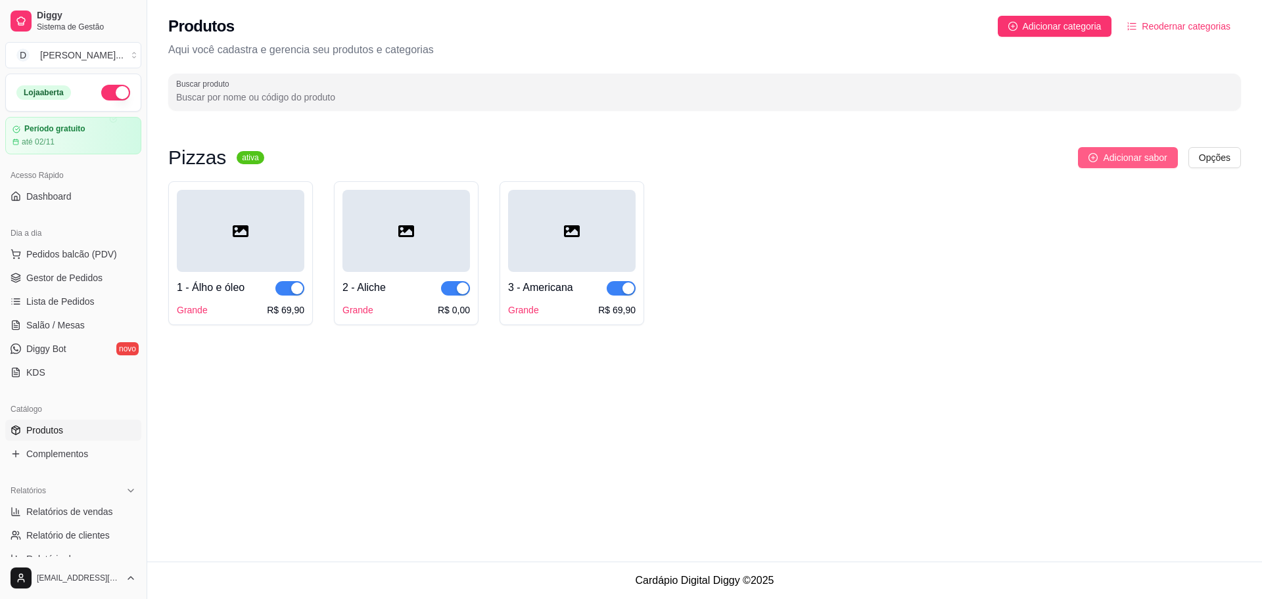
click at [1150, 156] on span "Adicionar sabor" at bounding box center [1135, 158] width 64 height 14
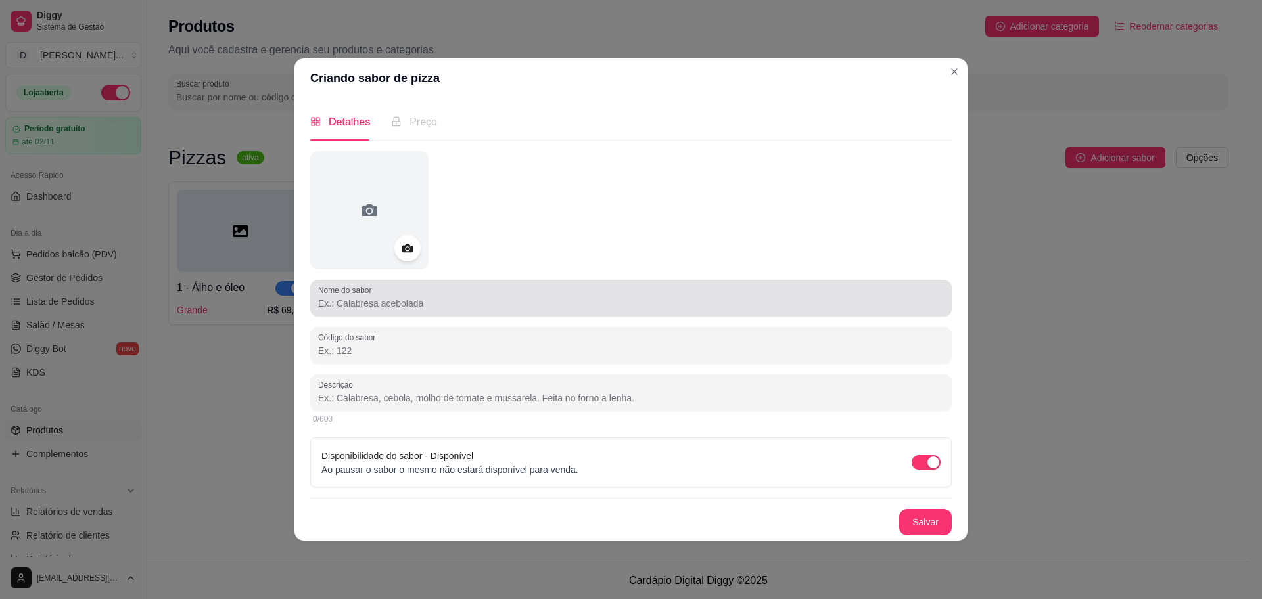
click at [619, 310] on div at bounding box center [631, 298] width 626 height 26
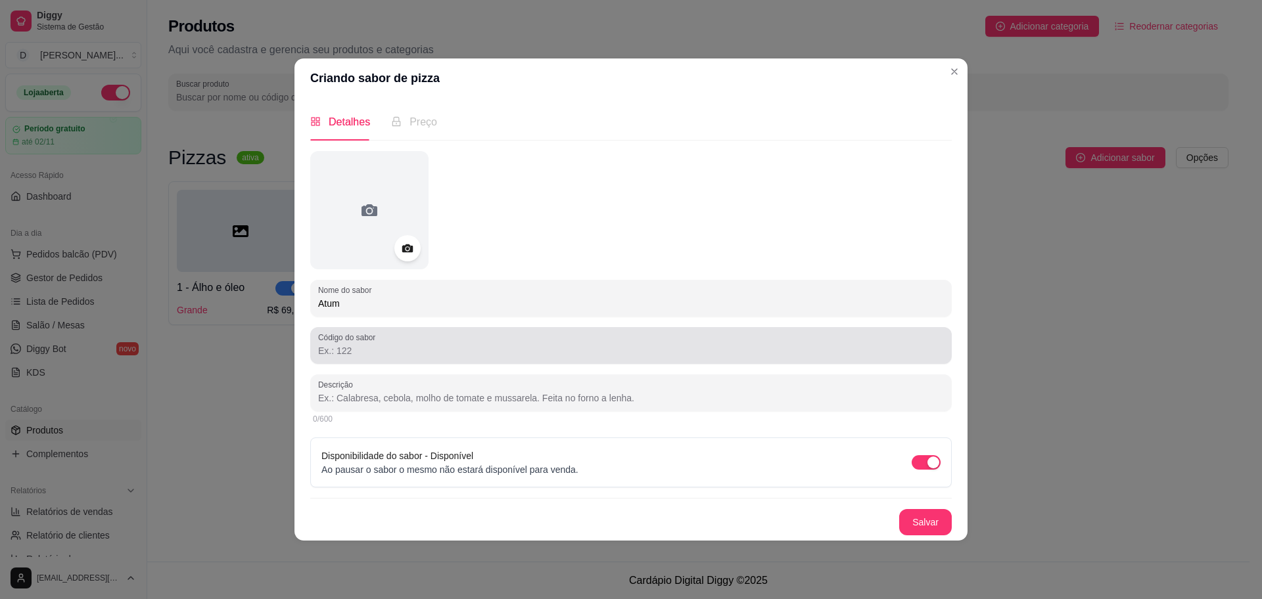
type input "Atum"
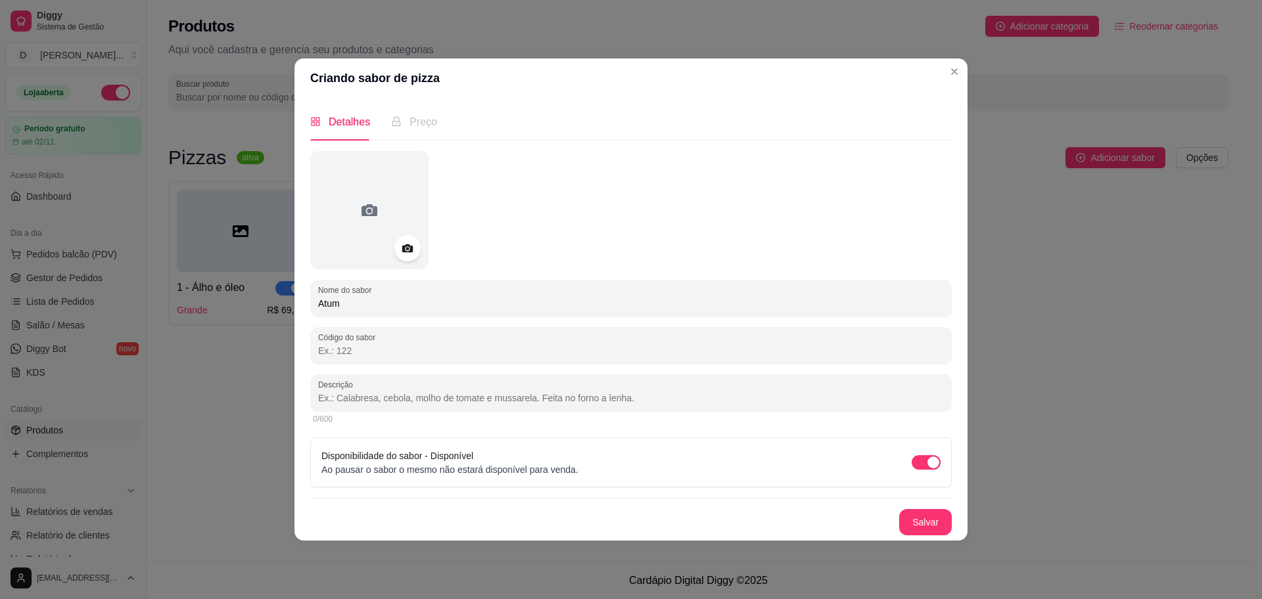
click at [538, 344] on input "Código do sabor" at bounding box center [631, 350] width 626 height 13
type input "4"
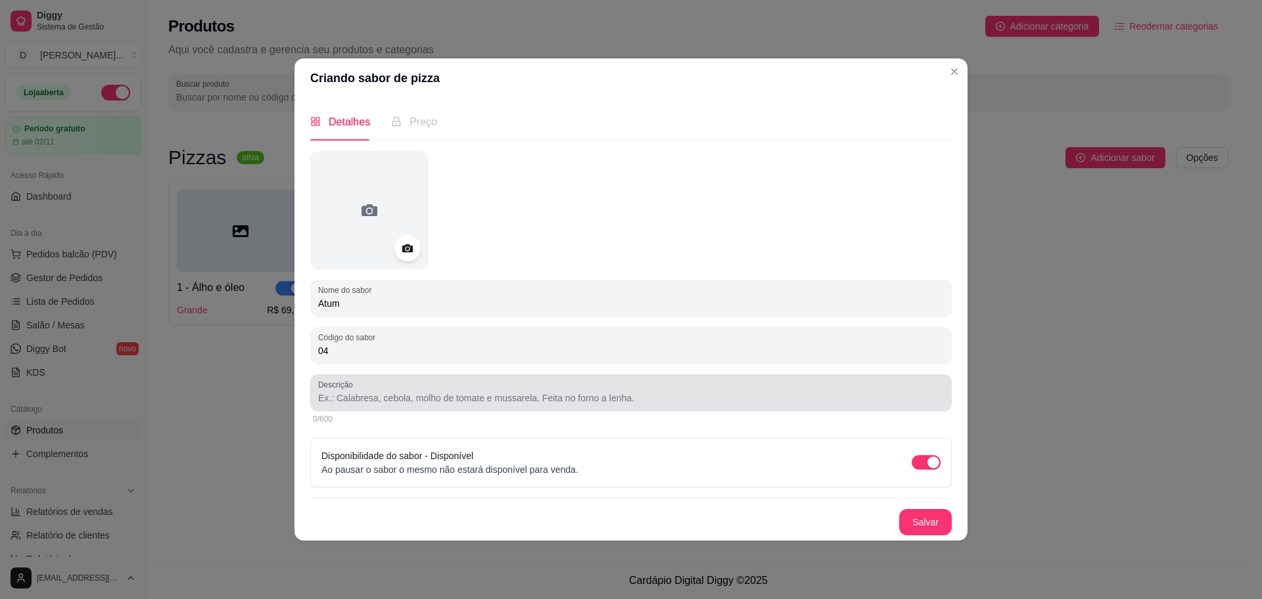
type input "04"
click at [555, 396] on input "Descrição" at bounding box center [631, 398] width 626 height 13
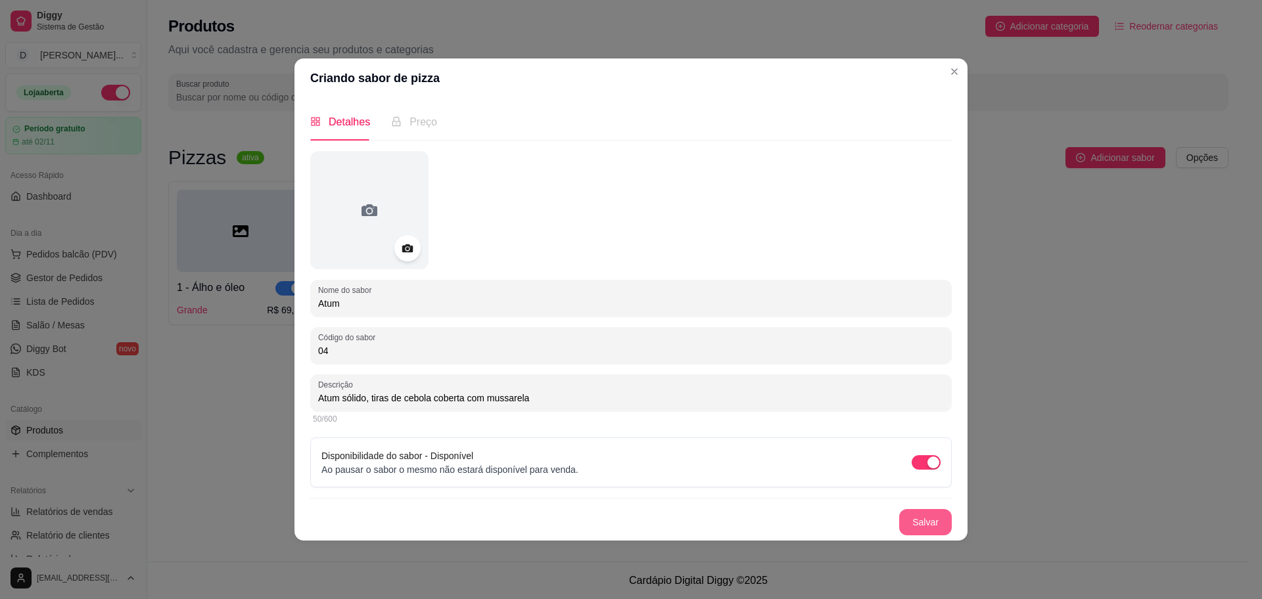
type input "Atum sólido, tiras de cebola coberta com mussarela"
click at [926, 529] on button "Salvar" at bounding box center [925, 522] width 53 height 26
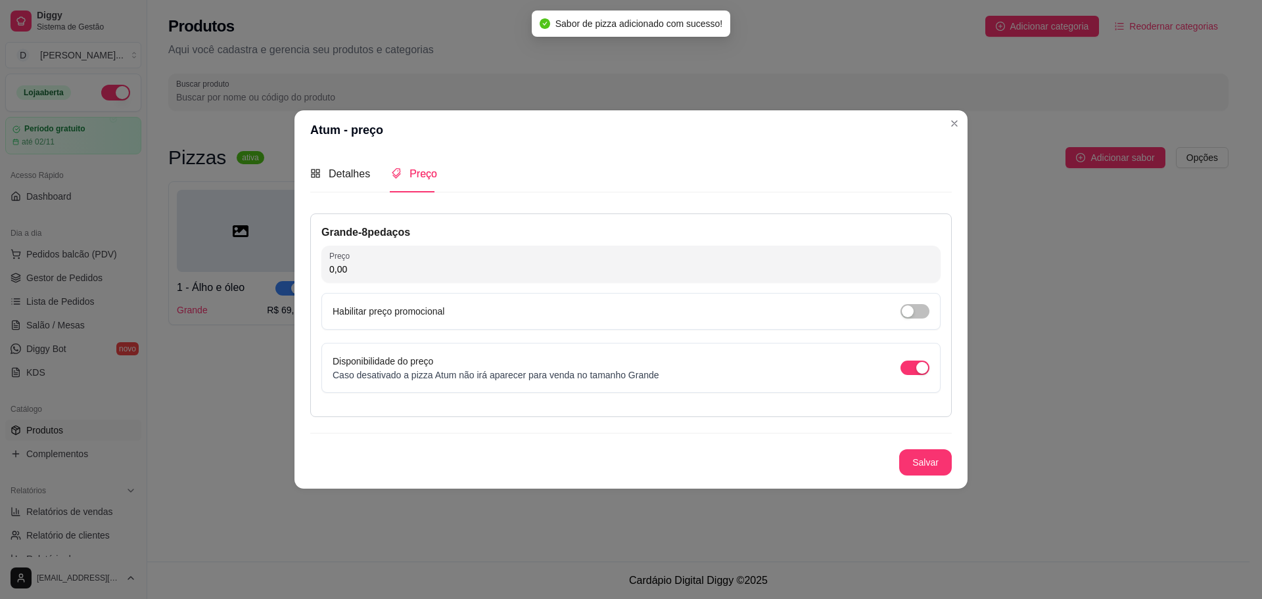
click at [433, 271] on input "0,00" at bounding box center [630, 269] width 603 height 13
type input "77,99"
click at [922, 464] on button "Salvar" at bounding box center [925, 463] width 51 height 26
click at [917, 462] on button "Salvar" at bounding box center [925, 463] width 51 height 26
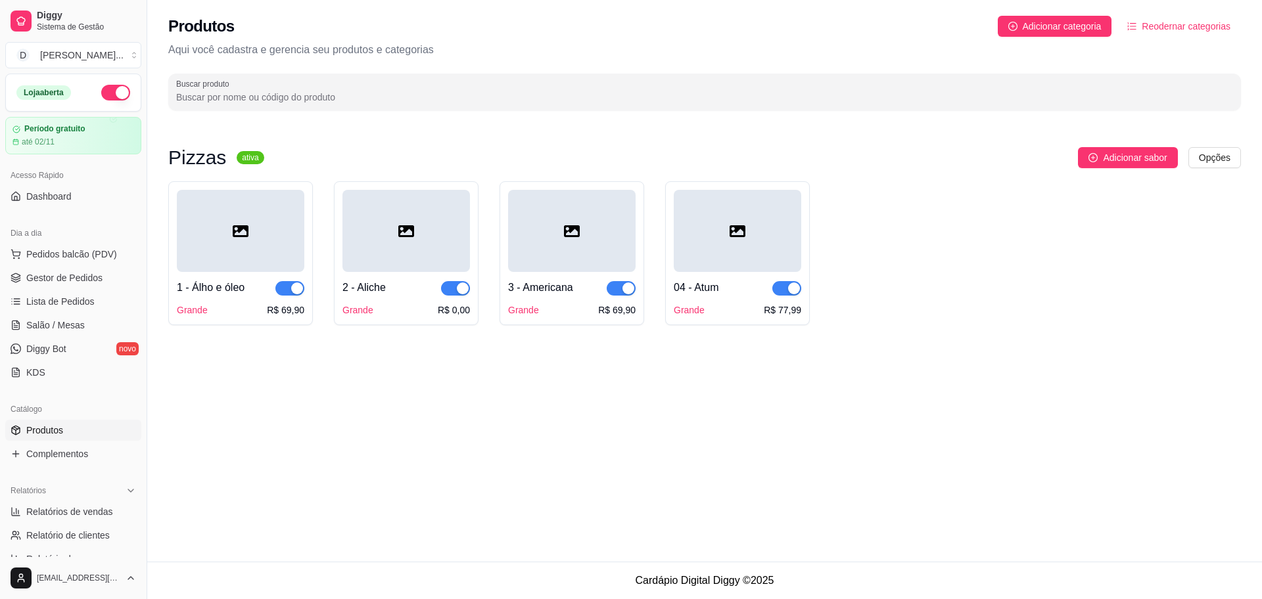
click at [199, 244] on div at bounding box center [241, 231] width 128 height 82
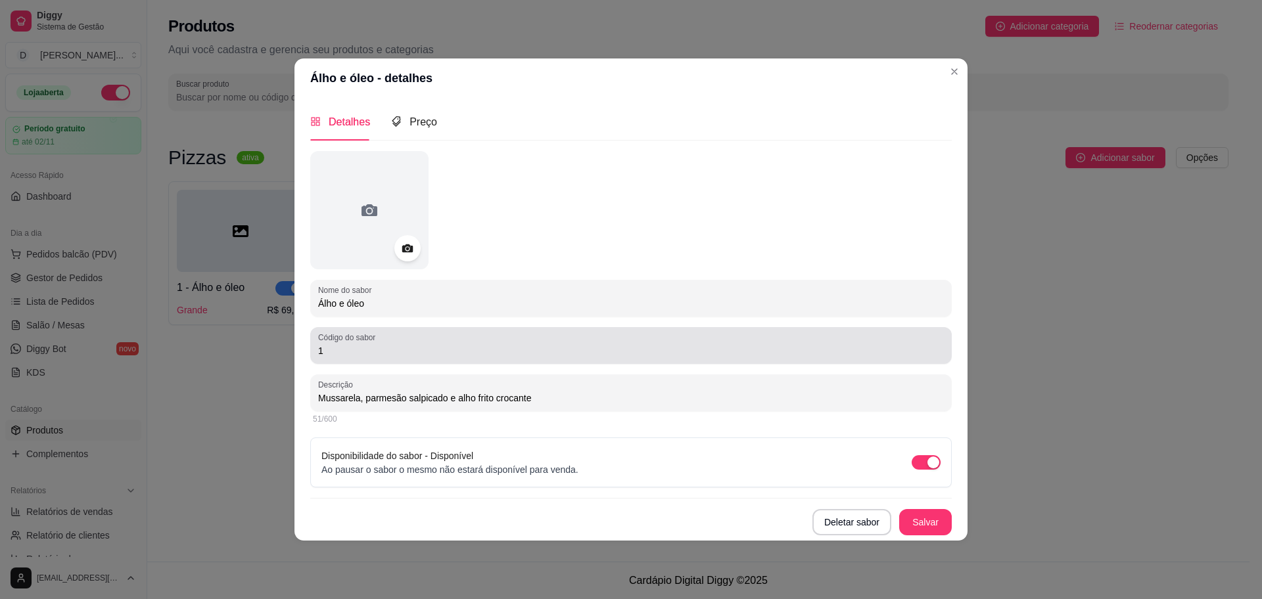
click at [381, 358] on div "Código do sabor 1" at bounding box center [631, 345] width 642 height 37
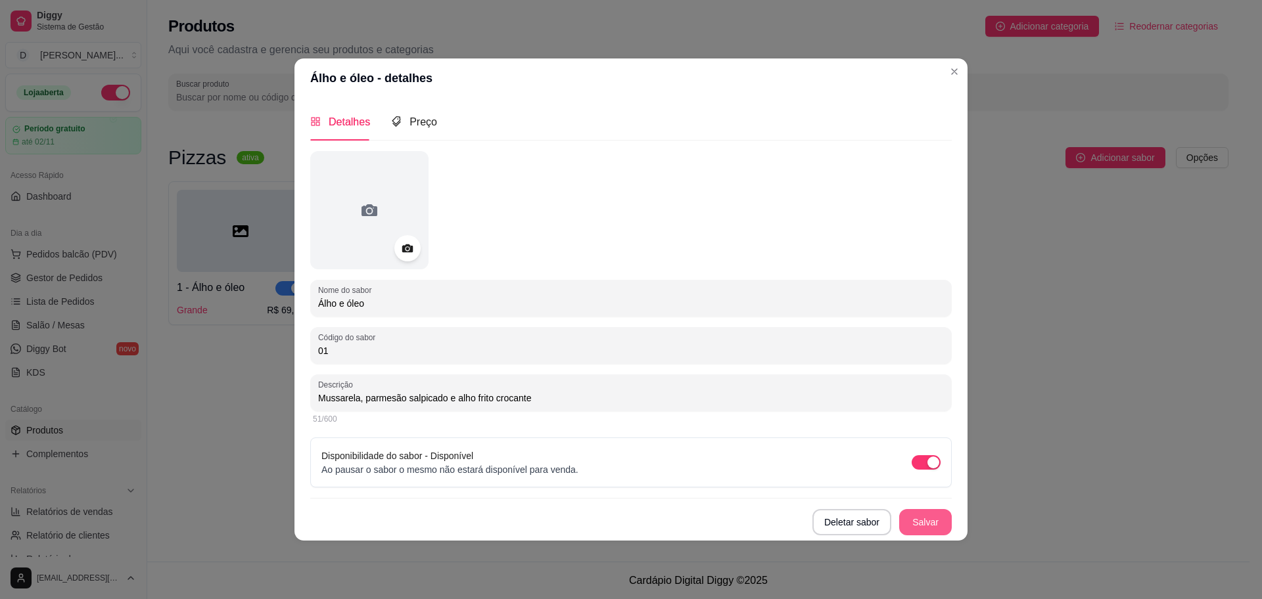
type input "01"
click at [937, 525] on button "Salvar" at bounding box center [925, 523] width 51 height 26
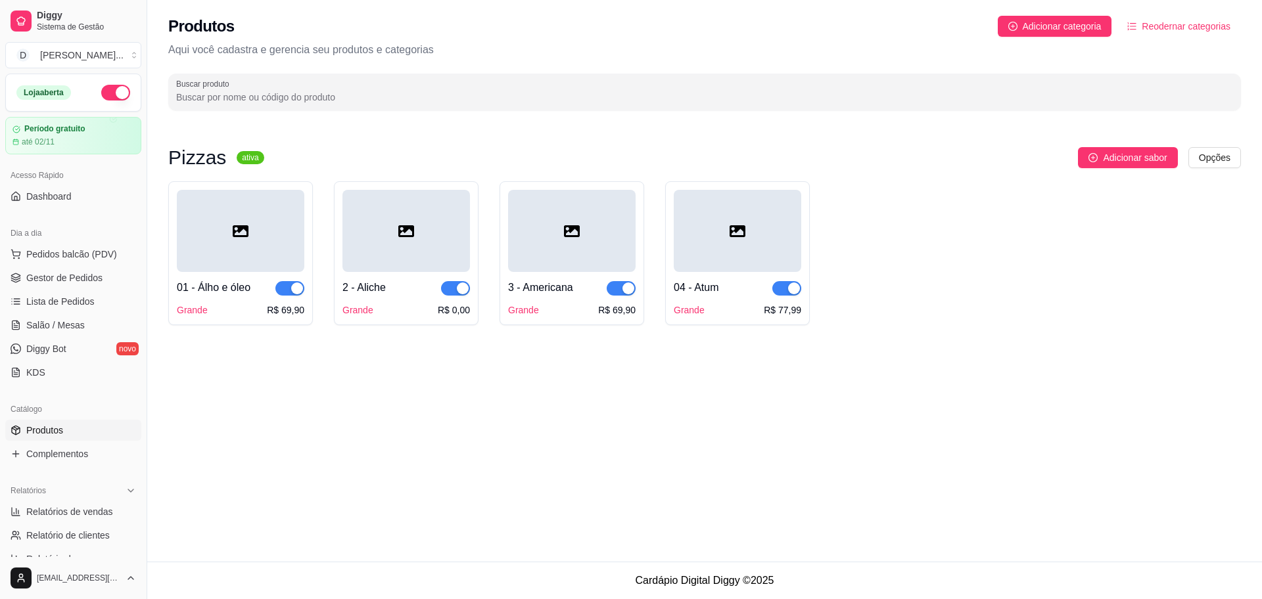
click at [378, 248] on div at bounding box center [406, 231] width 128 height 82
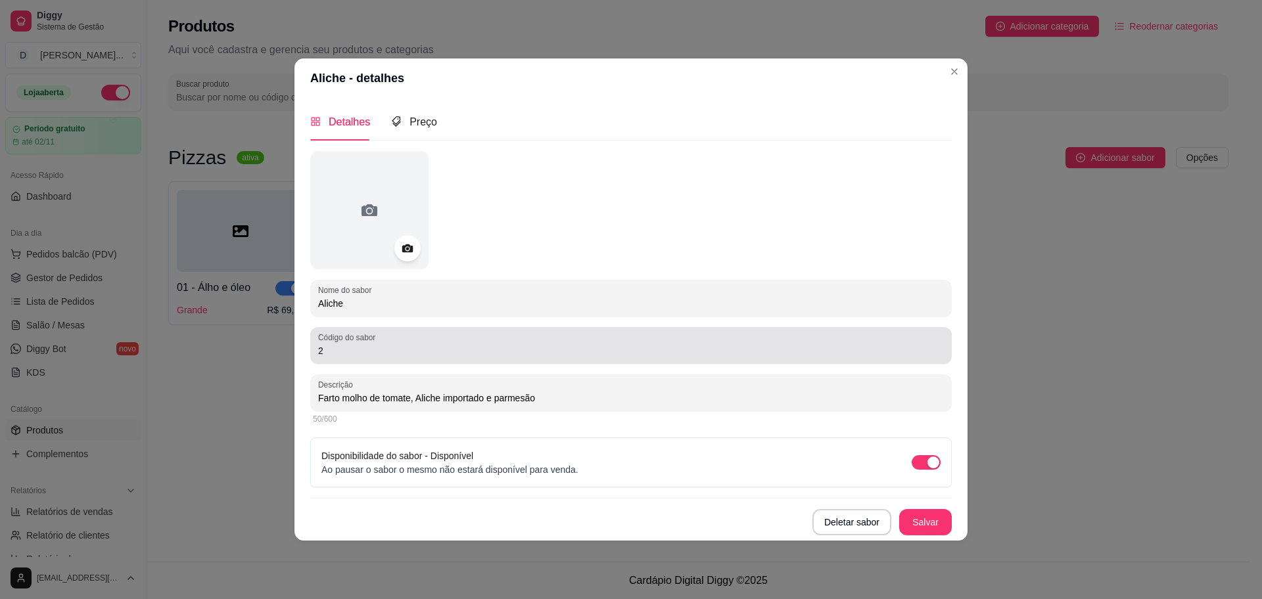
click at [352, 347] on input "2" at bounding box center [631, 350] width 626 height 13
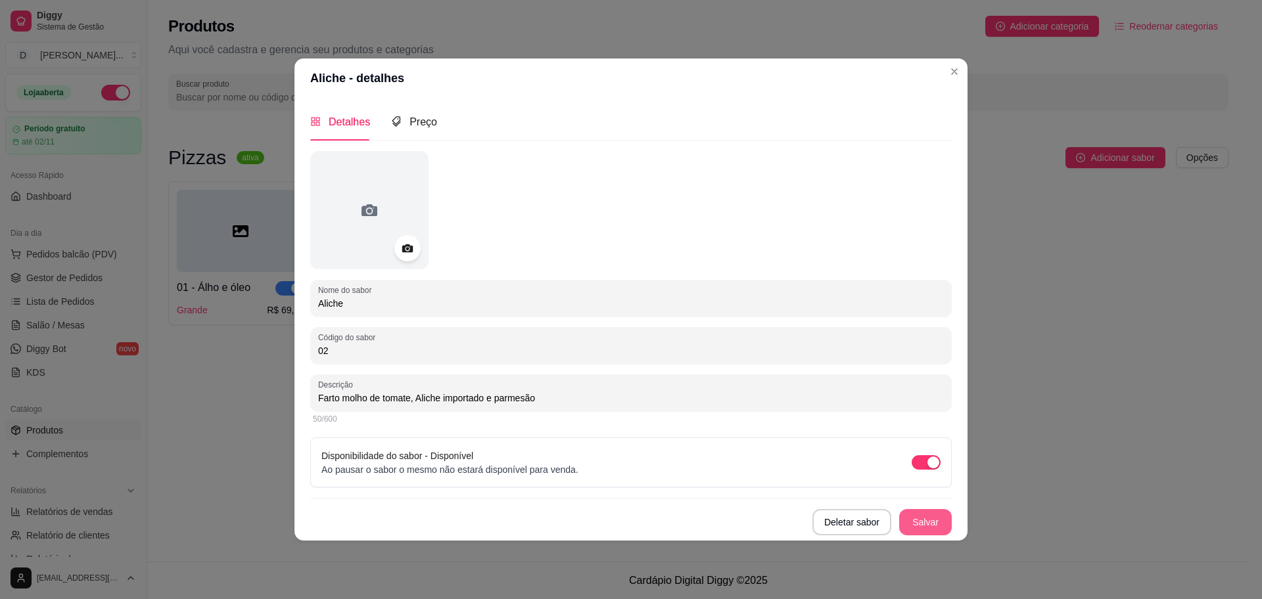
type input "02"
click at [912, 528] on button "Salvar" at bounding box center [925, 522] width 53 height 26
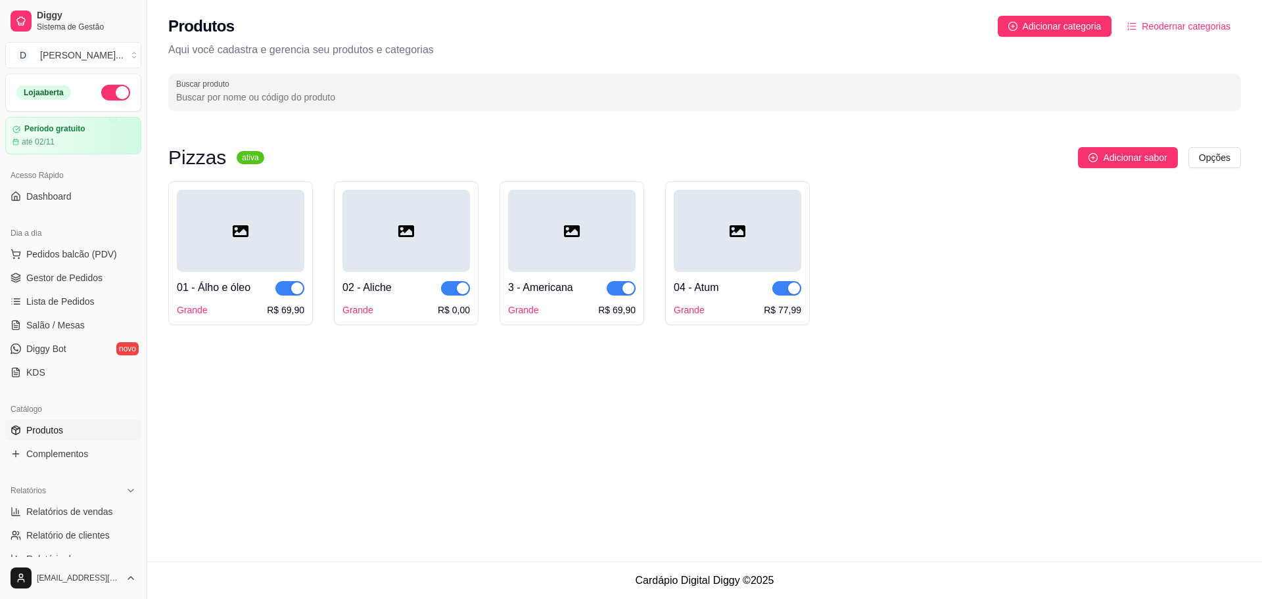
click at [563, 243] on div at bounding box center [572, 231] width 128 height 82
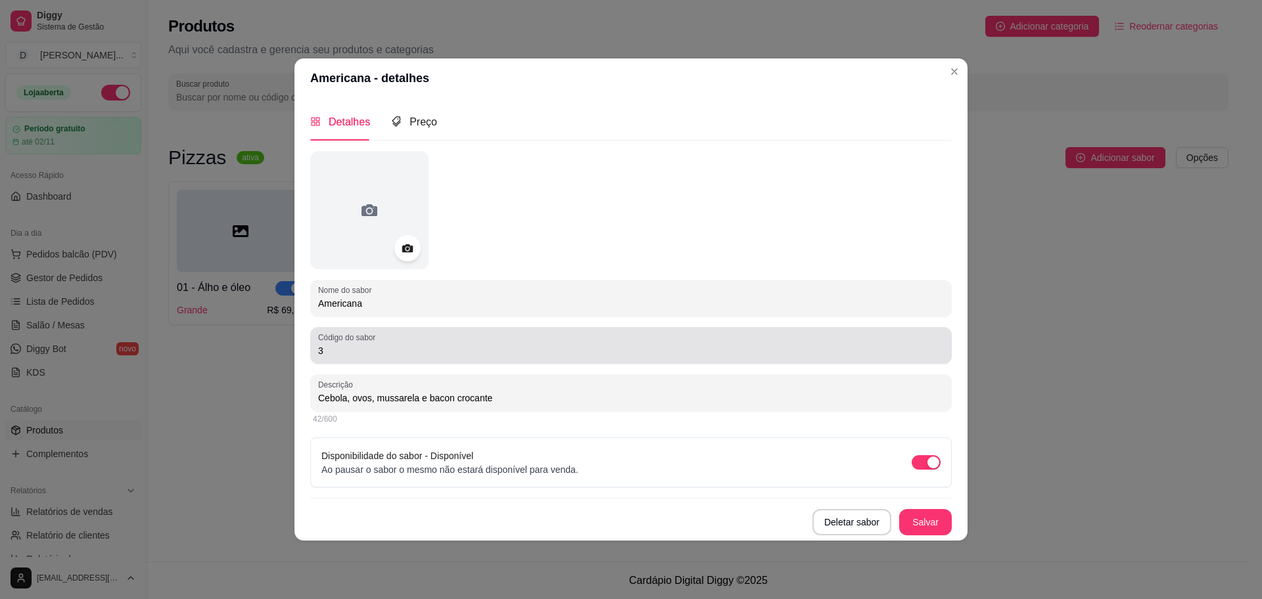
click at [396, 350] on input "3" at bounding box center [631, 350] width 626 height 13
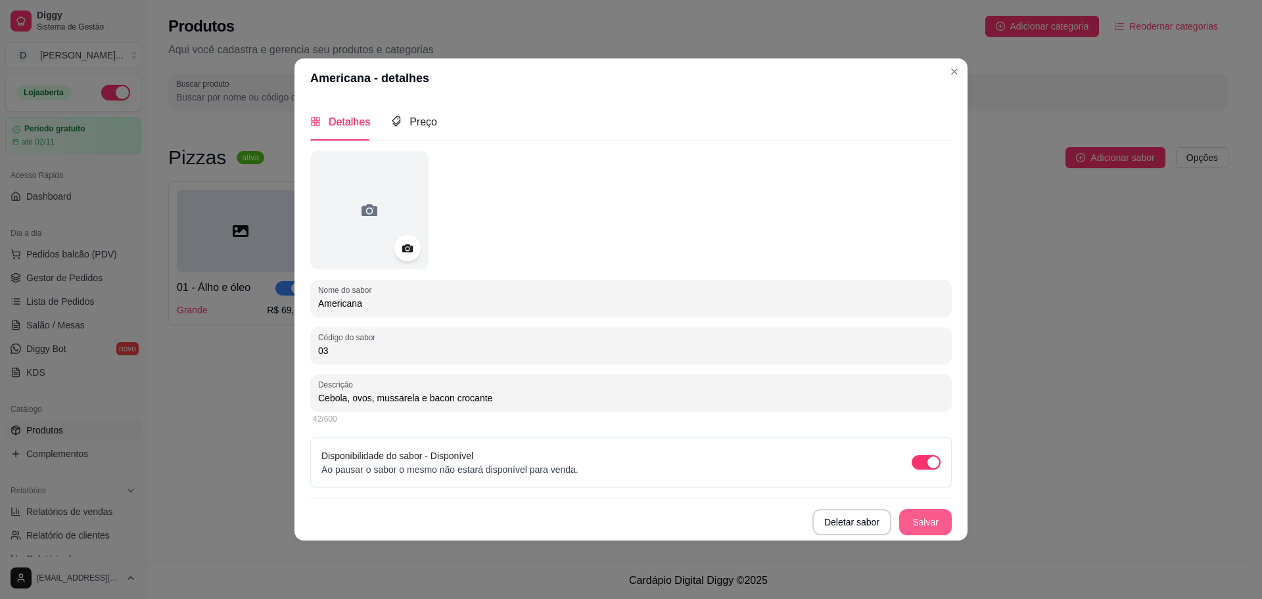
type input "03"
click at [922, 522] on button "Salvar" at bounding box center [925, 522] width 53 height 26
